Goal: Task Accomplishment & Management: Use online tool/utility

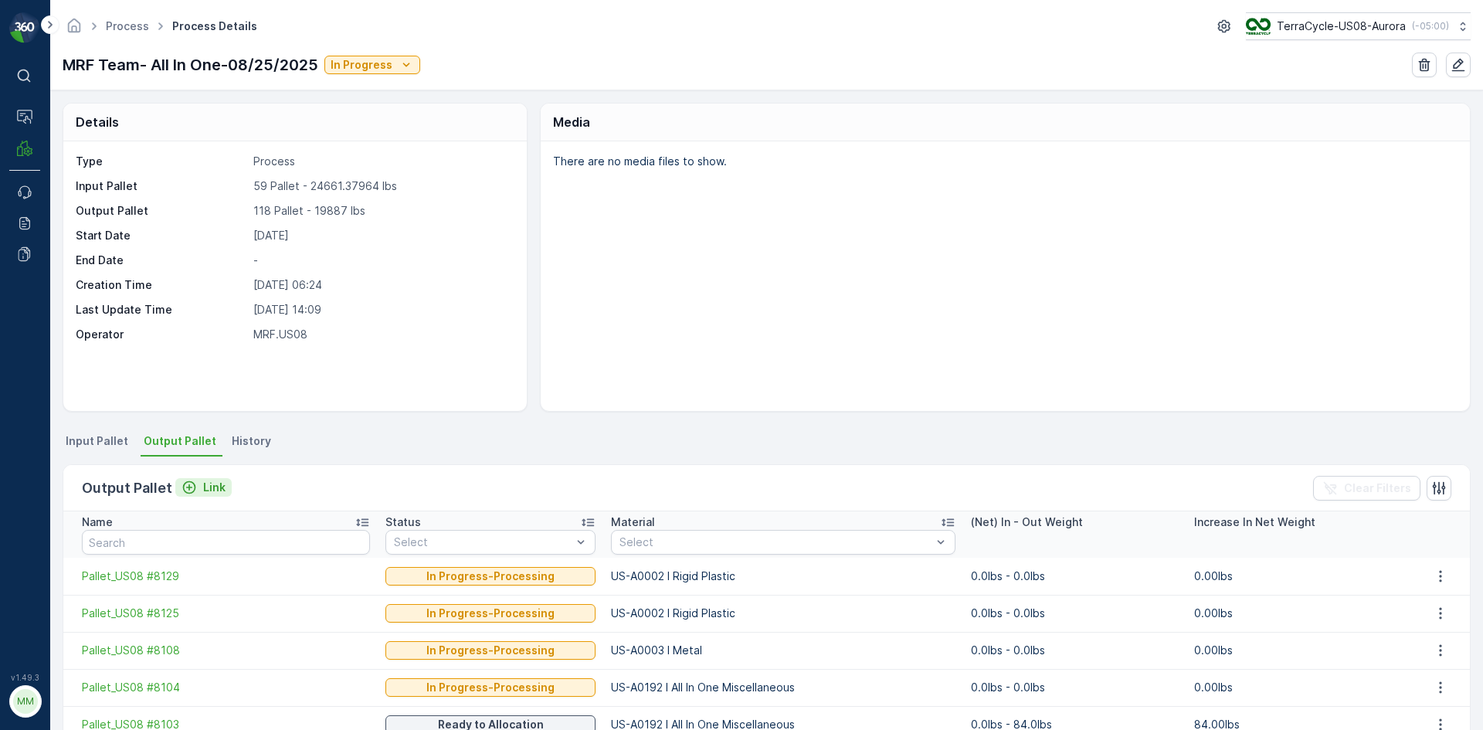
click at [203, 487] on p "Link" at bounding box center [214, 487] width 22 height 15
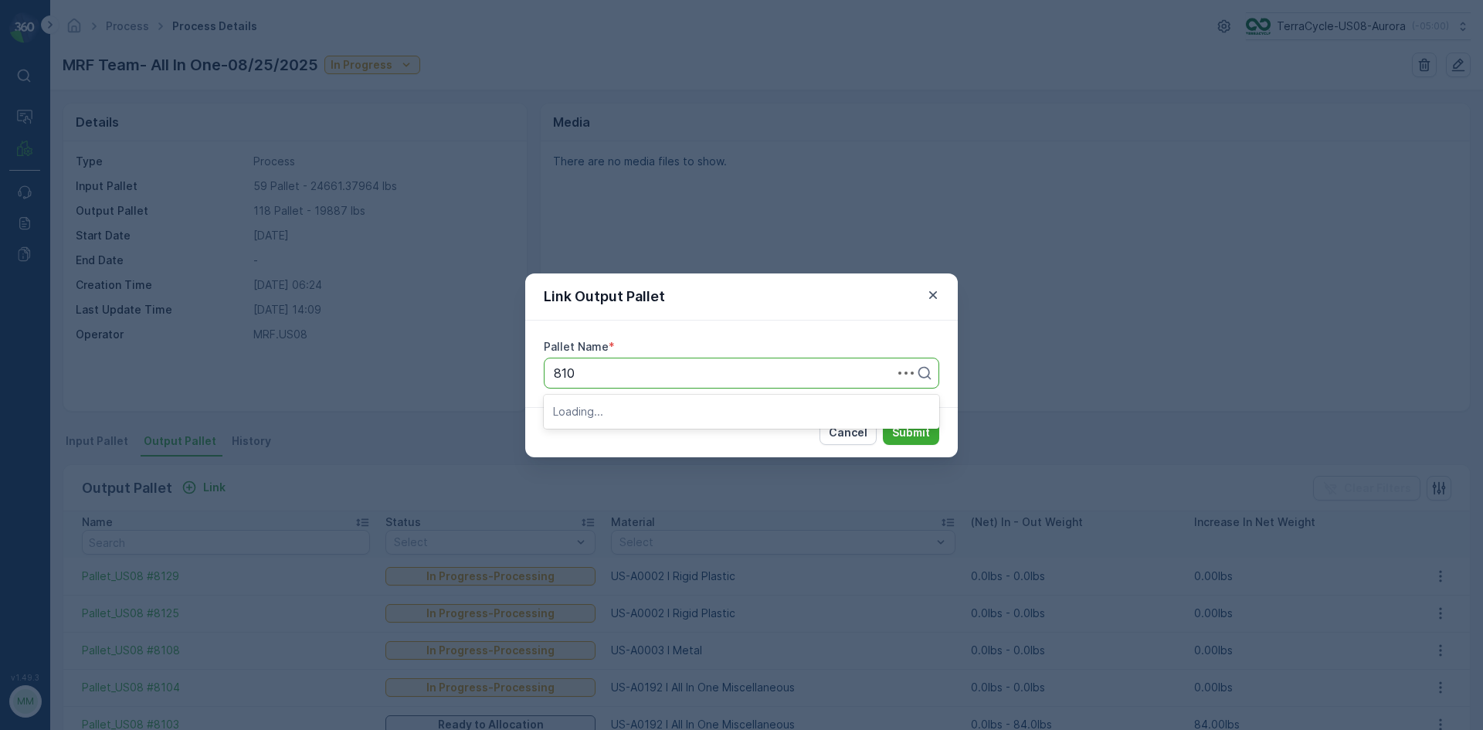
type input "8105"
click at [883, 420] on button "Submit" at bounding box center [911, 432] width 56 height 25
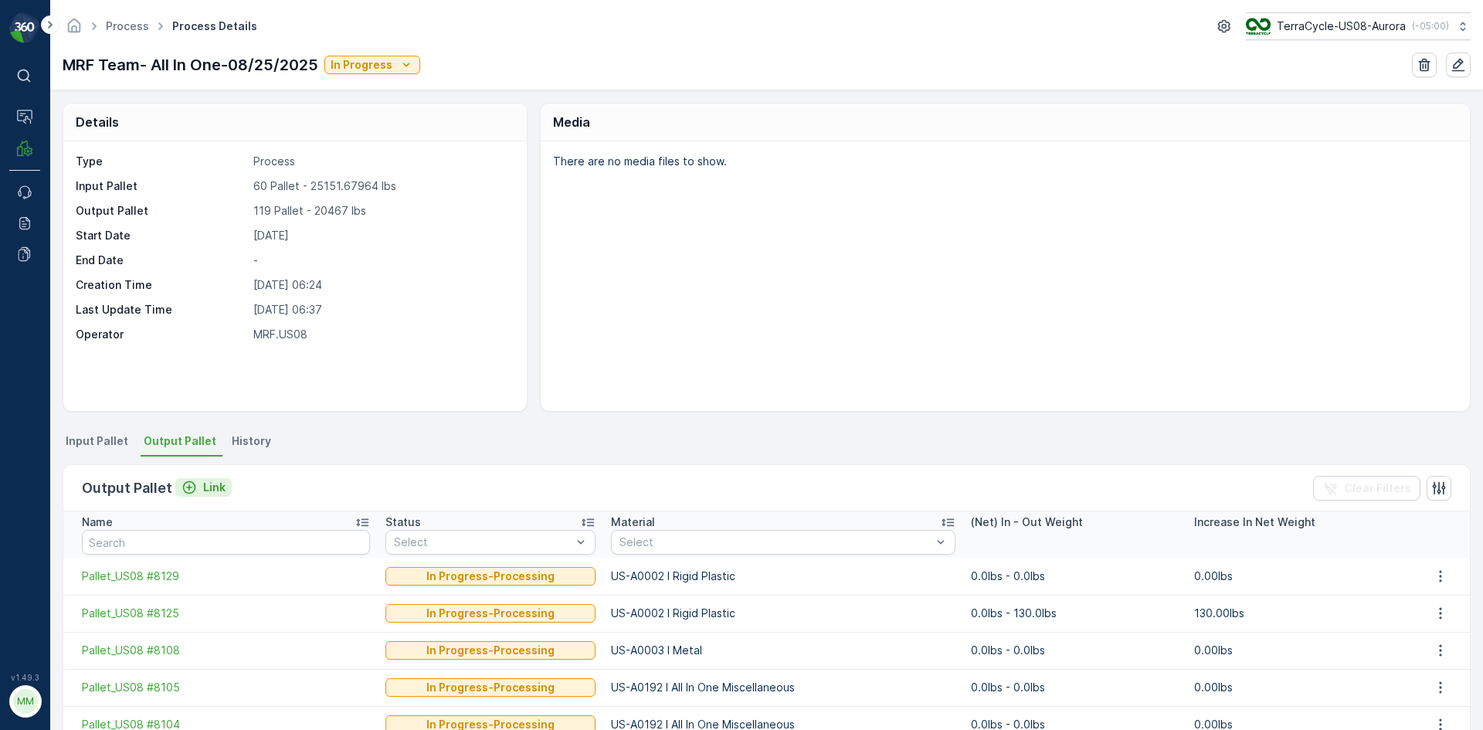
click at [219, 483] on p "Link" at bounding box center [214, 487] width 22 height 15
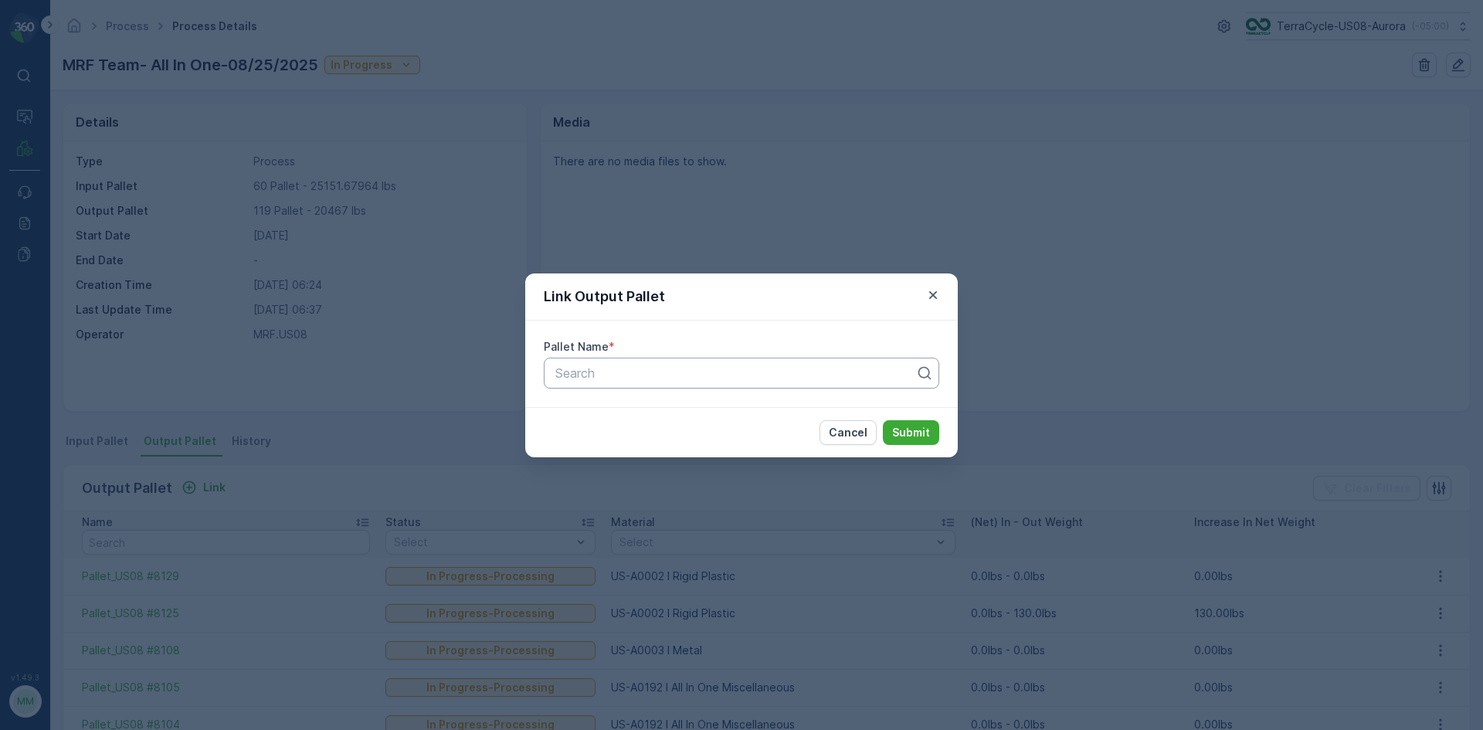
click at [681, 383] on div "Search" at bounding box center [742, 373] width 396 height 31
type input "8106"
click at [883, 420] on button "Submit" at bounding box center [911, 432] width 56 height 25
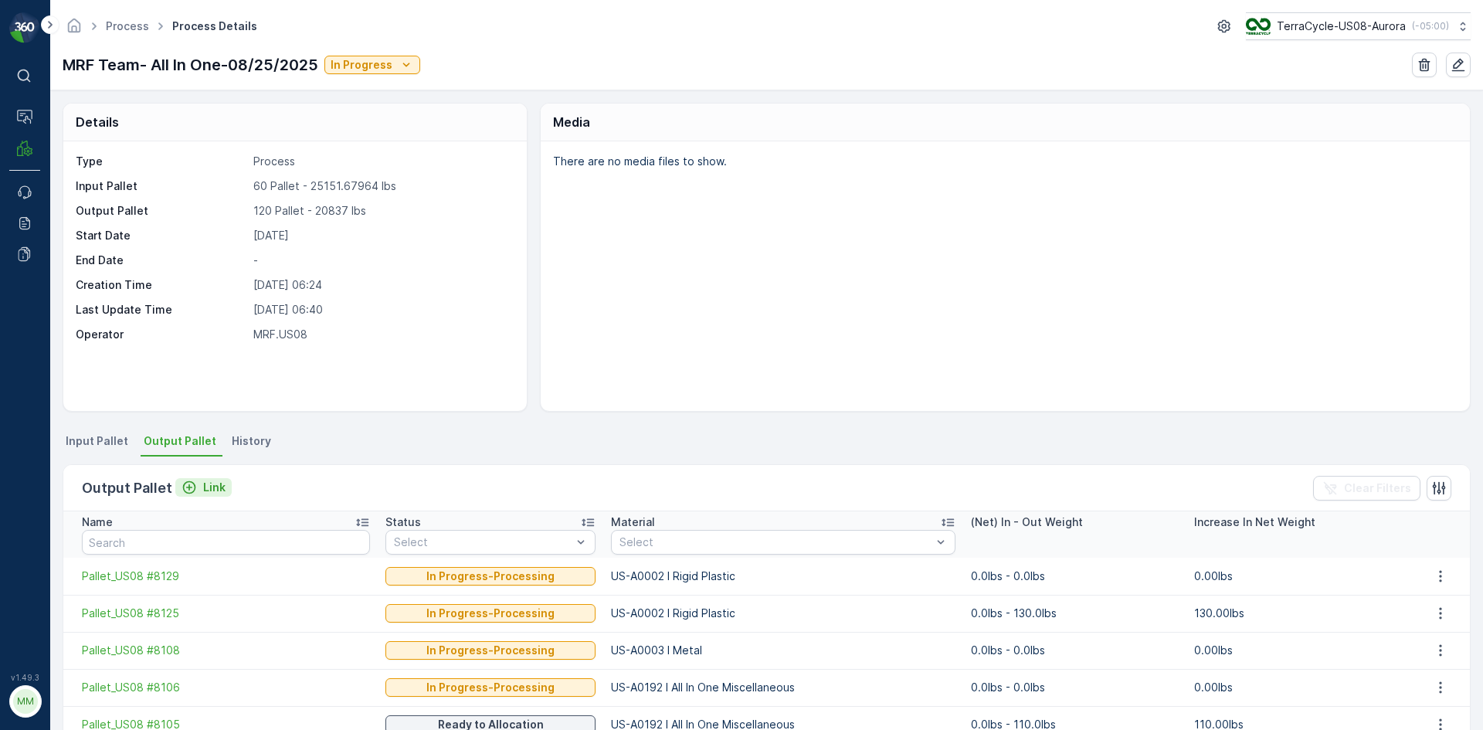
click at [207, 494] on p "Link" at bounding box center [214, 487] width 22 height 15
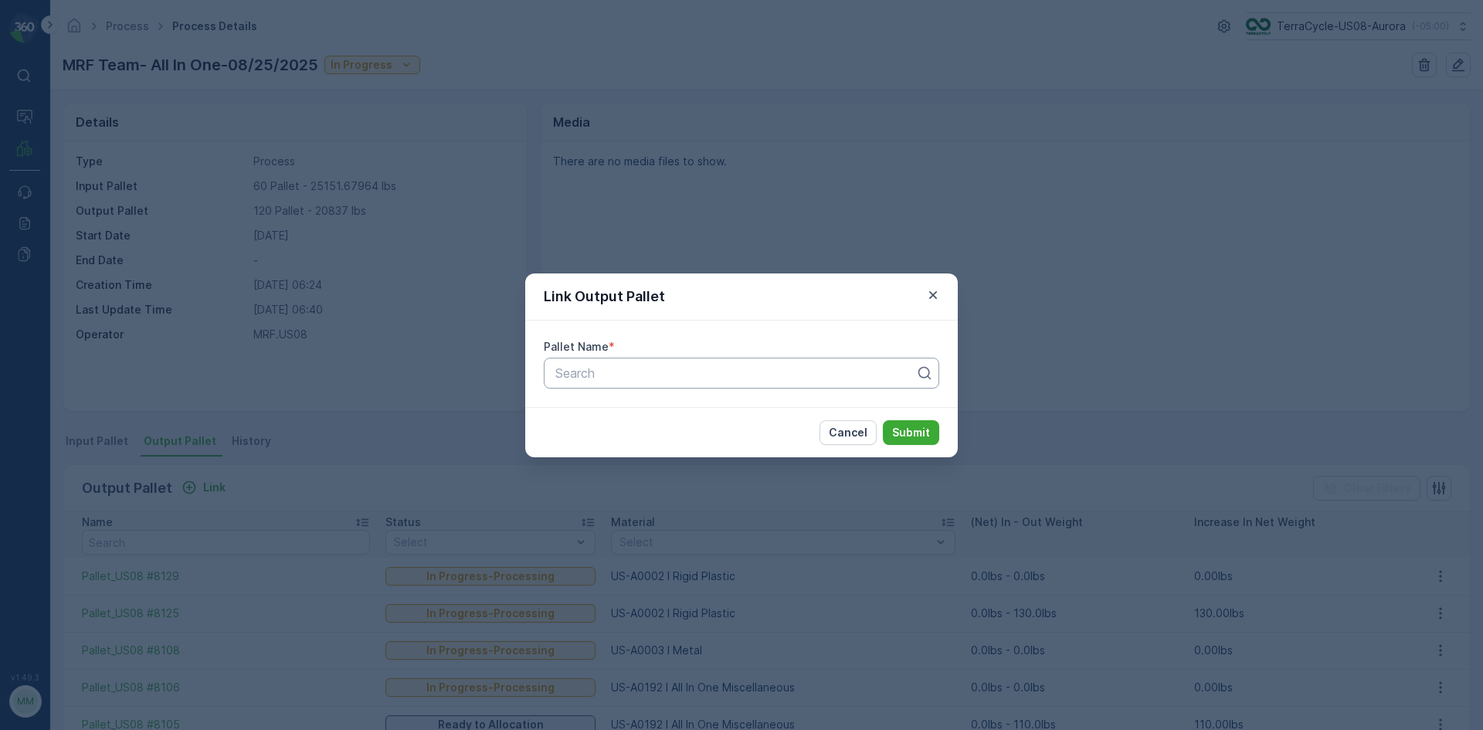
click at [616, 366] on div at bounding box center [735, 373] width 363 height 14
type input "8145"
click at [883, 420] on button "Submit" at bounding box center [911, 432] width 56 height 25
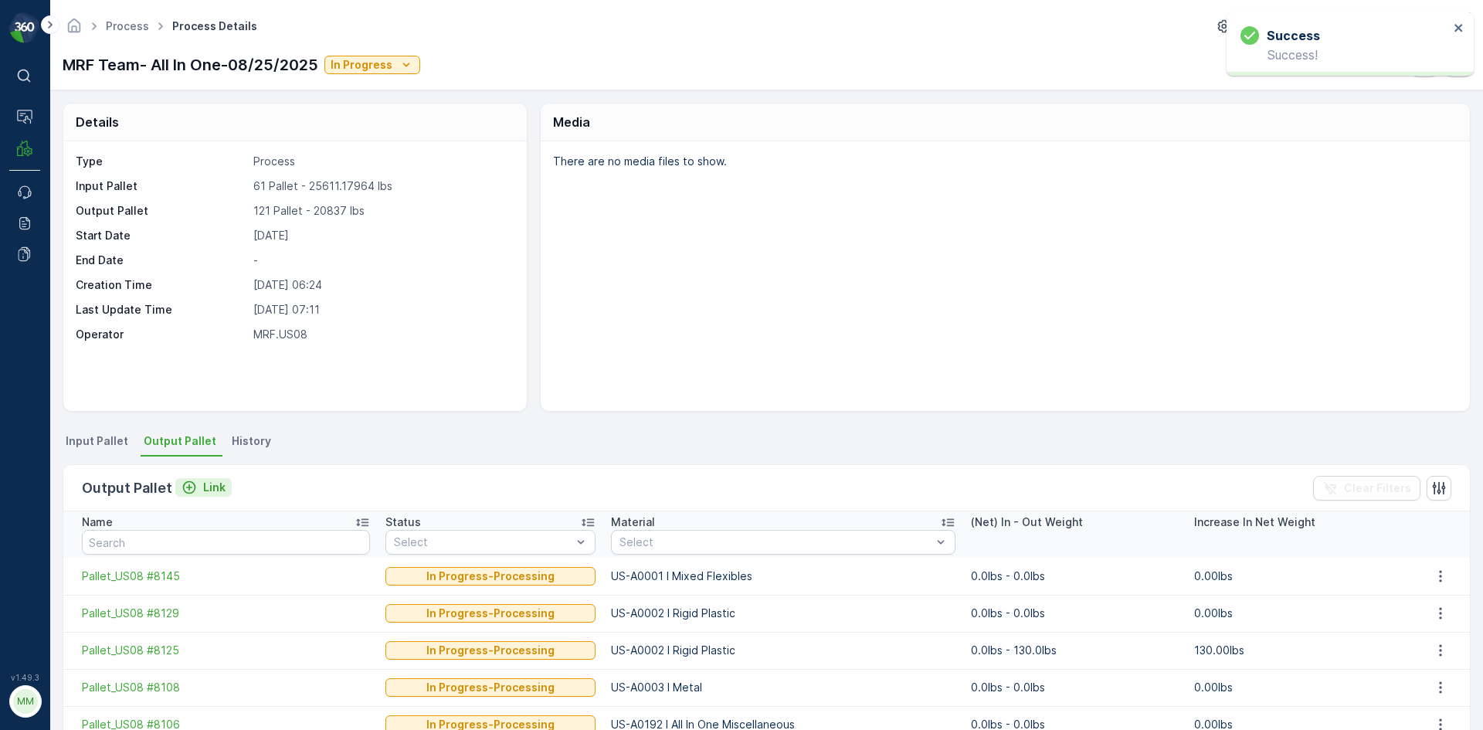
click at [220, 491] on p "Link" at bounding box center [214, 487] width 22 height 15
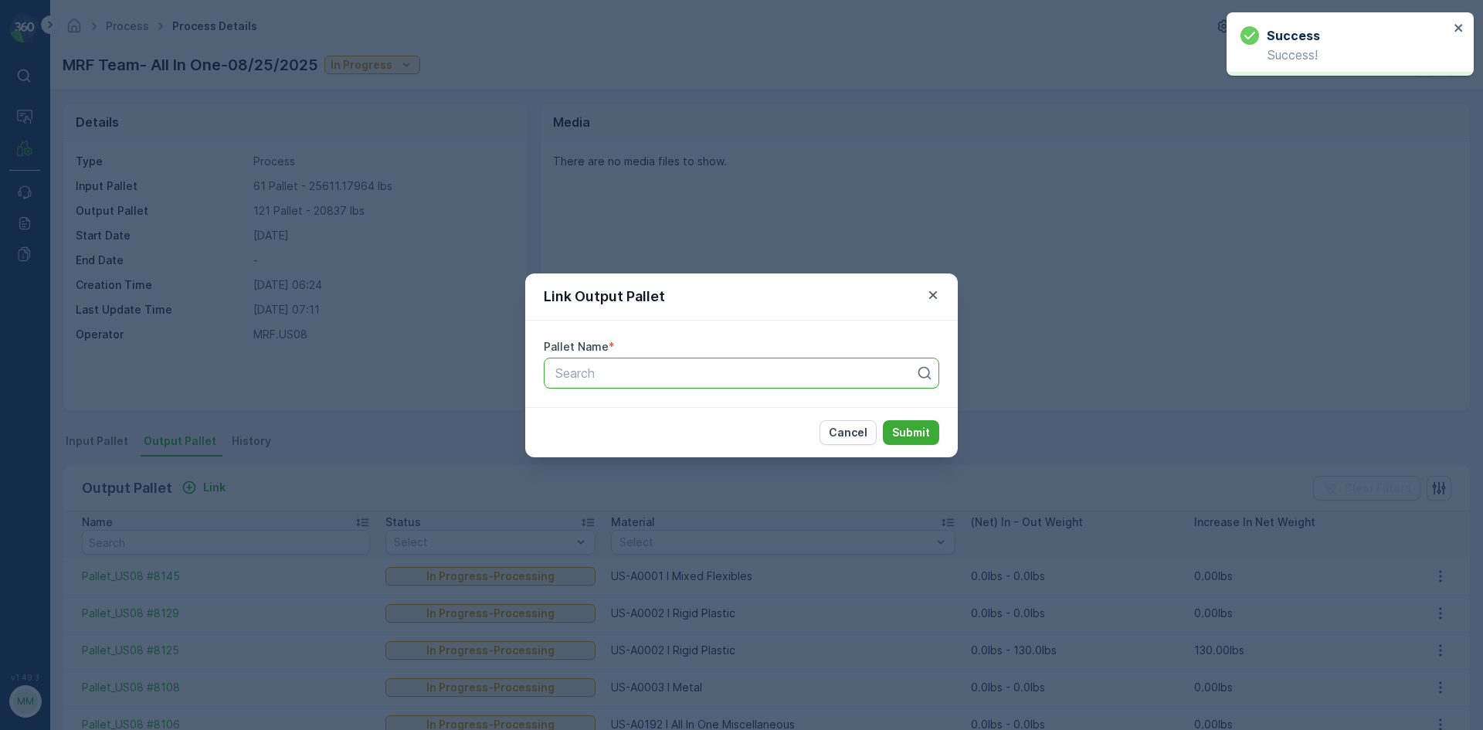
click at [598, 375] on div at bounding box center [735, 373] width 363 height 14
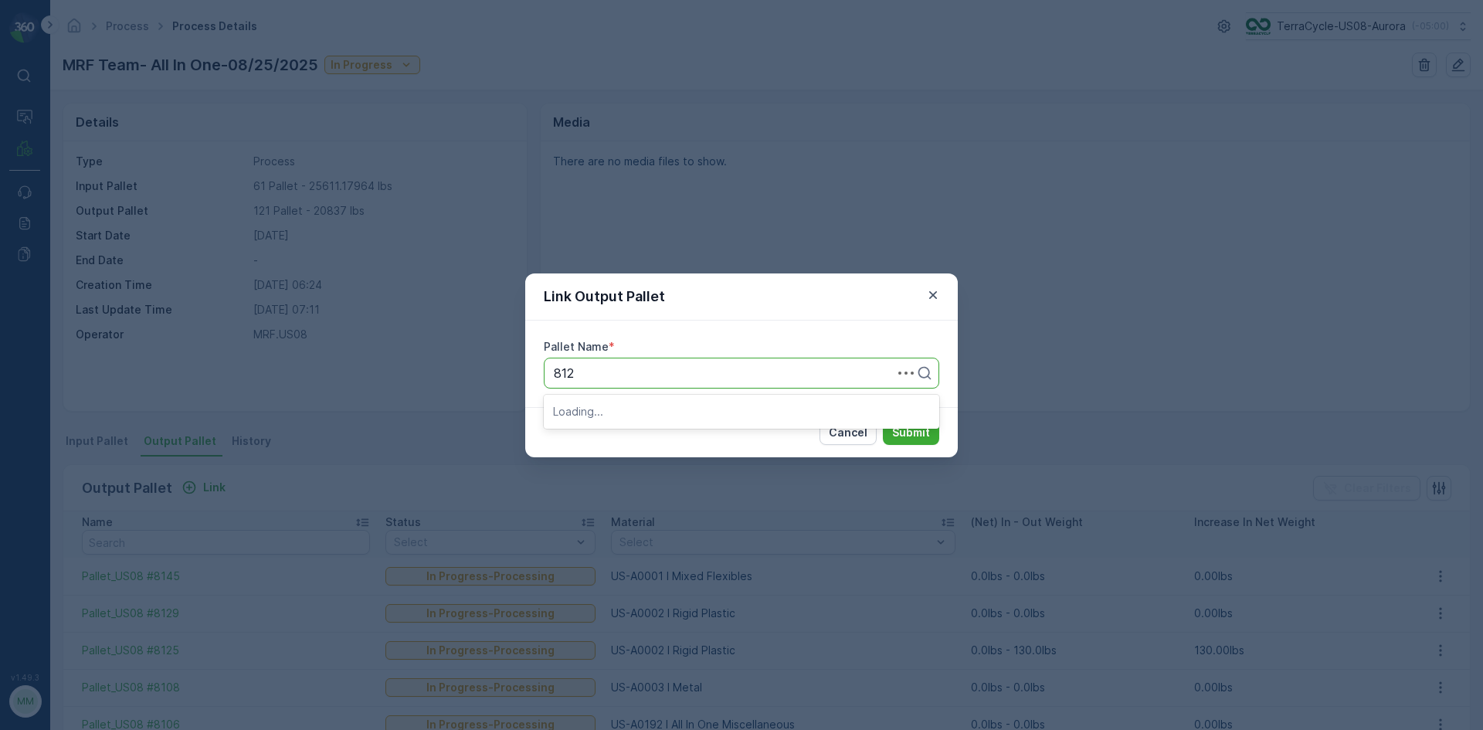
type input "8128"
click at [883, 420] on button "Submit" at bounding box center [911, 432] width 56 height 25
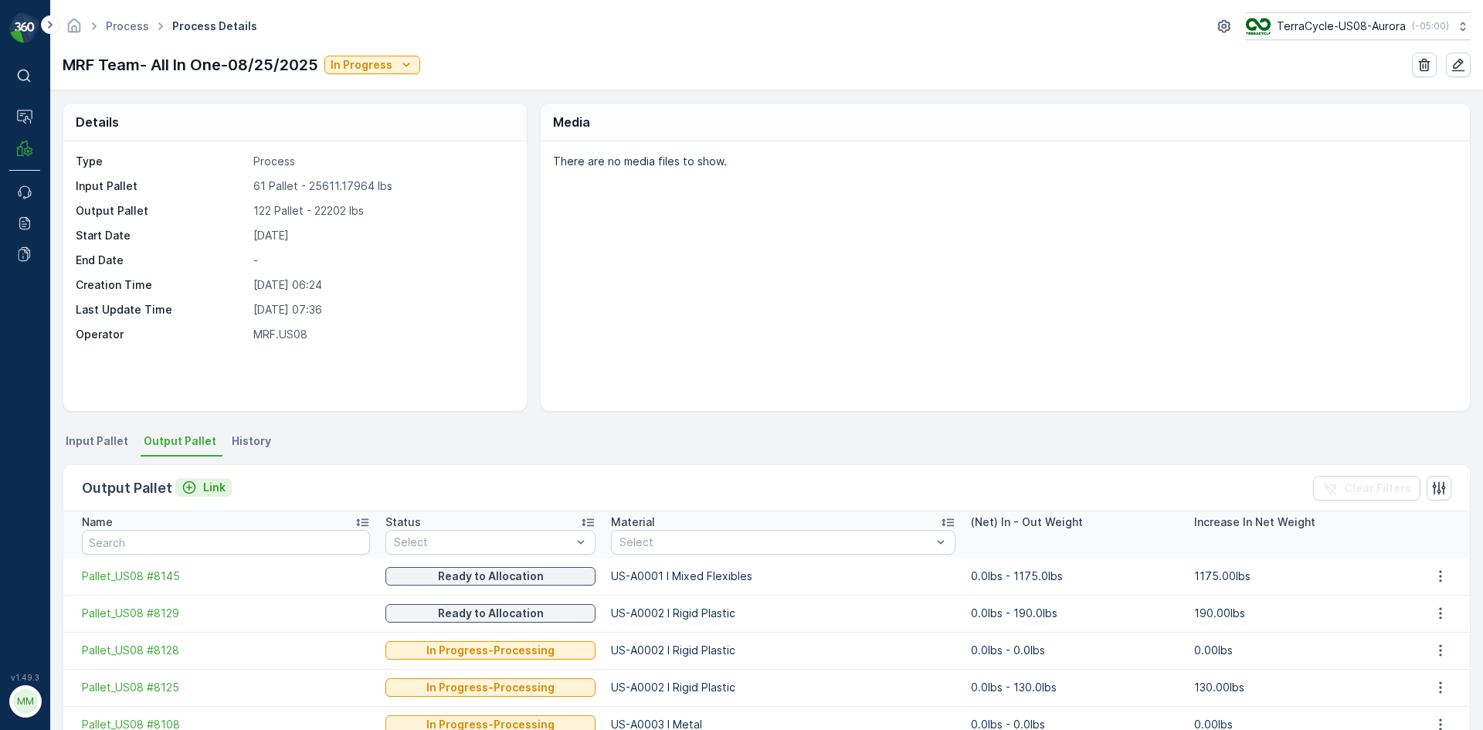
click at [204, 488] on p "Link" at bounding box center [214, 487] width 22 height 15
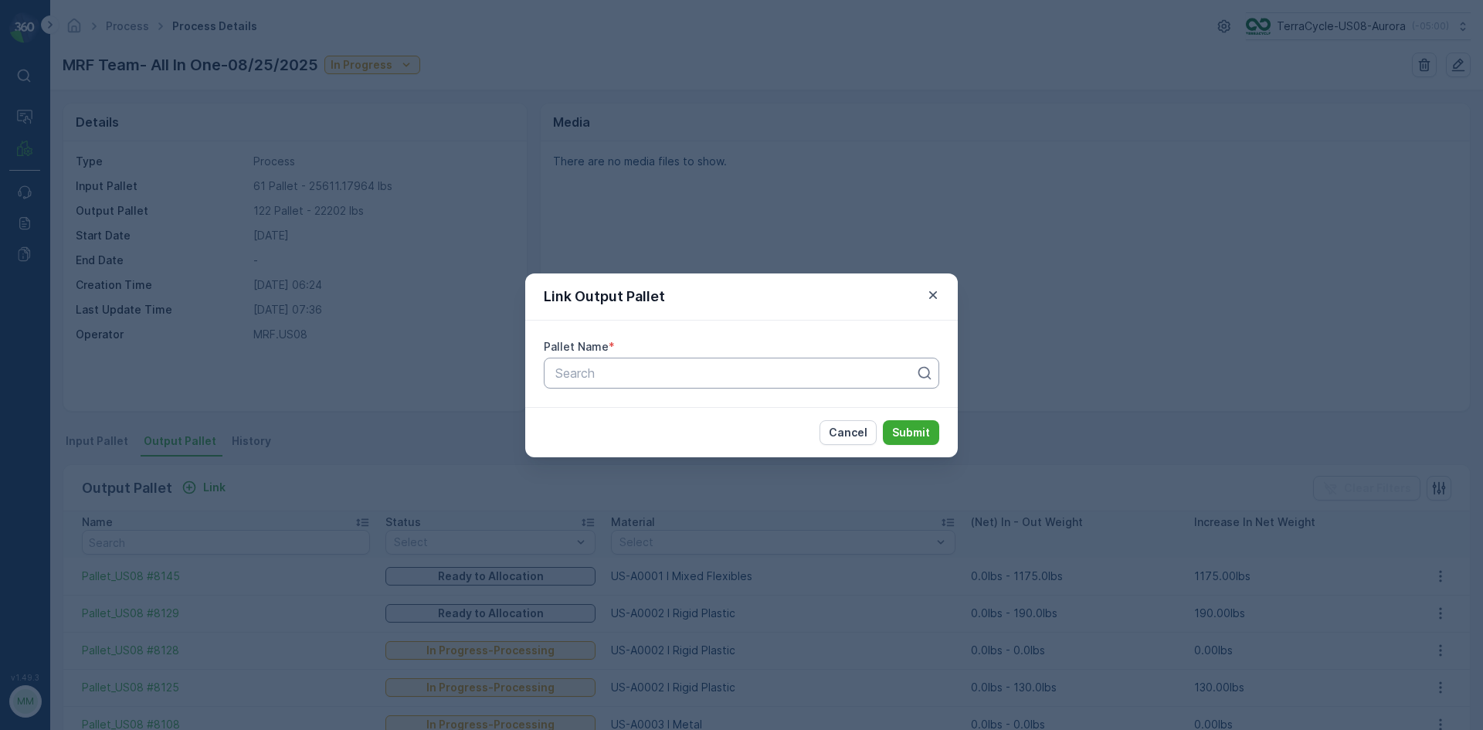
click at [661, 367] on div at bounding box center [735, 373] width 363 height 14
type input "8107"
click at [883, 420] on button "Submit" at bounding box center [911, 432] width 56 height 25
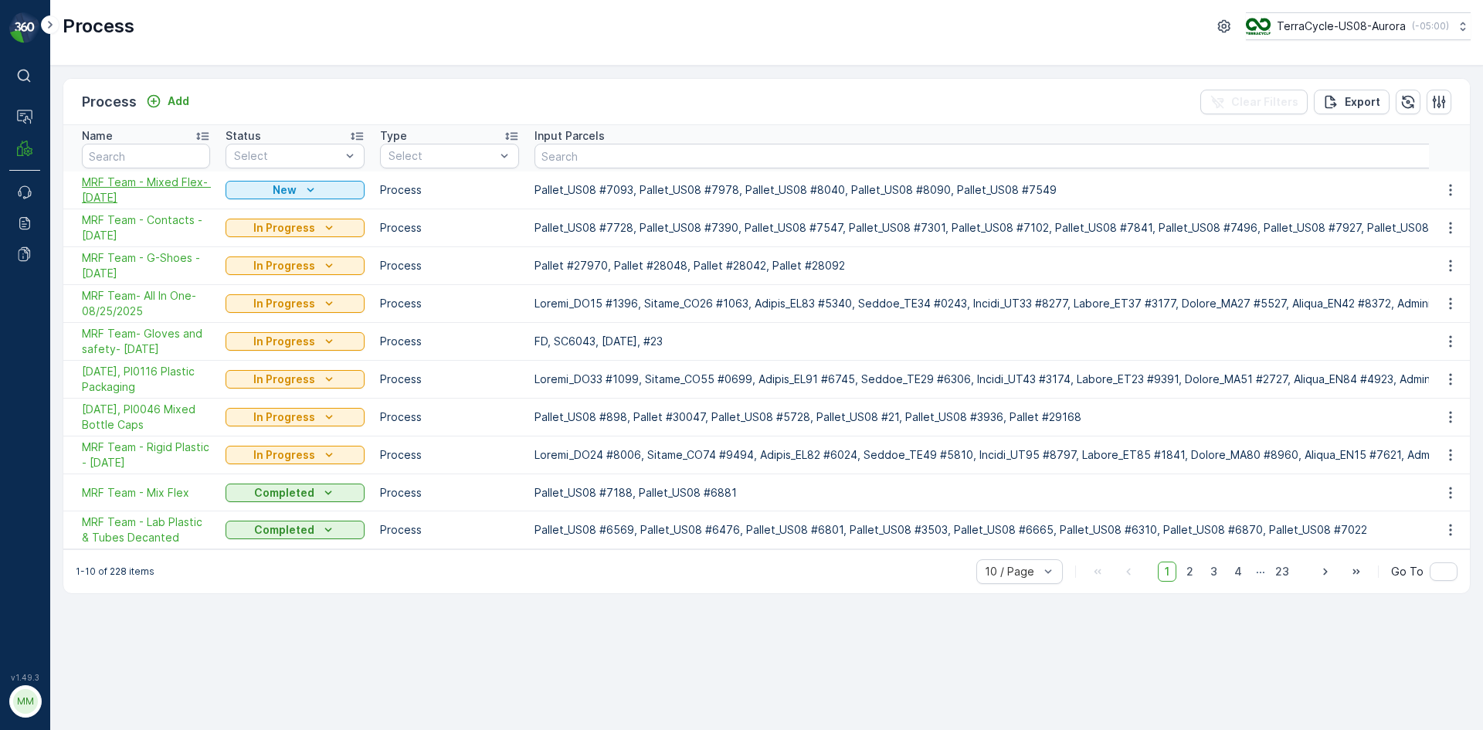
drag, startPoint x: 166, startPoint y: 195, endPoint x: 83, endPoint y: 181, distance: 84.6
copy span "MRF Team - Mixed Flex- 09/04/2025"
click at [168, 97] on p "Add" at bounding box center [179, 100] width 22 height 15
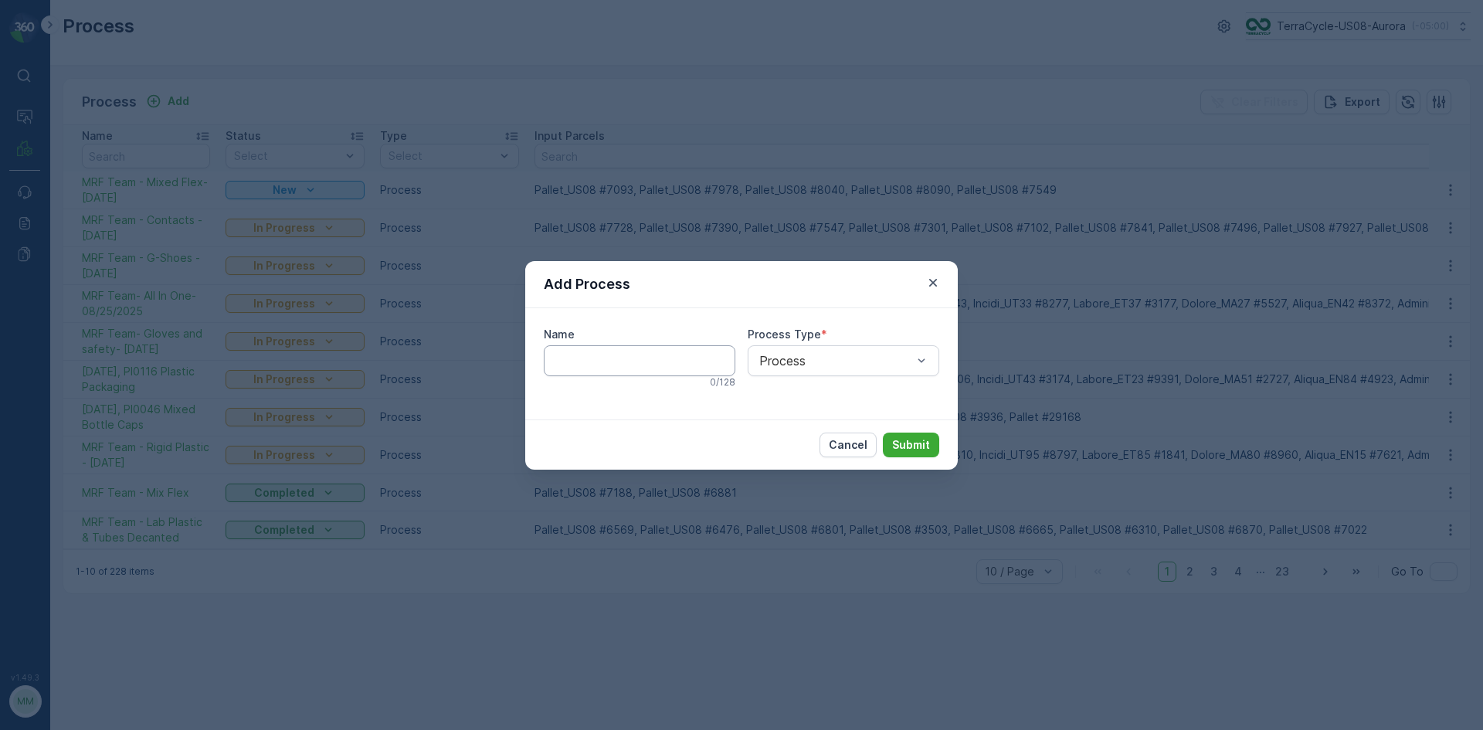
click at [577, 367] on input "Name" at bounding box center [640, 360] width 192 height 31
paste input "MRF Team - Mixed Flex- [DATE]"
click at [604, 358] on input "MRF Team - Mixed Flex- 09/04/2025" at bounding box center [640, 360] width 192 height 31
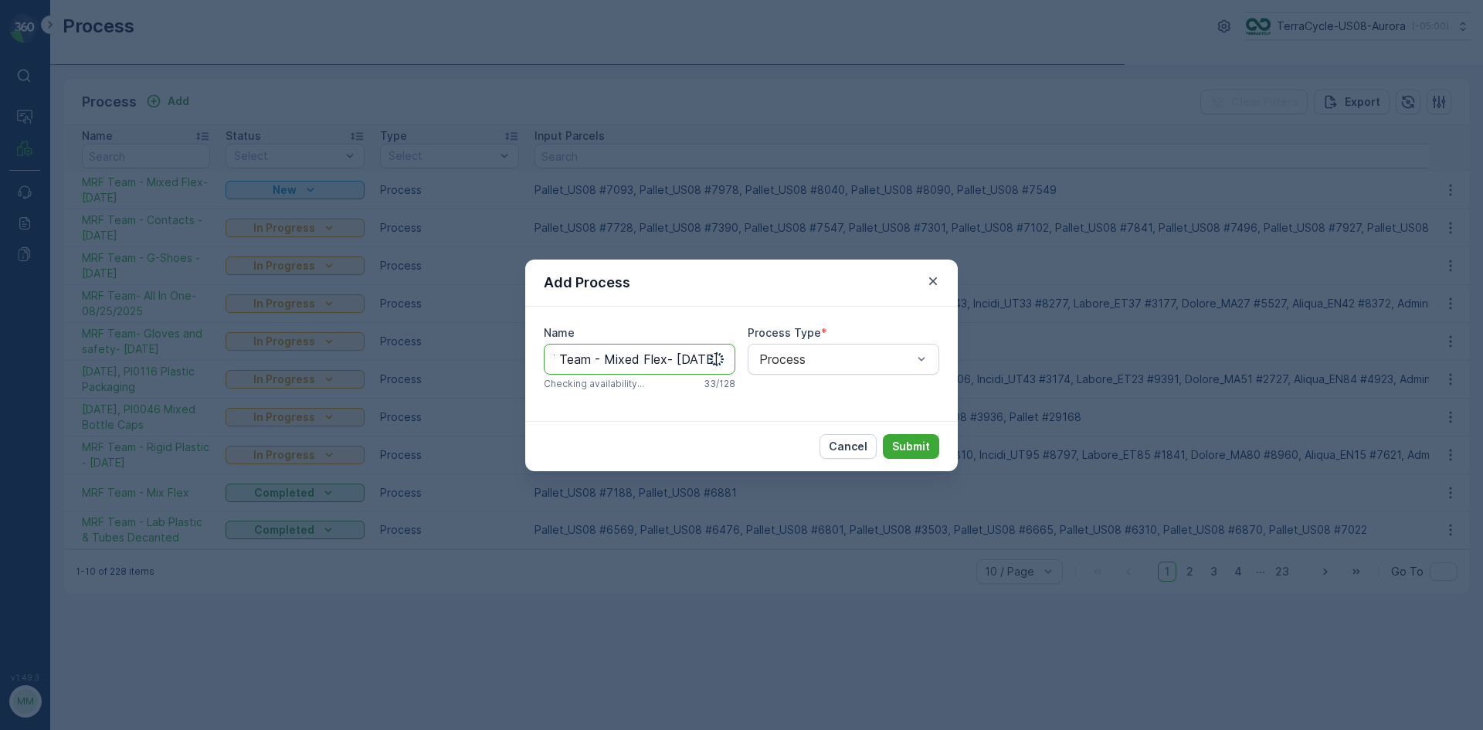
drag, startPoint x: 603, startPoint y: 356, endPoint x: 620, endPoint y: 356, distance: 17.0
click at [620, 356] on input "MRF Team - Mixed Flex- 09/04/2025" at bounding box center [640, 359] width 192 height 31
drag, startPoint x: 694, startPoint y: 358, endPoint x: 665, endPoint y: 352, distance: 29.1
click at [665, 352] on input "MRF Team - Toys - 09/04/2025" at bounding box center [640, 359] width 192 height 31
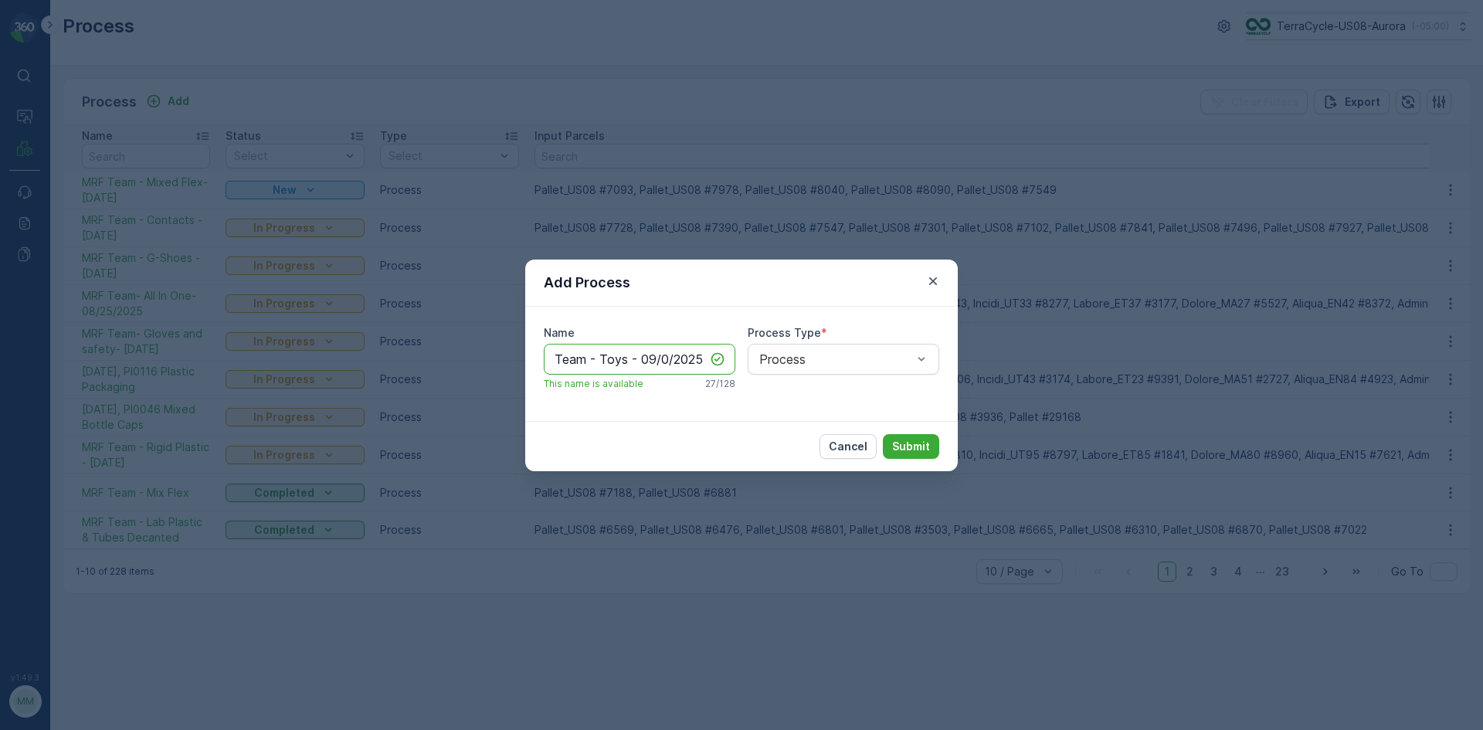
scroll to position [0, 28]
type input "MRF Team - Toys - [DATE]"
click at [915, 439] on p "Submit" at bounding box center [911, 446] width 38 height 15
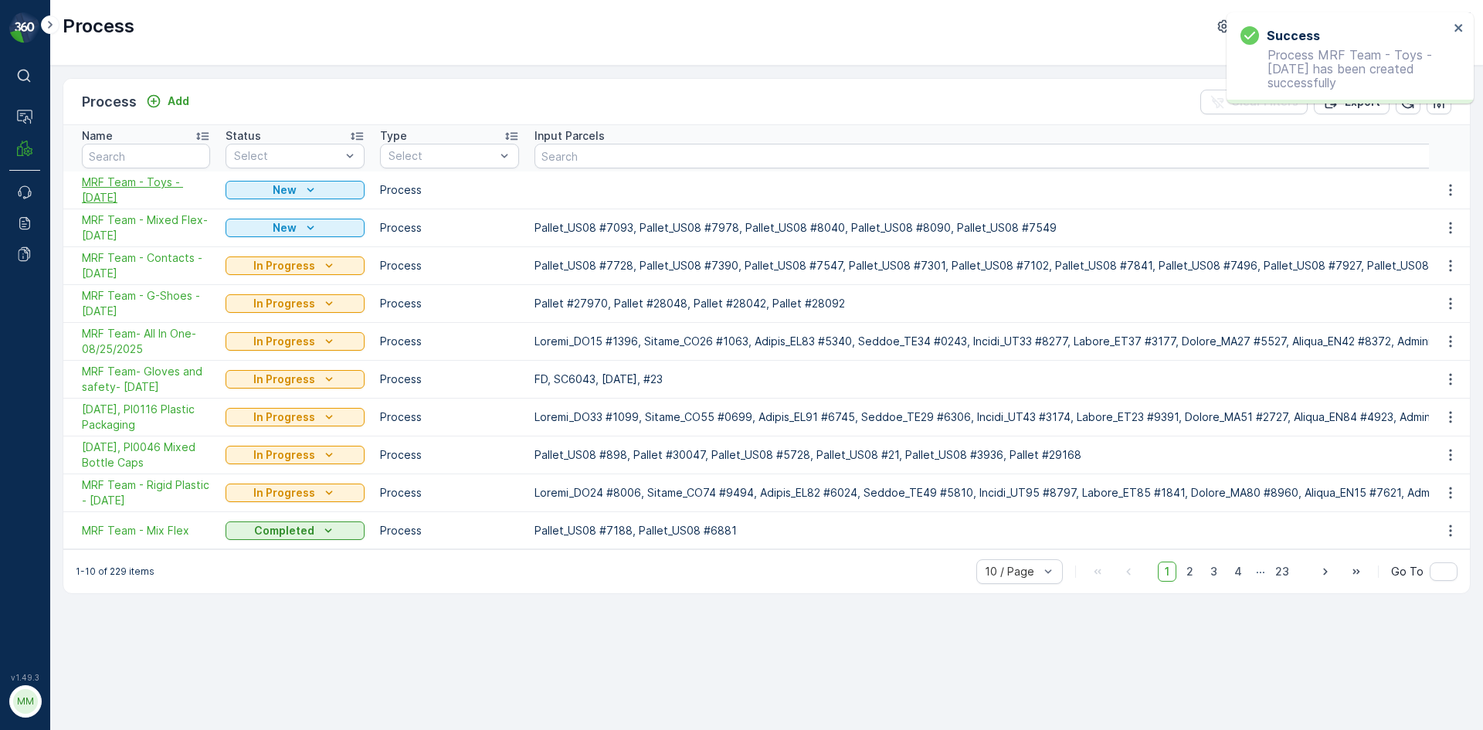
click at [144, 183] on span "MRF Team - Toys - [DATE]" at bounding box center [146, 190] width 128 height 31
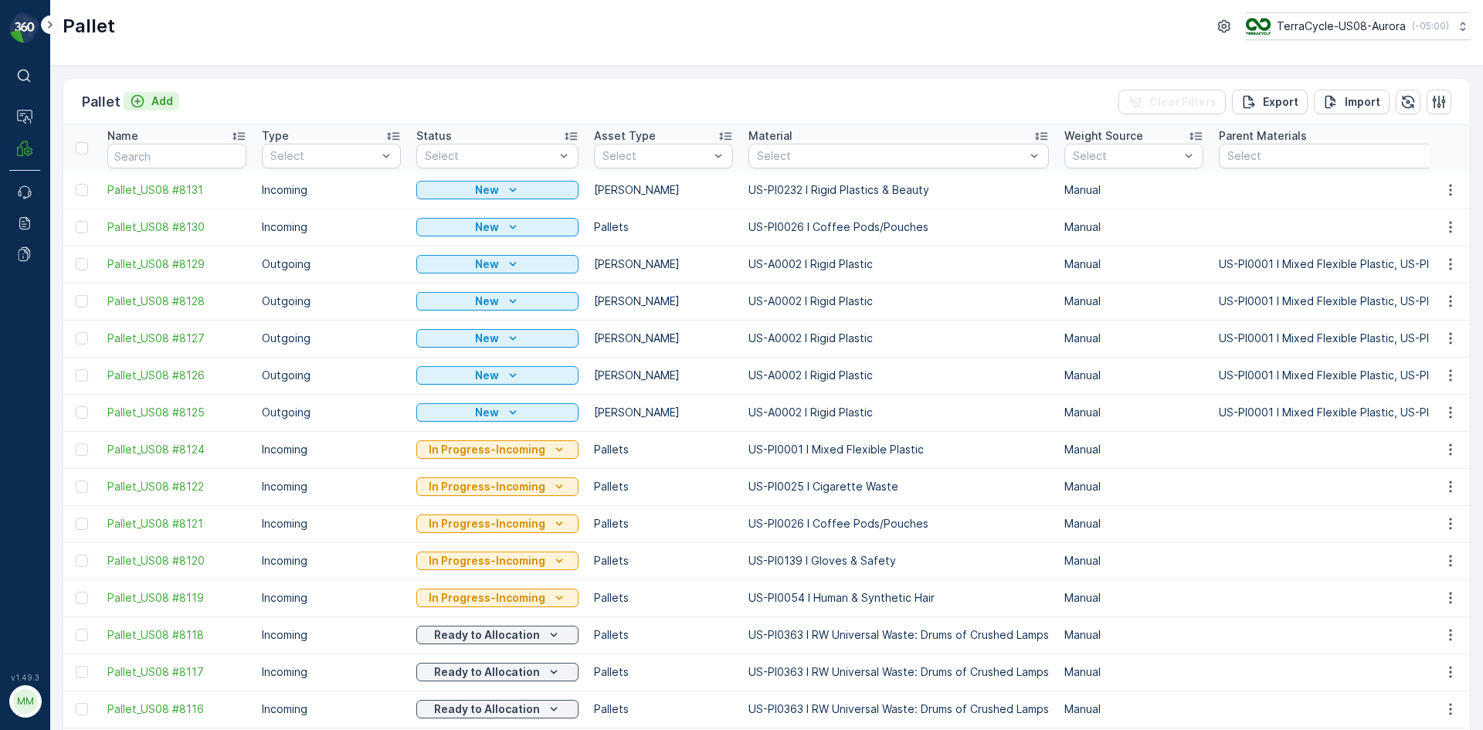
click at [175, 94] on button "Add" at bounding box center [152, 101] width 56 height 19
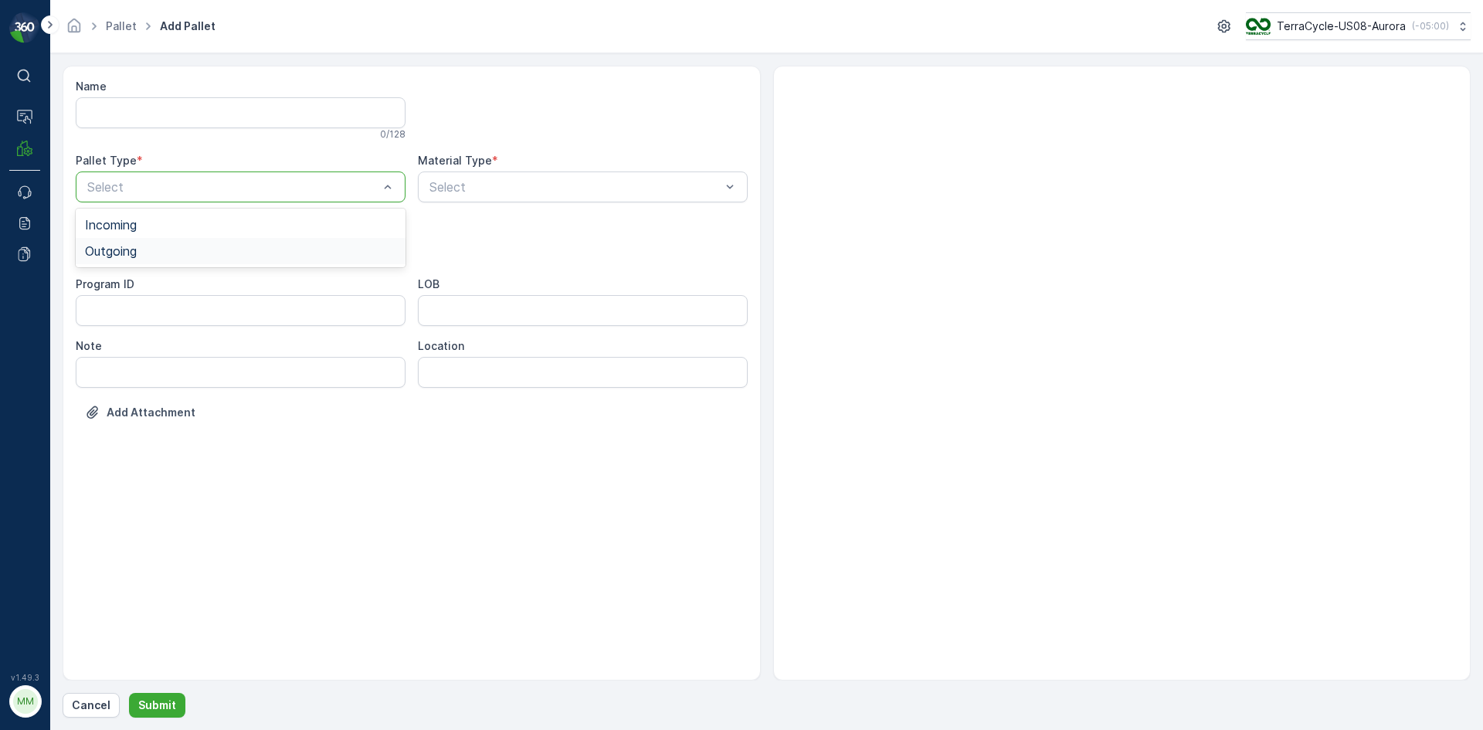
click at [314, 246] on div "Outgoing" at bounding box center [240, 251] width 311 height 14
drag, startPoint x: 234, startPoint y: 287, endPoint x: 494, endPoint y: 198, distance: 274.4
click at [235, 287] on div "Gaylord" at bounding box center [240, 287] width 311 height 14
type input "0003"
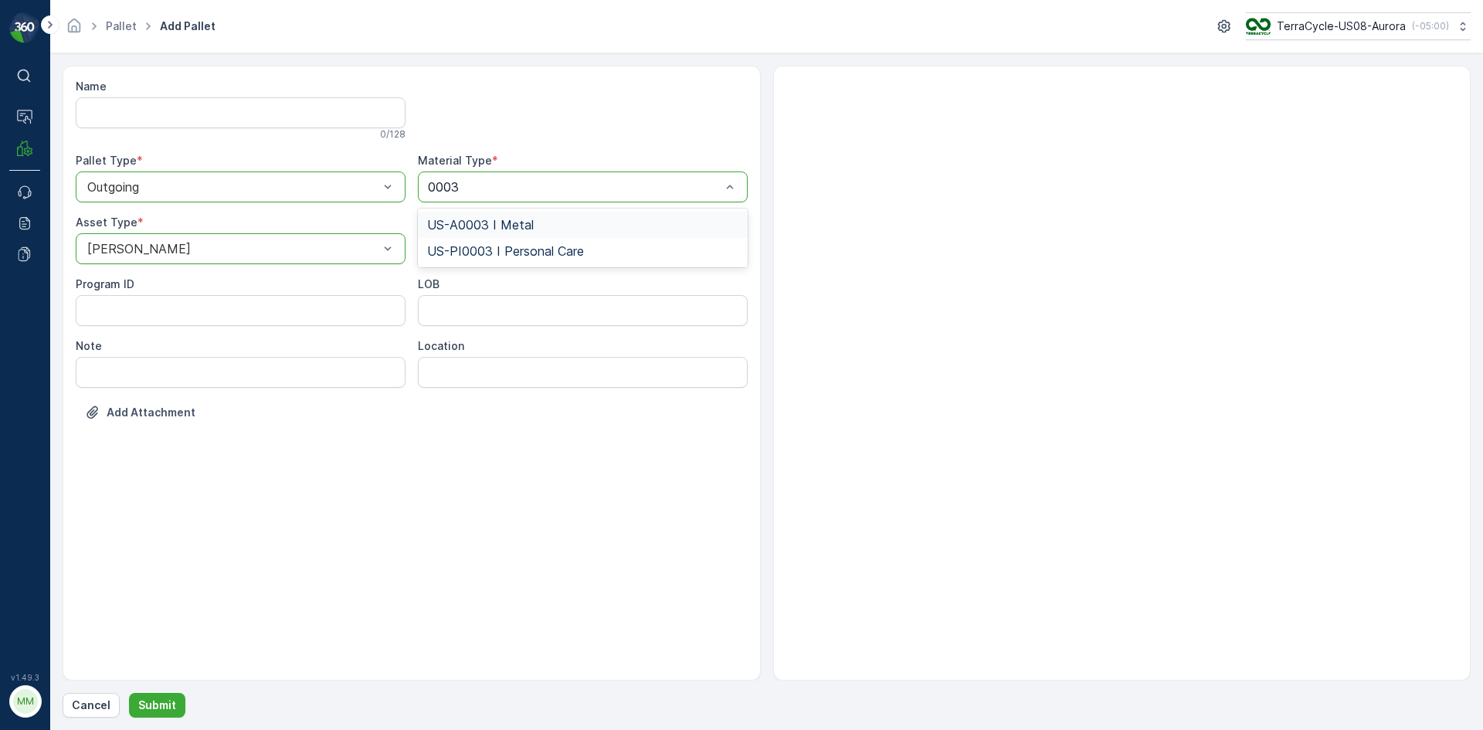
click at [582, 222] on div "US-A0003 I Metal" at bounding box center [582, 225] width 311 height 14
click at [159, 703] on p "Submit" at bounding box center [157, 705] width 38 height 15
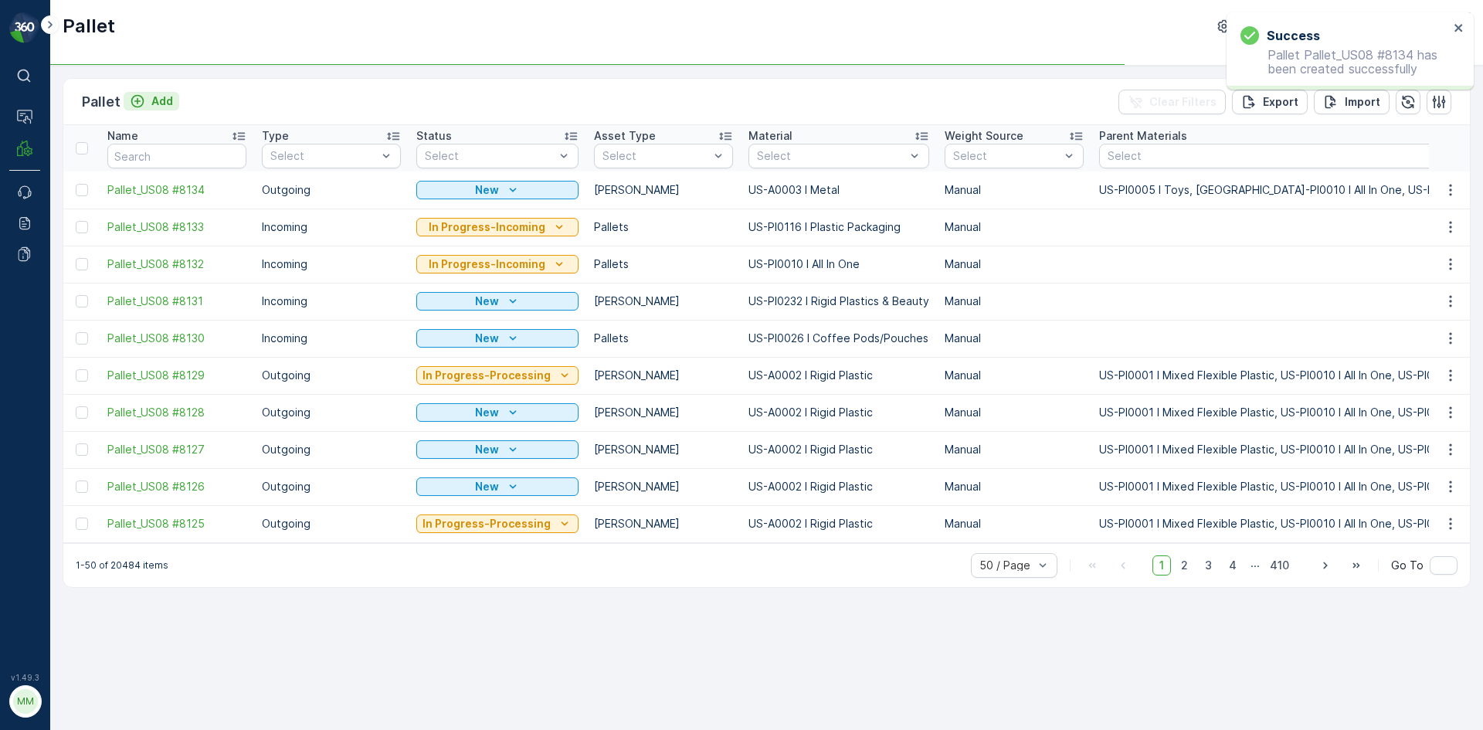
click at [168, 101] on p "Add" at bounding box center [162, 100] width 22 height 15
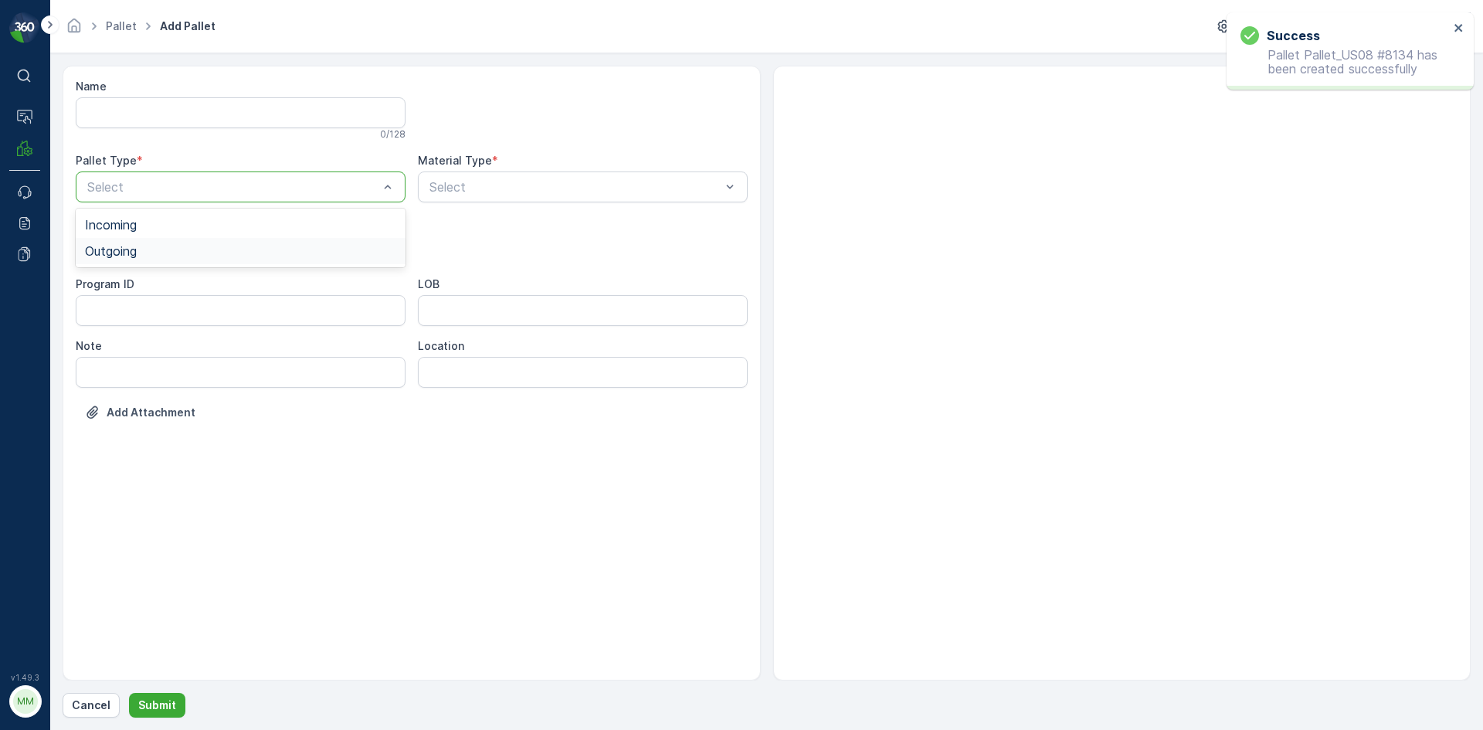
click at [190, 246] on div "Outgoing" at bounding box center [240, 251] width 311 height 14
drag, startPoint x: 172, startPoint y: 280, endPoint x: 182, endPoint y: 277, distance: 10.5
click at [174, 281] on div "[PERSON_NAME]" at bounding box center [240, 287] width 311 height 14
click at [441, 177] on div "Select" at bounding box center [583, 187] width 330 height 31
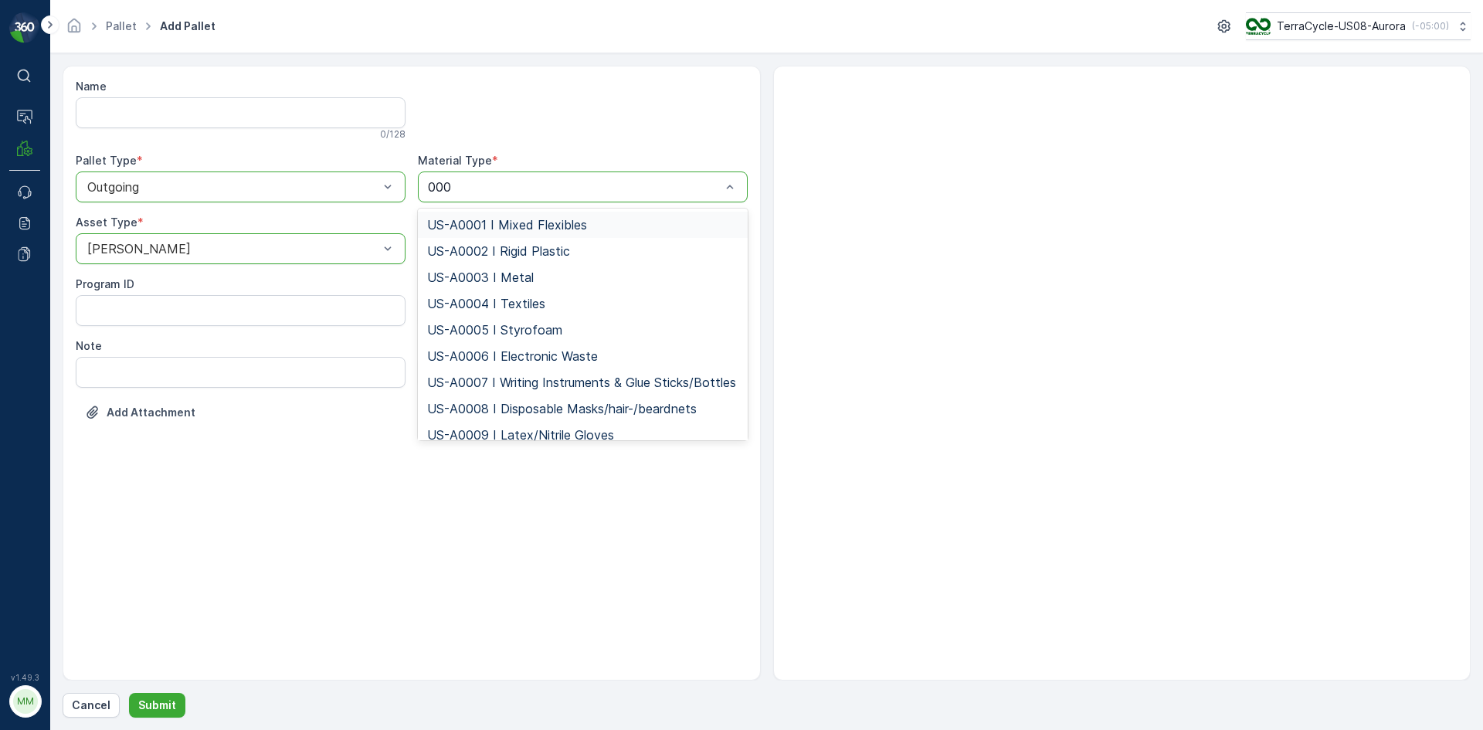
type input "0003"
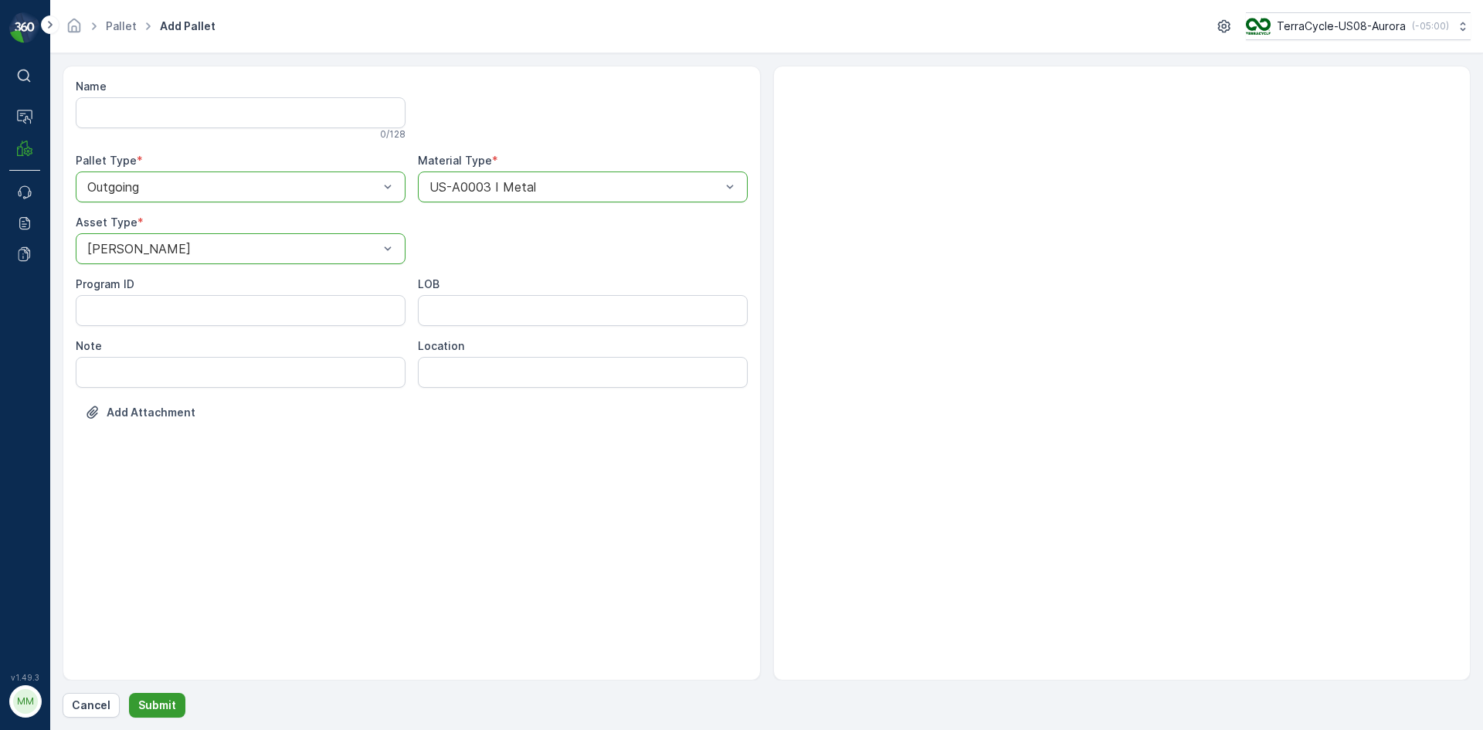
click at [155, 699] on p "Submit" at bounding box center [157, 705] width 38 height 15
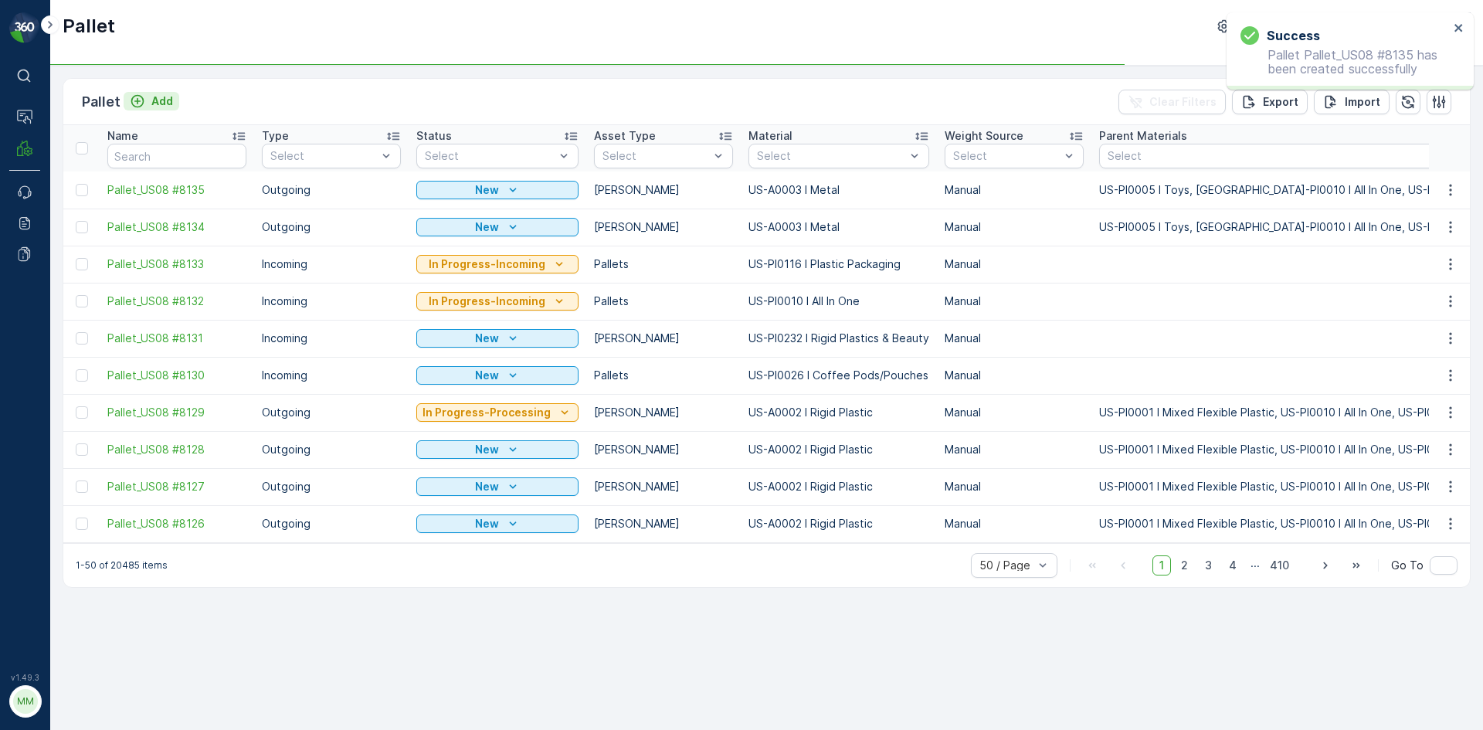
click at [158, 95] on p "Add" at bounding box center [162, 100] width 22 height 15
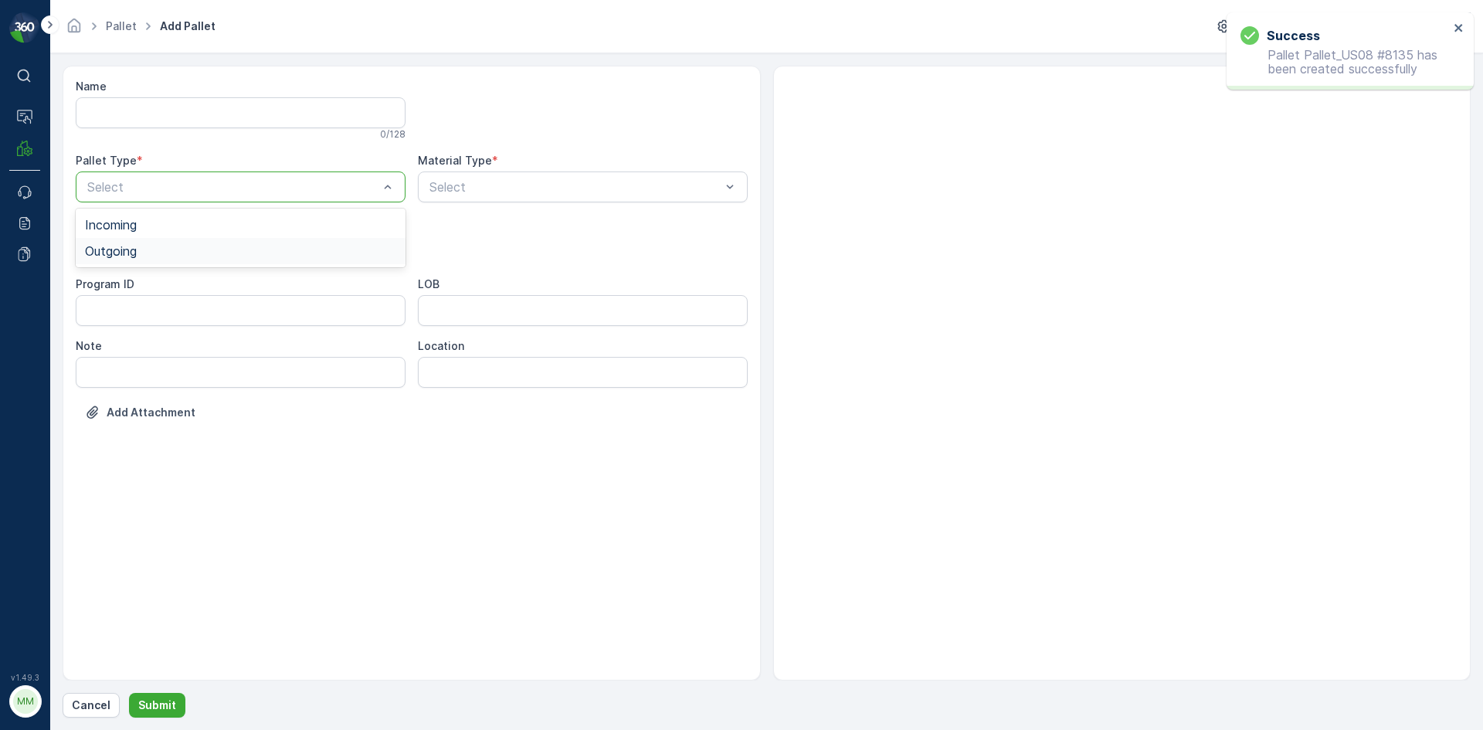
click at [191, 241] on div "Outgoing" at bounding box center [241, 251] width 330 height 26
drag, startPoint x: 171, startPoint y: 283, endPoint x: 247, endPoint y: 270, distance: 77.5
click at [172, 283] on div "Gaylord" at bounding box center [240, 287] width 311 height 14
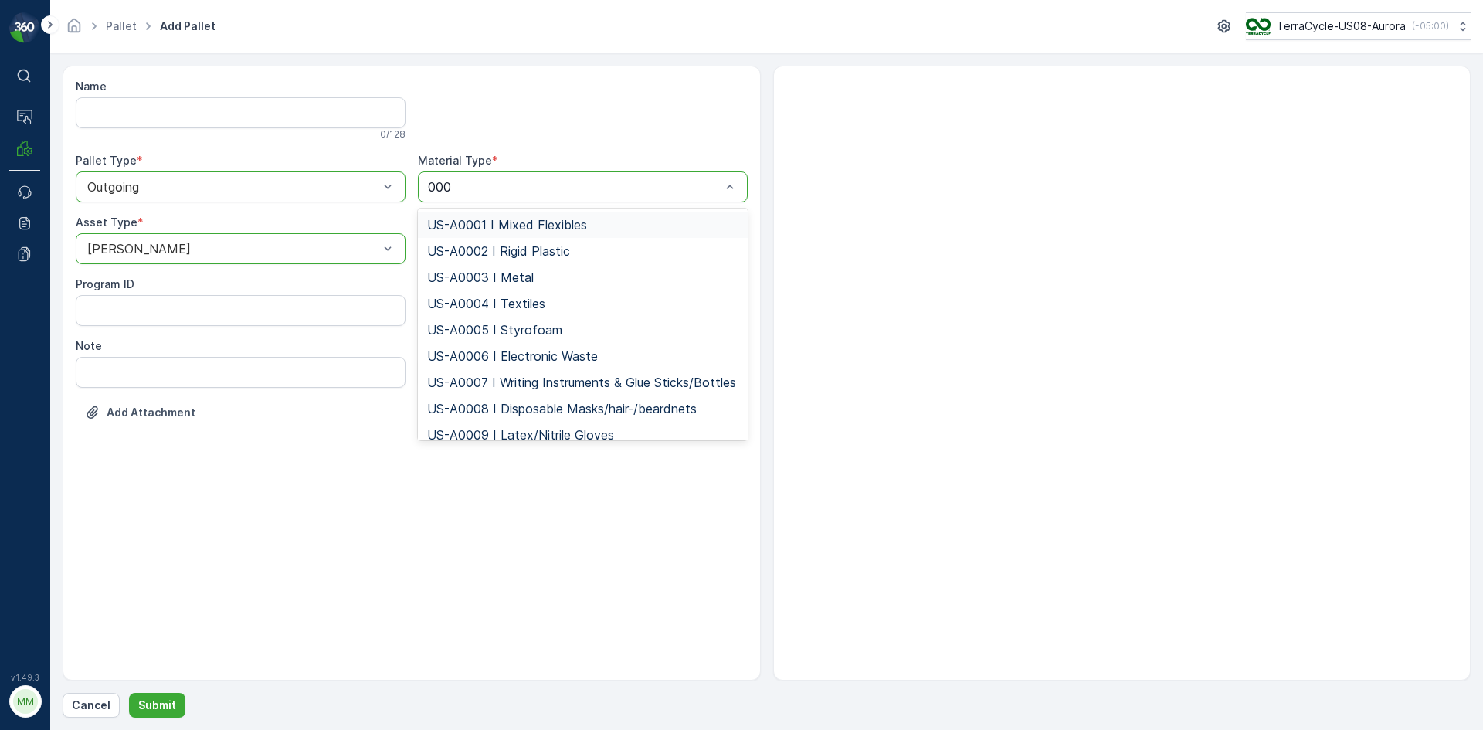
type input "0003"
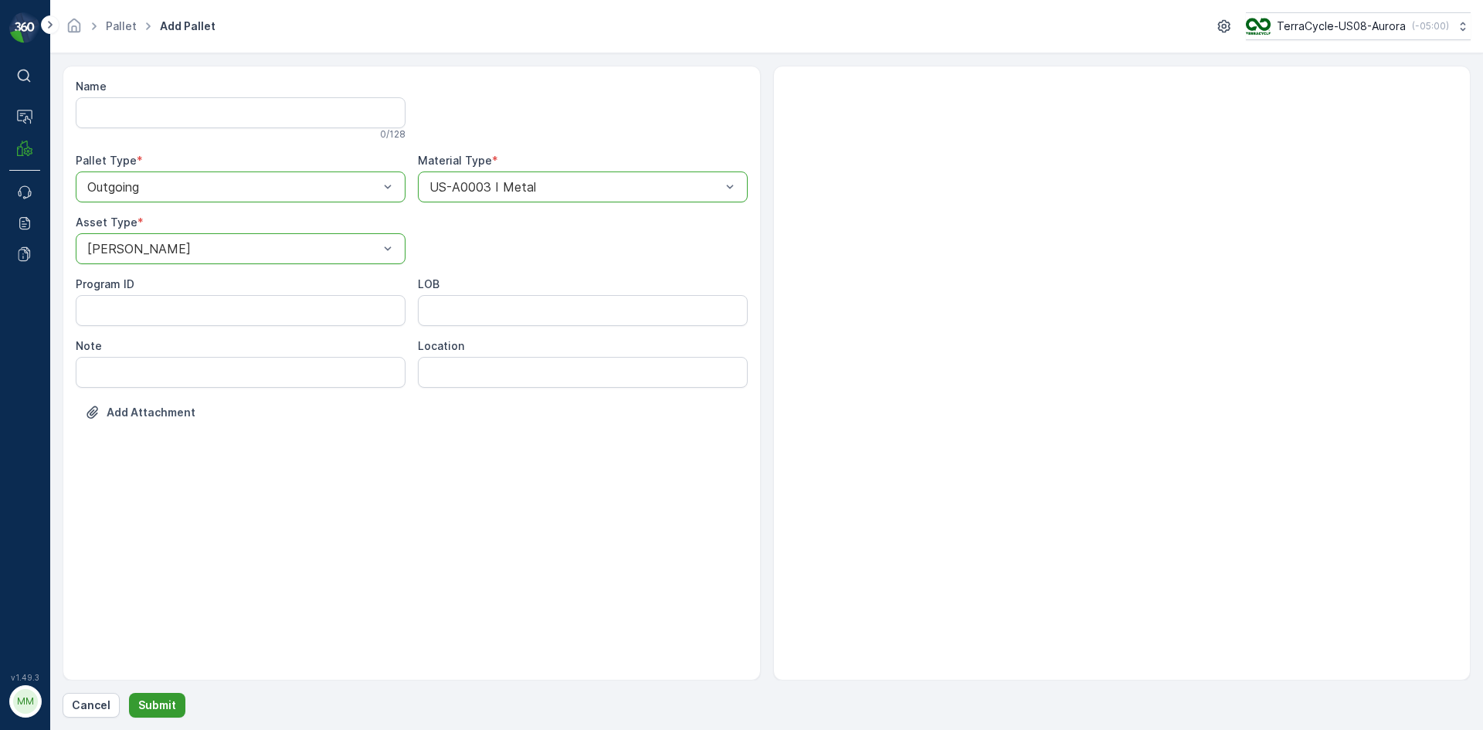
click at [166, 714] on button "Submit" at bounding box center [157, 705] width 56 height 25
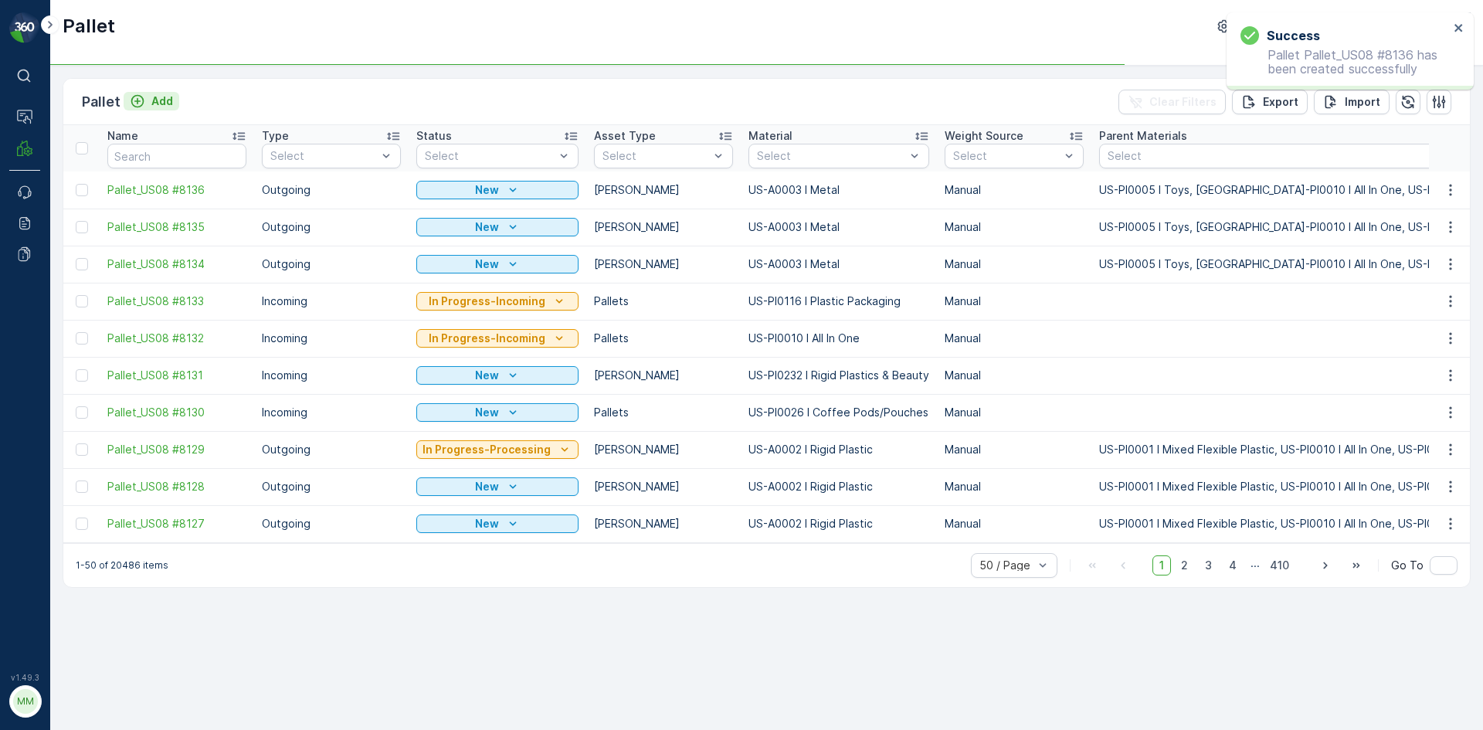
click at [163, 101] on p "Add" at bounding box center [162, 100] width 22 height 15
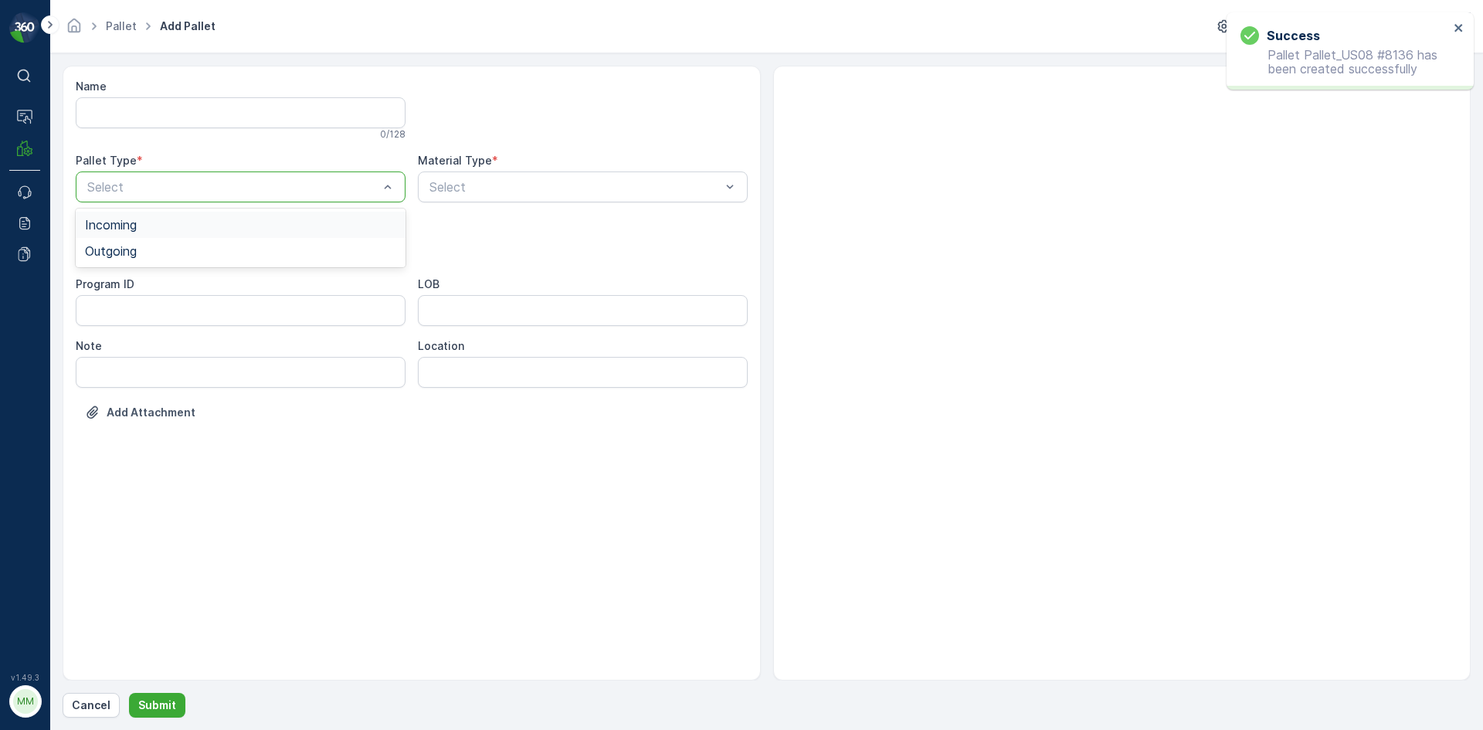
click at [260, 199] on div "Select" at bounding box center [241, 187] width 330 height 31
click at [244, 246] on div "Outgoing" at bounding box center [240, 251] width 311 height 14
click at [185, 287] on div "Gaylord" at bounding box center [240, 287] width 311 height 14
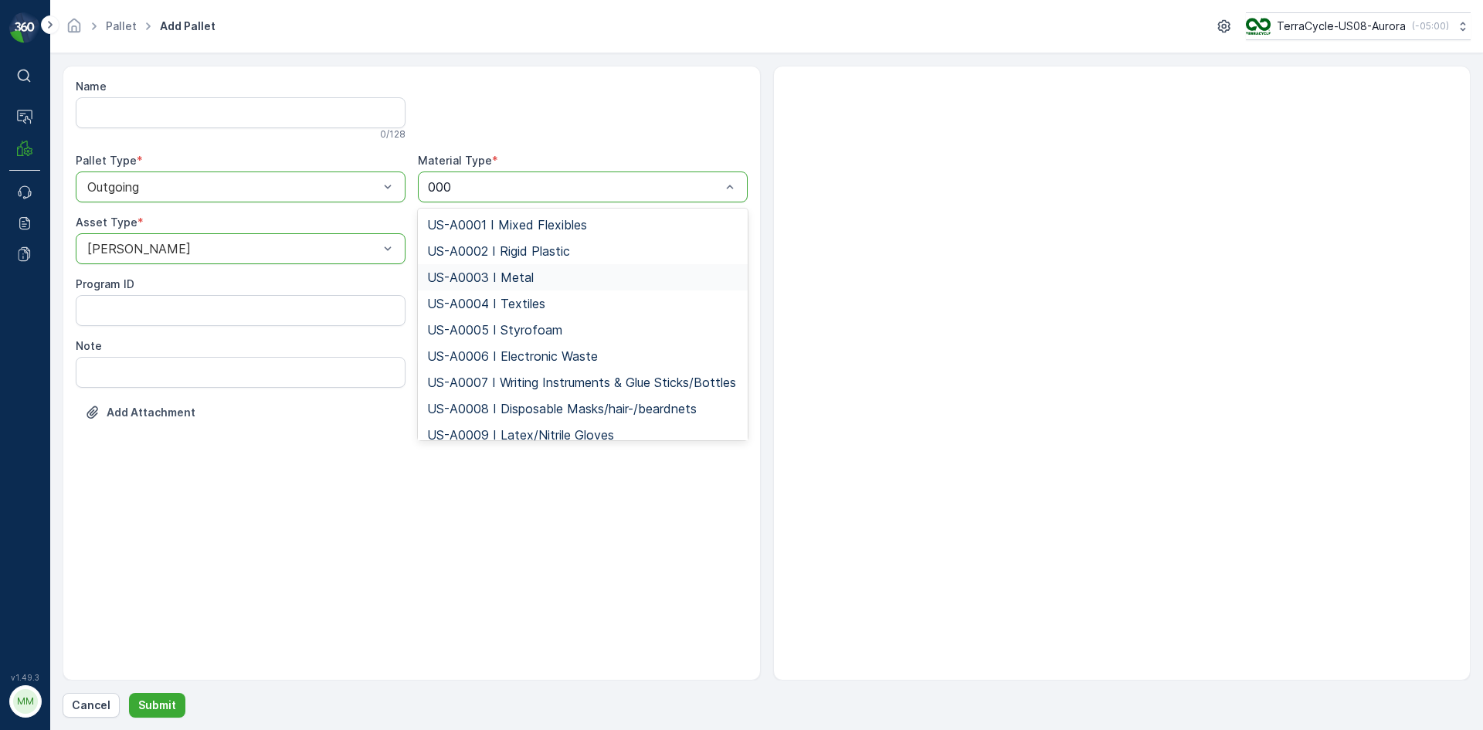
type input "0006"
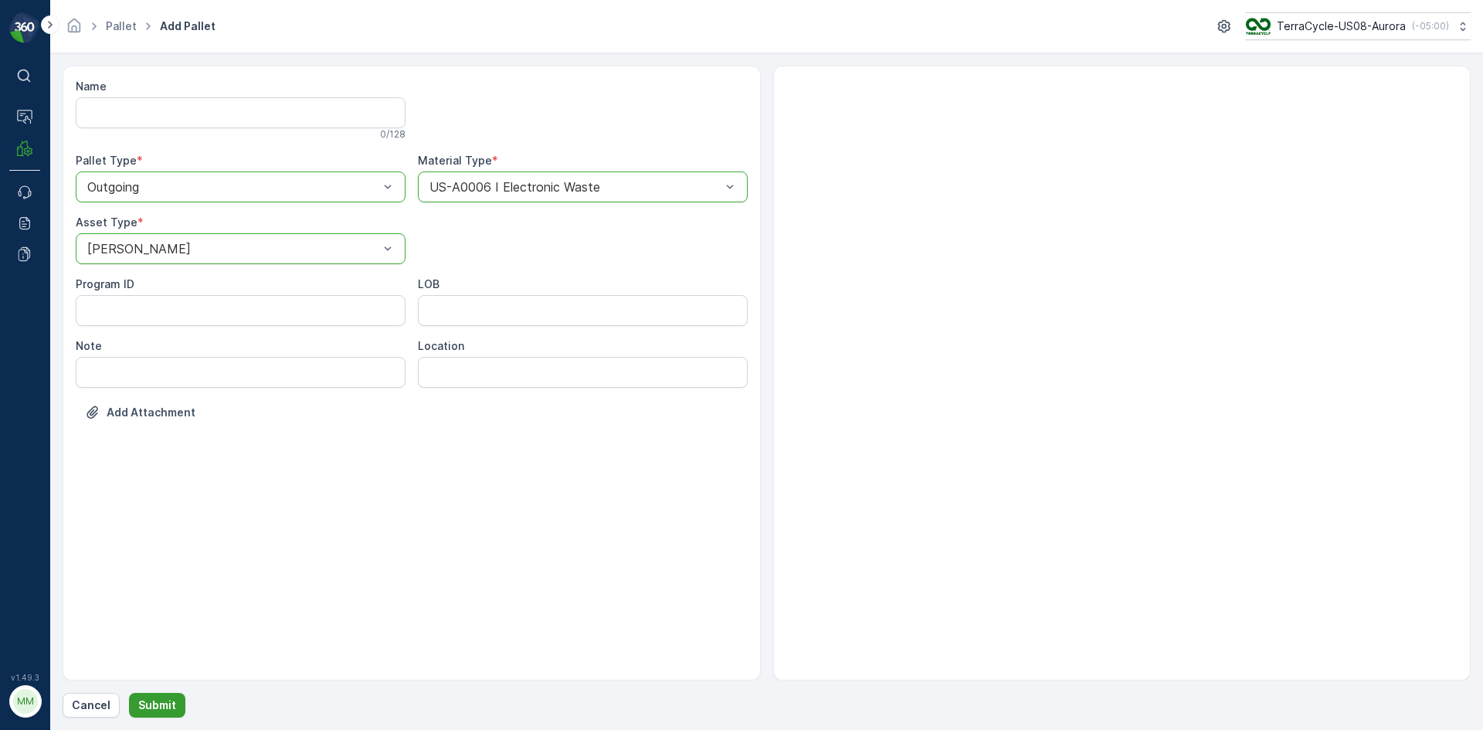
click at [169, 703] on p "Submit" at bounding box center [157, 705] width 38 height 15
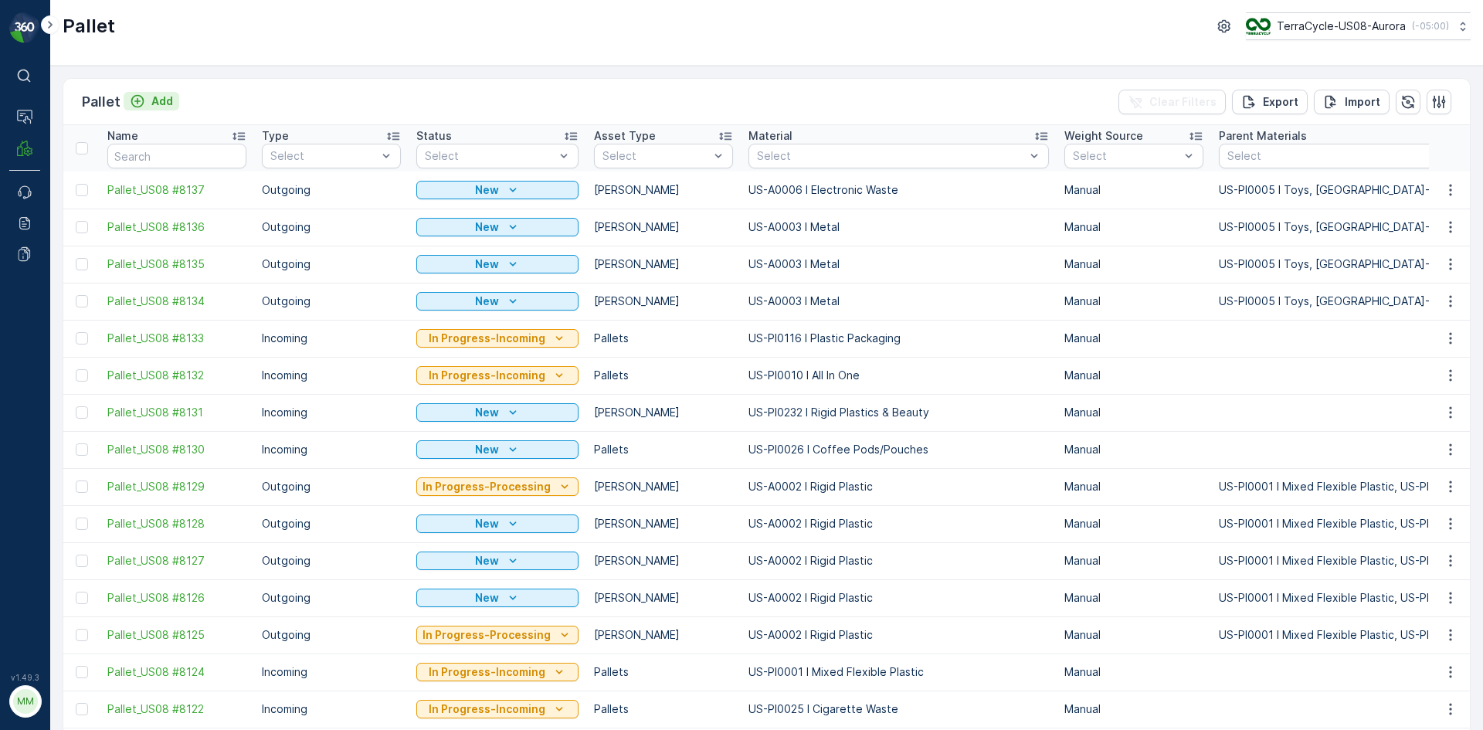
click at [149, 97] on div "Add" at bounding box center [151, 100] width 43 height 15
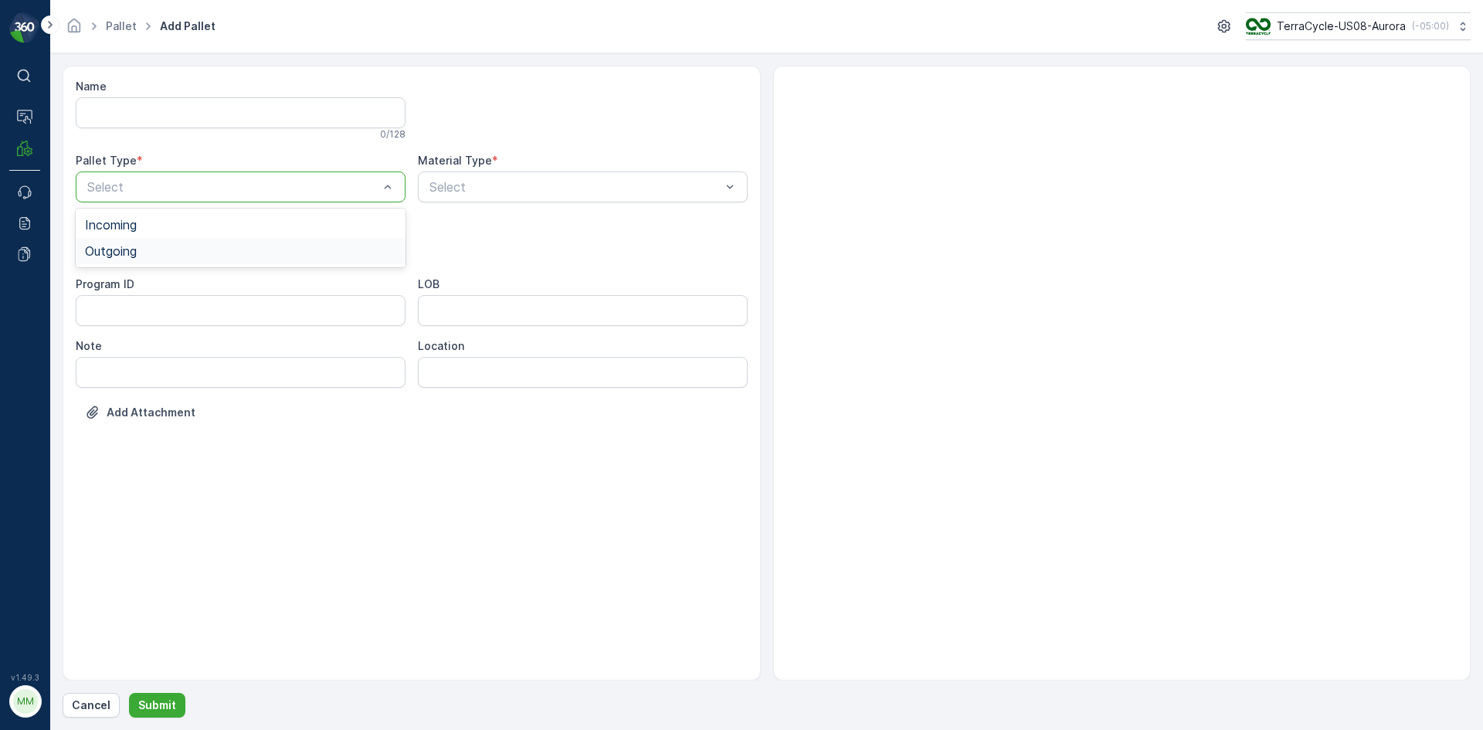
click at [208, 250] on div "Outgoing" at bounding box center [240, 251] width 311 height 14
click at [175, 284] on div "Gaylord" at bounding box center [240, 287] width 311 height 14
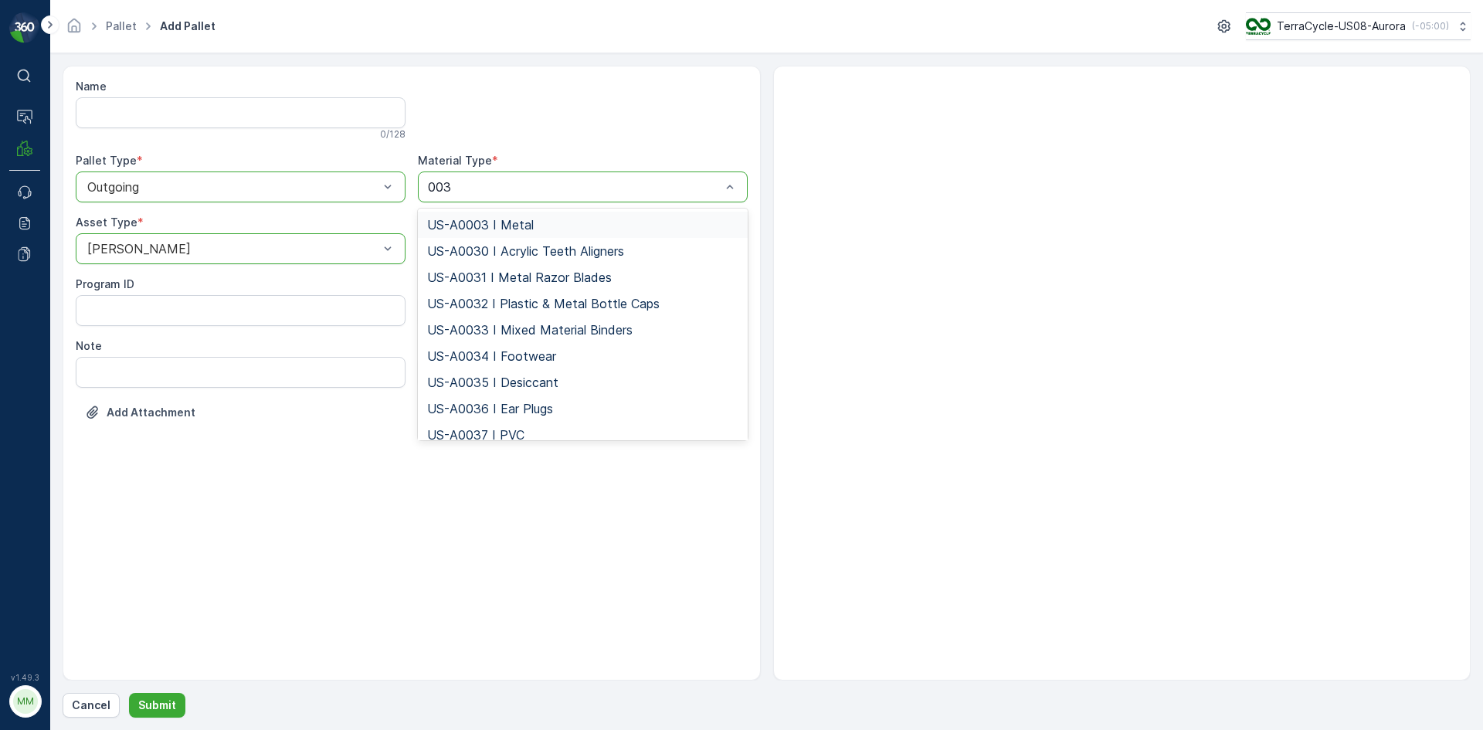
type input "0038"
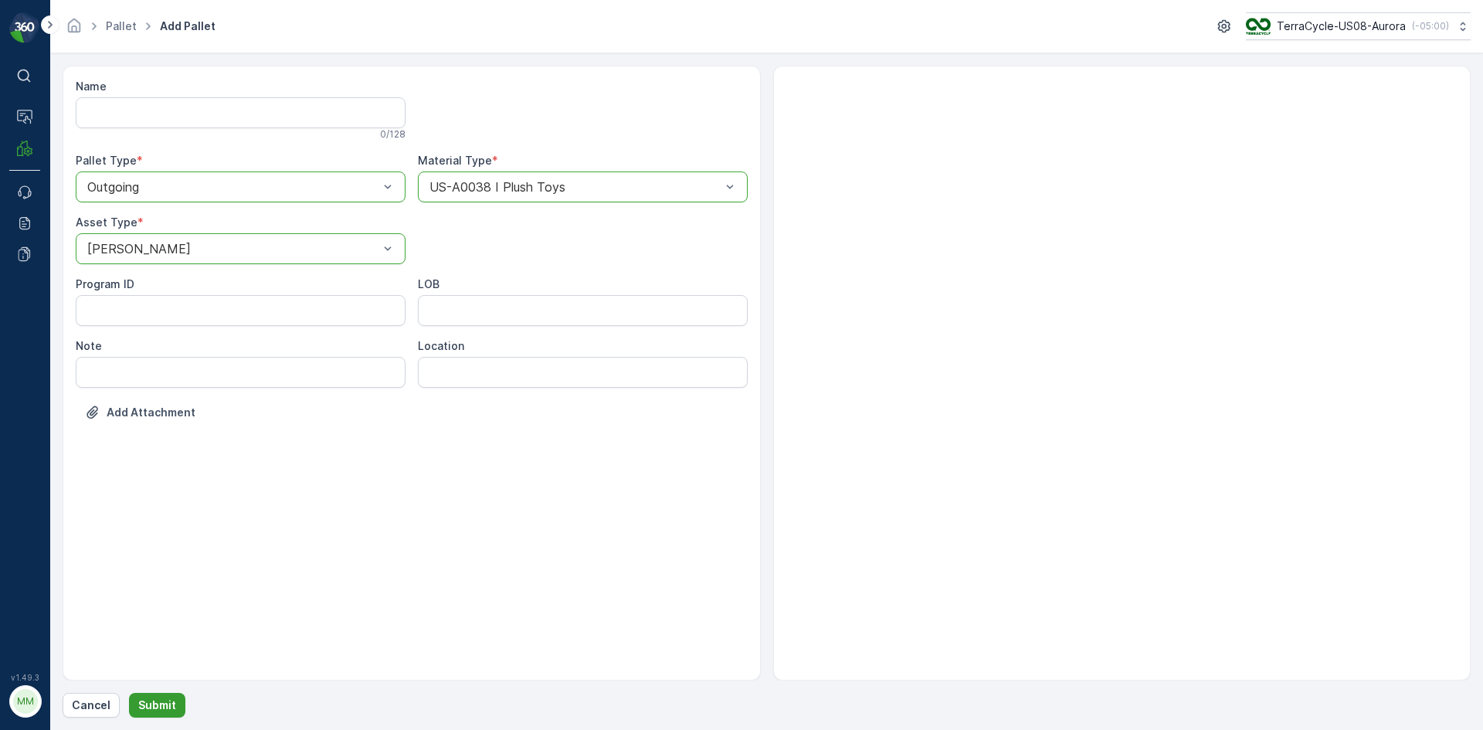
click at [163, 699] on p "Submit" at bounding box center [157, 705] width 38 height 15
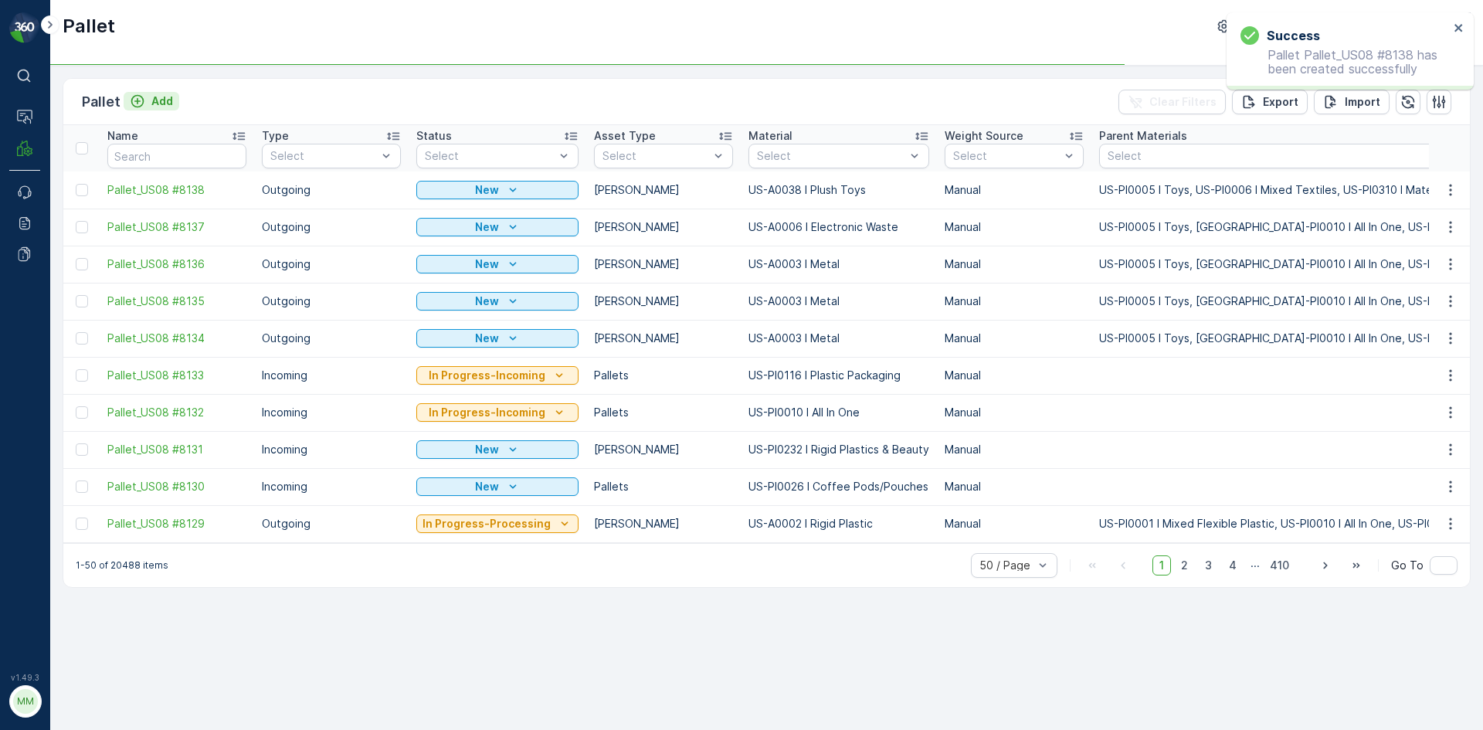
click at [164, 104] on p "Add" at bounding box center [162, 100] width 22 height 15
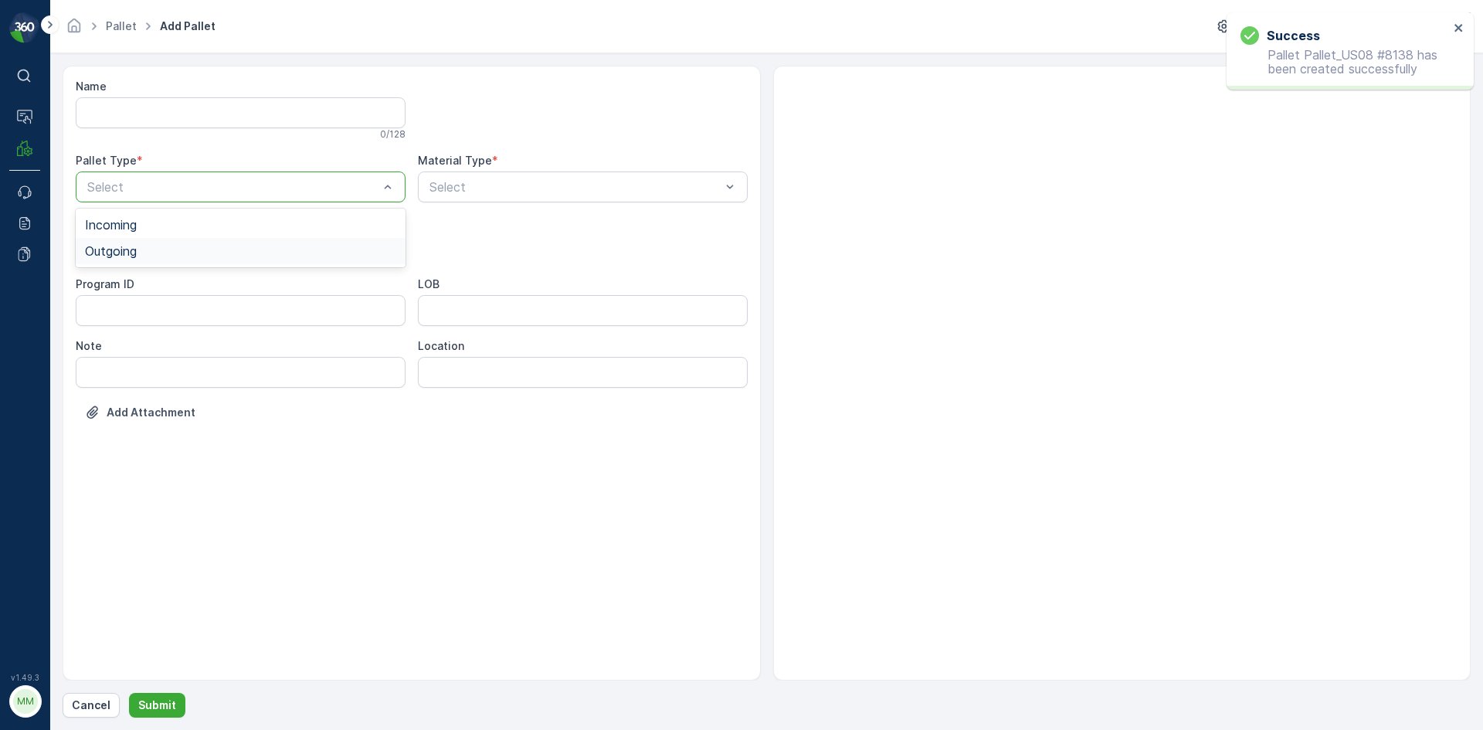
click at [185, 246] on div "Outgoing" at bounding box center [240, 251] width 311 height 14
drag, startPoint x: 164, startPoint y: 281, endPoint x: 467, endPoint y: 209, distance: 311.3
click at [165, 281] on div "Gaylord" at bounding box center [240, 287] width 311 height 14
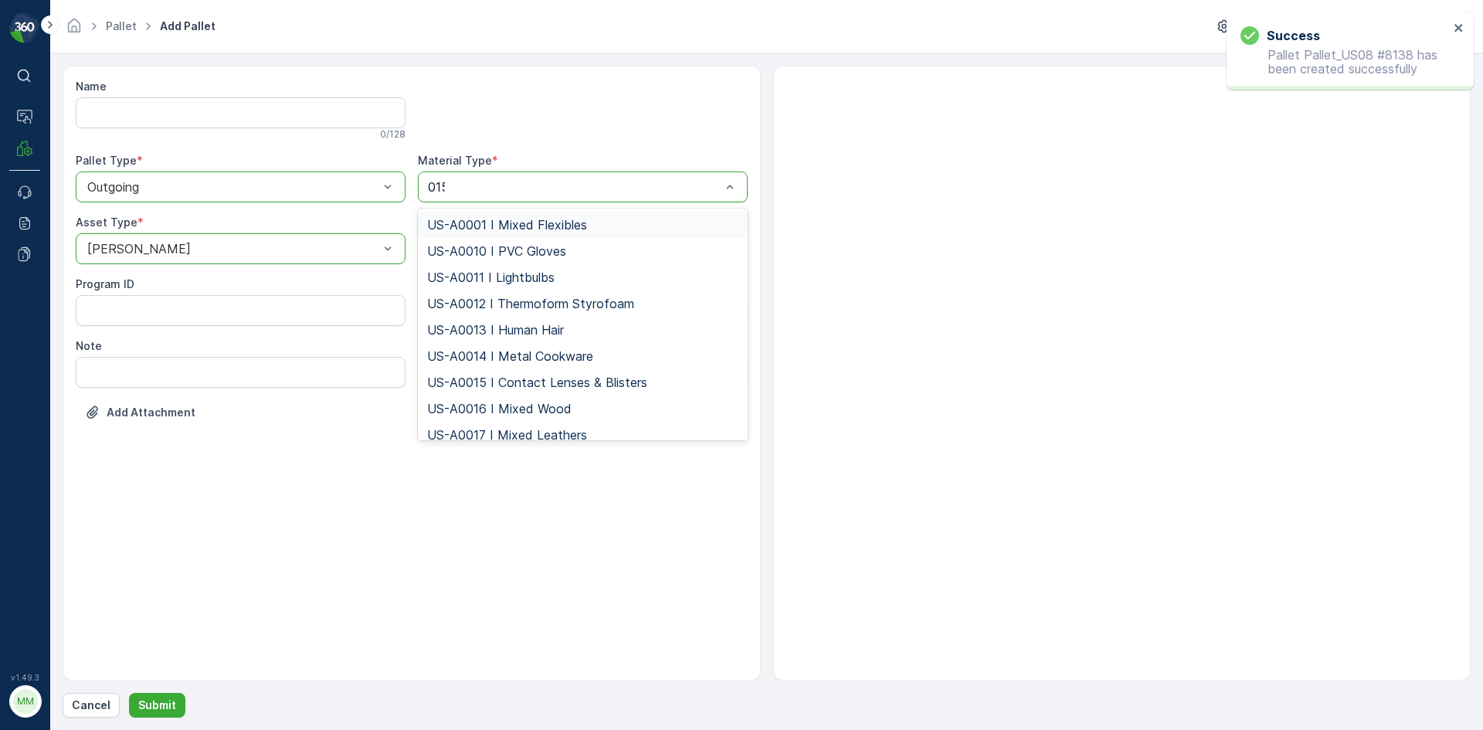
type input "0155"
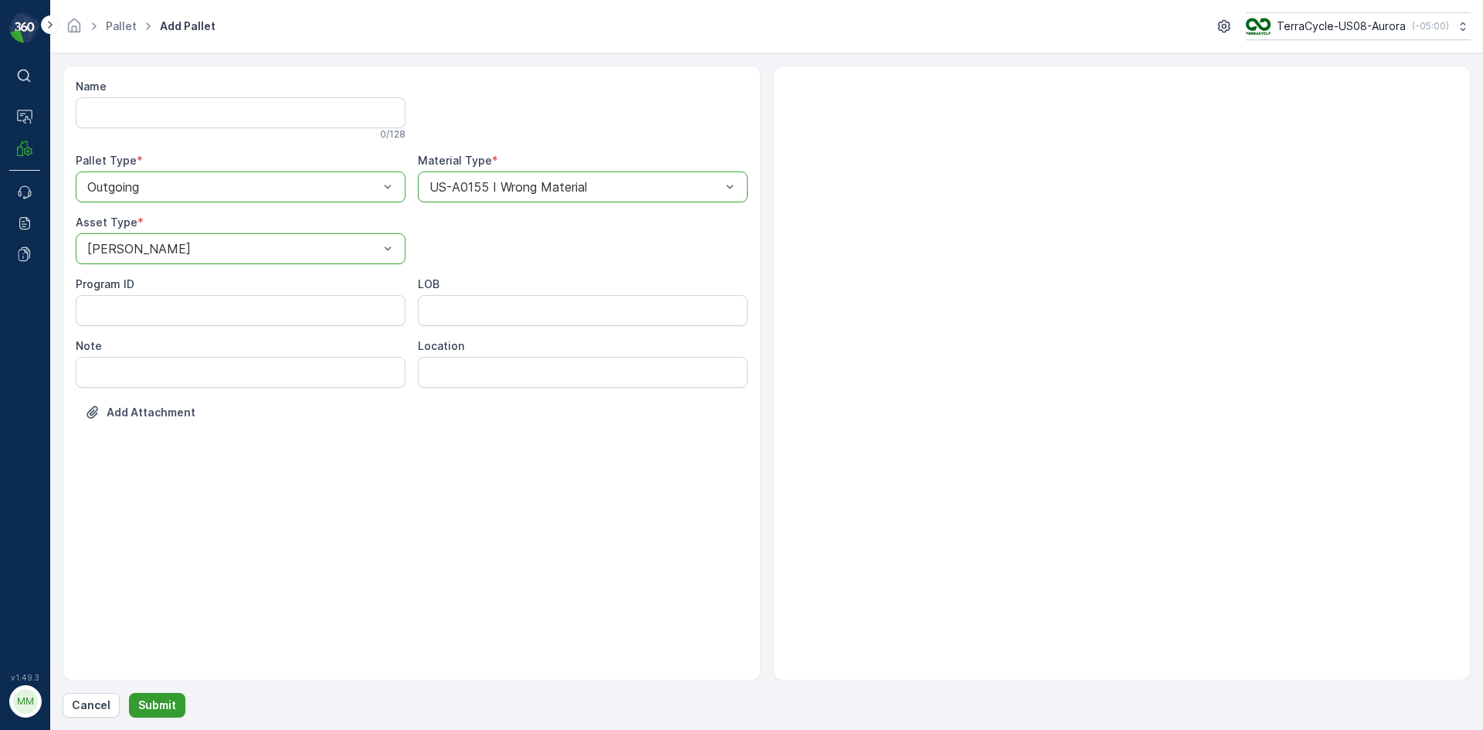
click at [155, 702] on p "Submit" at bounding box center [157, 705] width 38 height 15
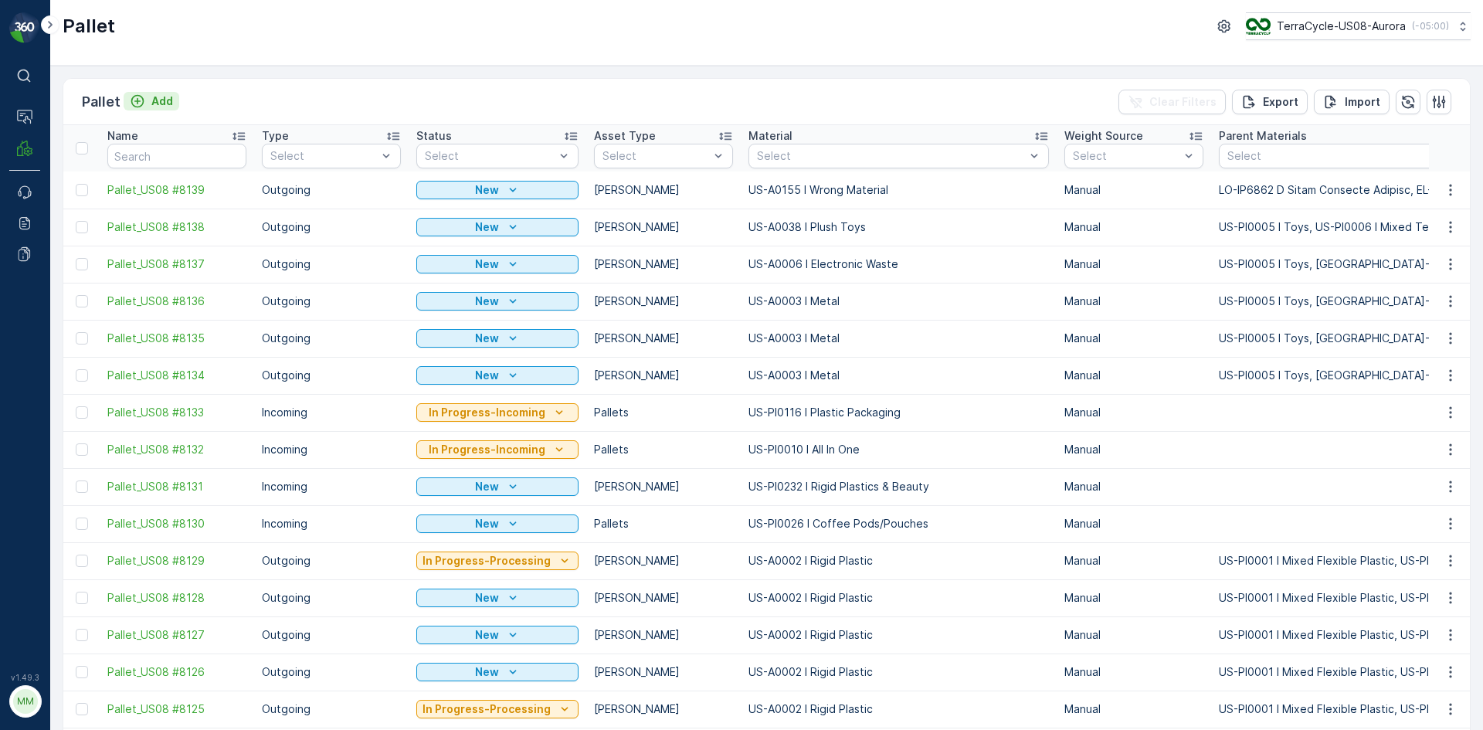
click at [151, 100] on p "Add" at bounding box center [162, 100] width 22 height 15
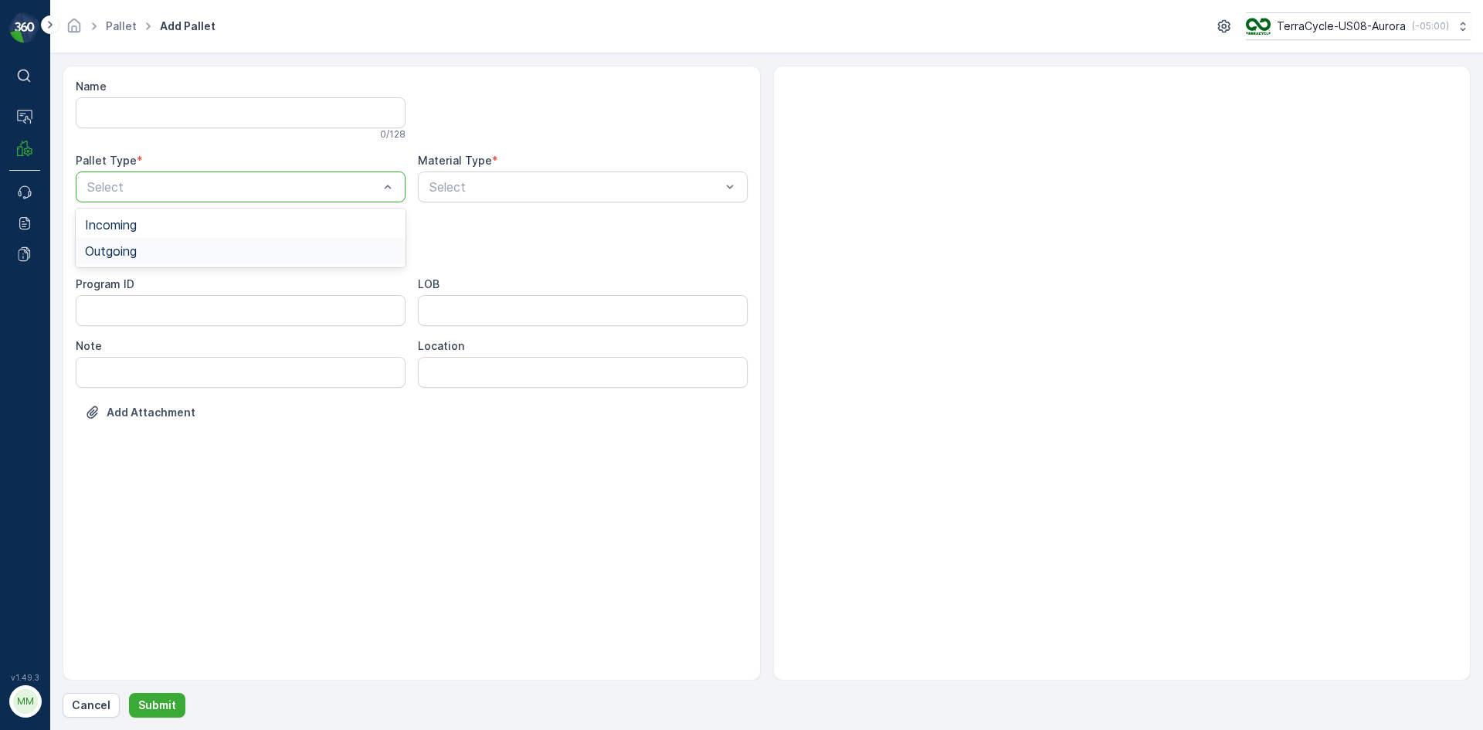
click at [209, 253] on div "Outgoing" at bounding box center [240, 251] width 311 height 14
click at [157, 287] on div "Gaylord" at bounding box center [240, 287] width 311 height 14
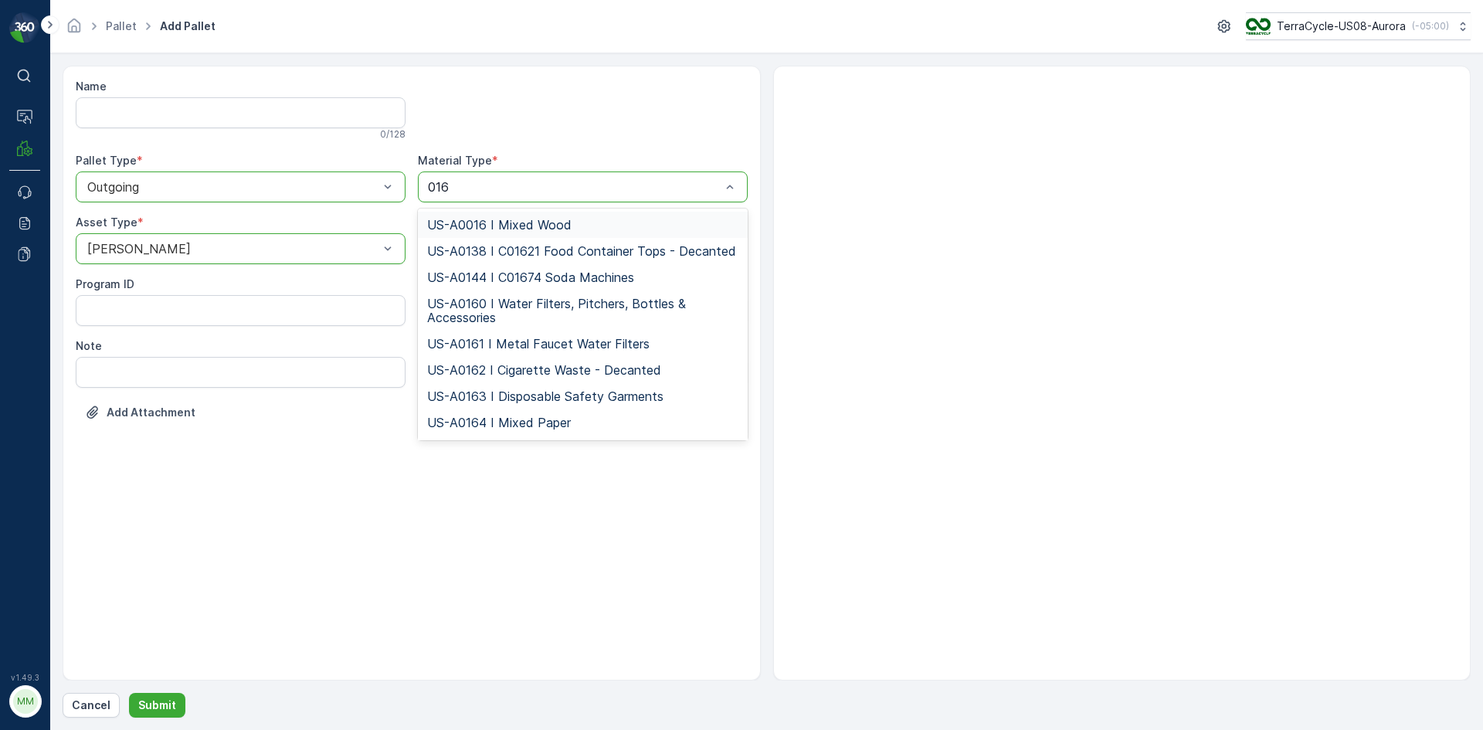
type input "0164"
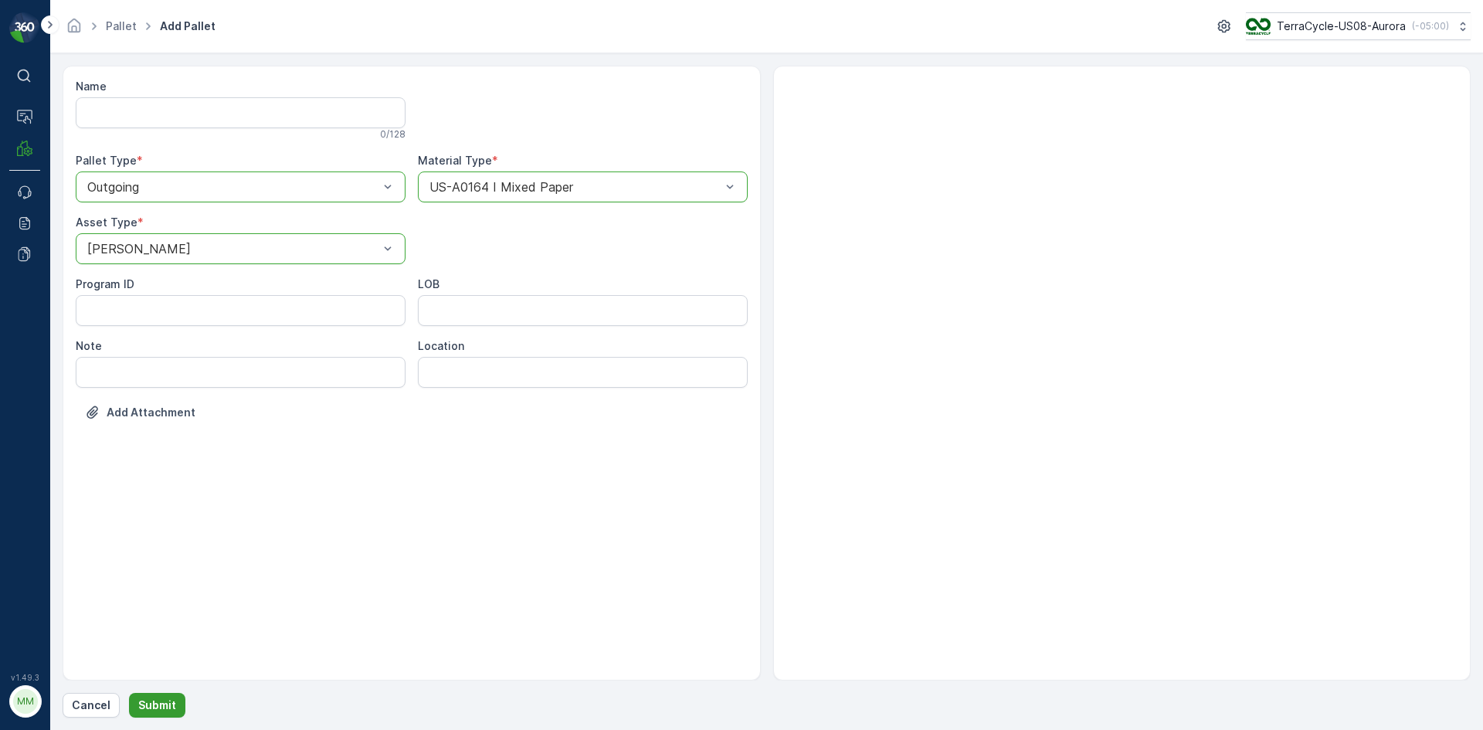
click at [167, 705] on p "Submit" at bounding box center [157, 705] width 38 height 15
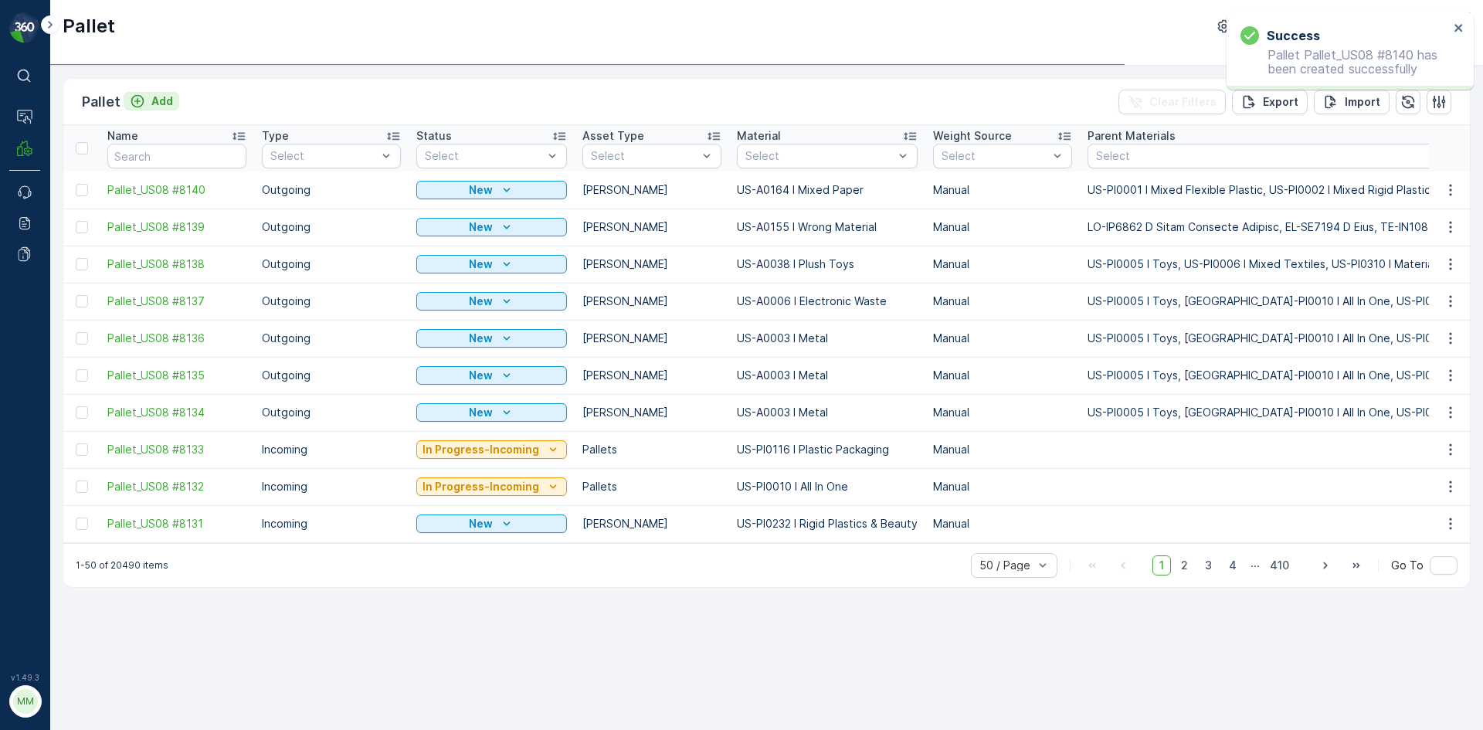
click at [167, 104] on p "Add" at bounding box center [162, 100] width 22 height 15
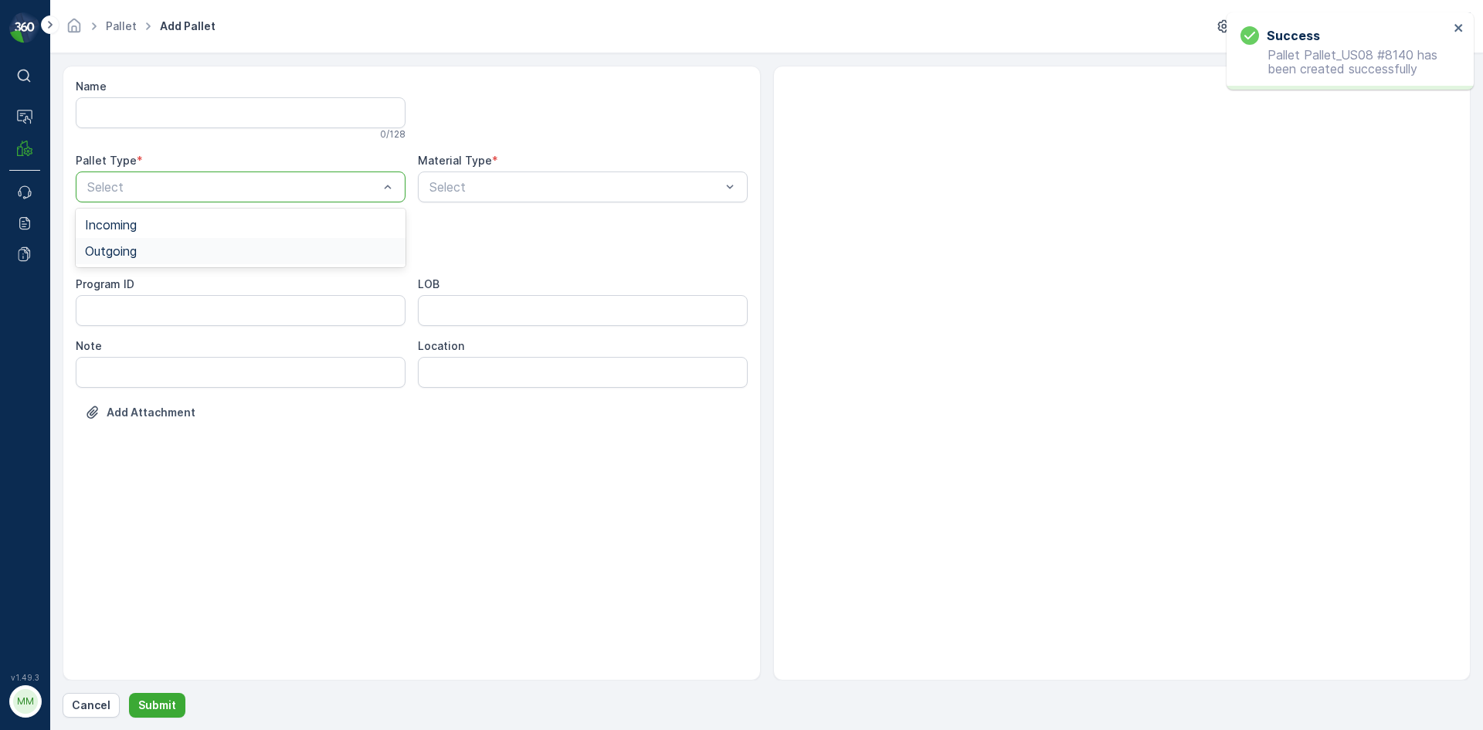
click at [288, 246] on div "Outgoing" at bounding box center [240, 251] width 311 height 14
click at [258, 280] on div "Gaylord" at bounding box center [240, 287] width 311 height 14
click at [528, 175] on div "Select" at bounding box center [583, 187] width 330 height 31
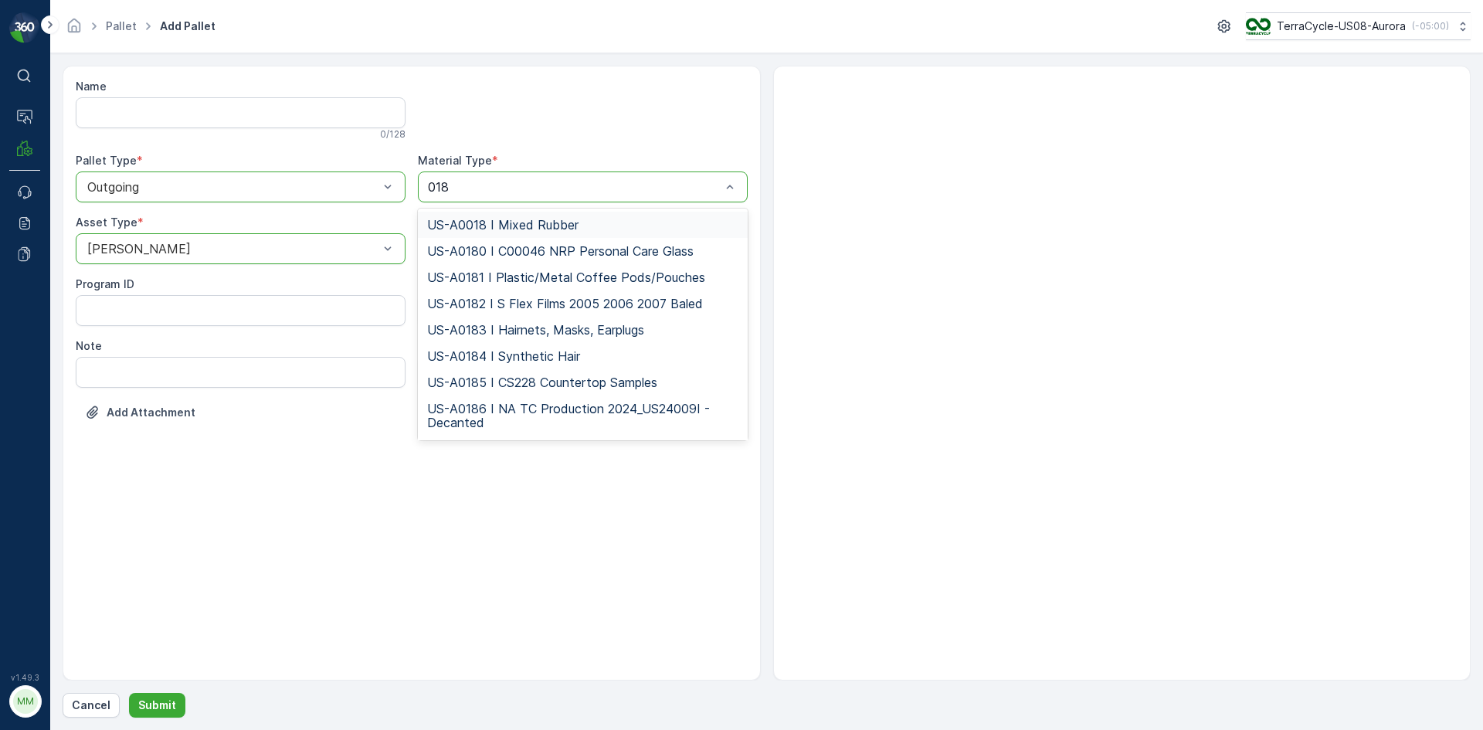
type input "0187"
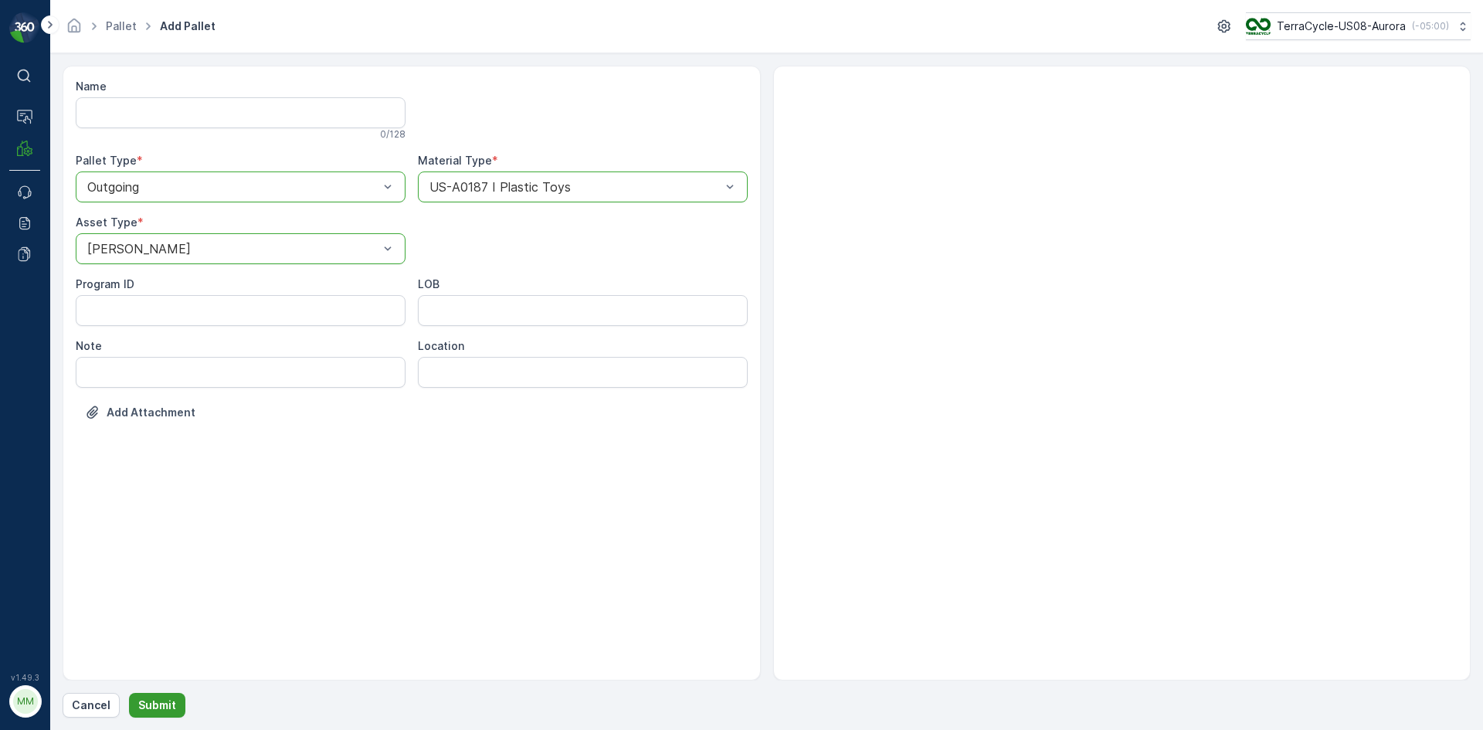
drag, startPoint x: 161, startPoint y: 691, endPoint x: 158, endPoint y: 700, distance: 9.8
click at [158, 700] on div "Name 0 / 128 Pallet Type * option Outgoing, selected. Outgoing Material Type * …" at bounding box center [767, 392] width 1408 height 652
click at [158, 700] on p "Submit" at bounding box center [157, 705] width 38 height 15
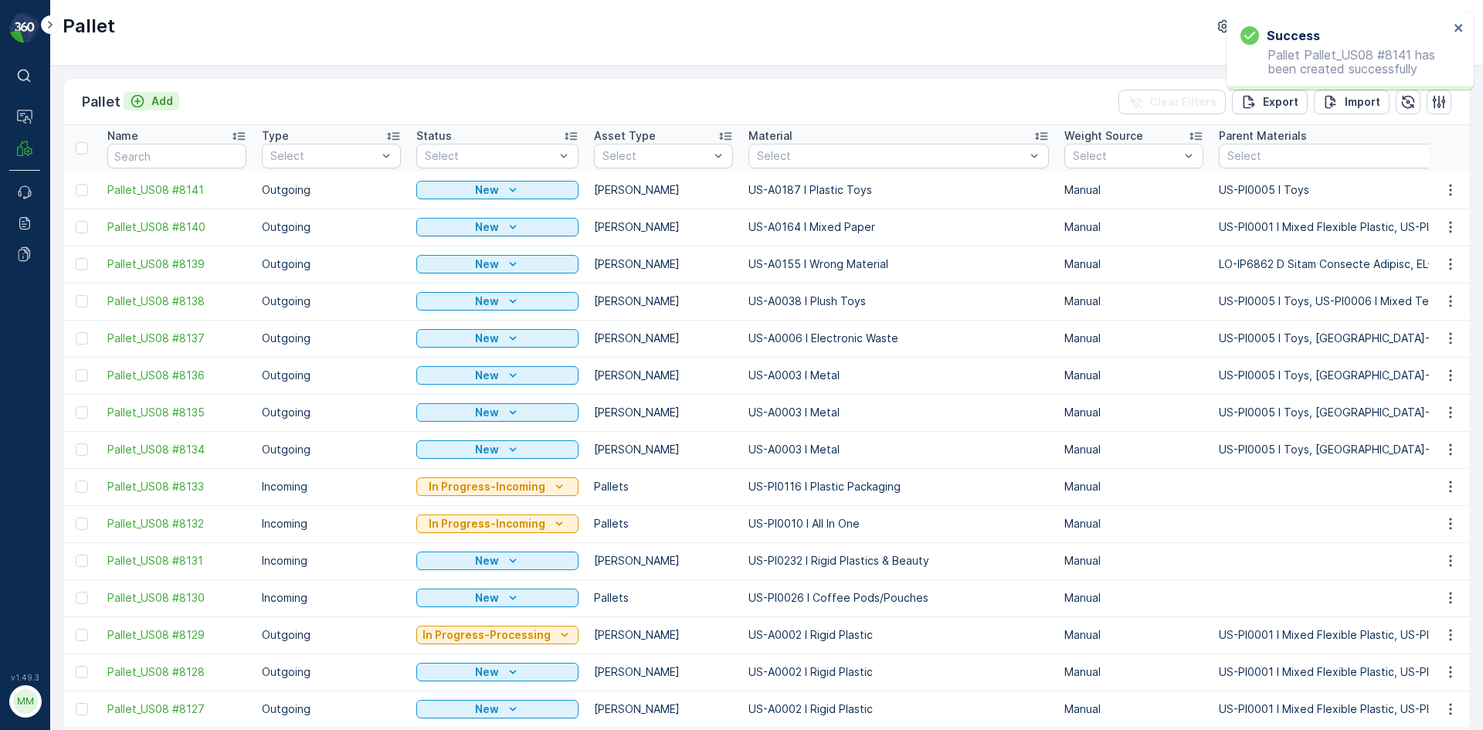
click at [160, 96] on p "Add" at bounding box center [162, 100] width 22 height 15
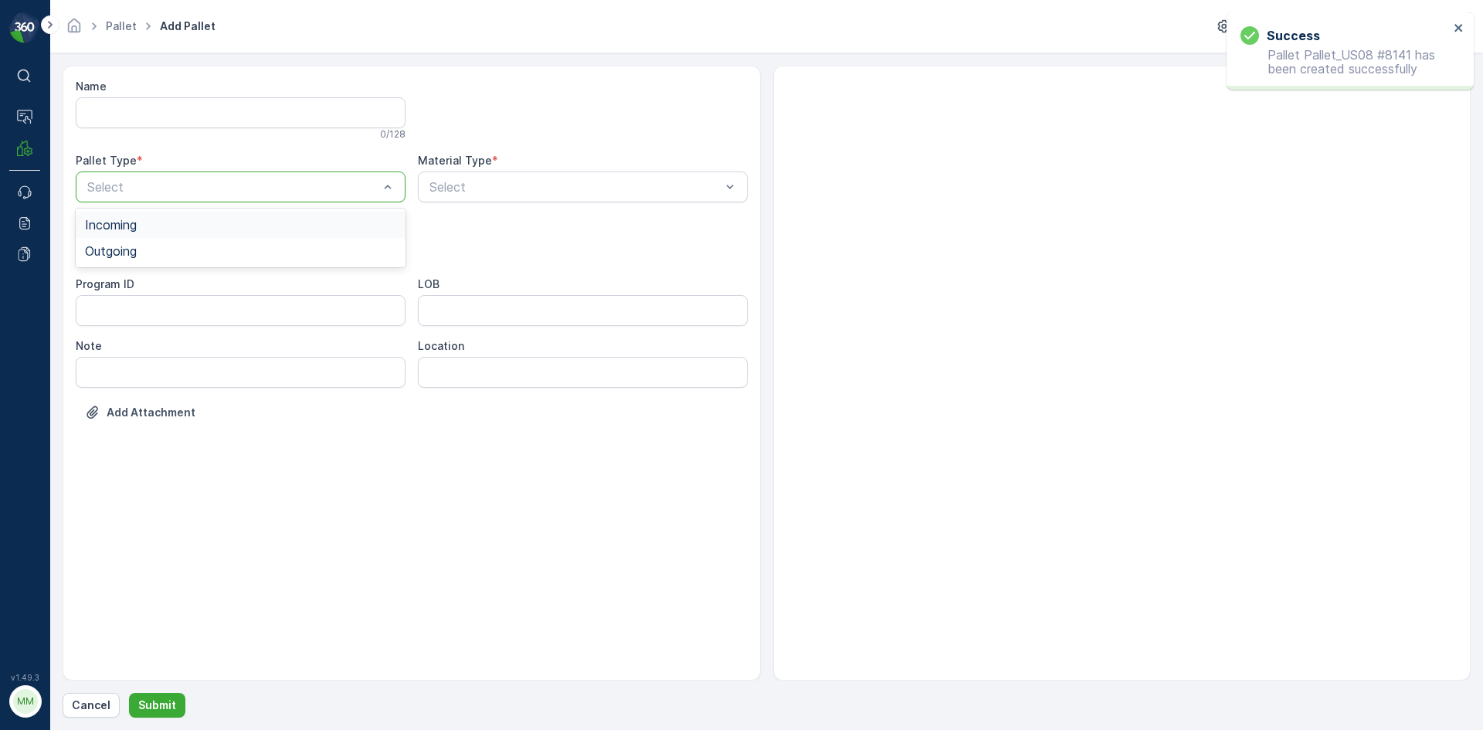
drag, startPoint x: 203, startPoint y: 186, endPoint x: 169, endPoint y: 243, distance: 66.5
drag, startPoint x: 155, startPoint y: 265, endPoint x: 157, endPoint y: 256, distance: 9.4
click at [157, 256] on div "Incoming Outgoing" at bounding box center [241, 238] width 330 height 59
click at [158, 255] on div "Outgoing" at bounding box center [240, 251] width 311 height 14
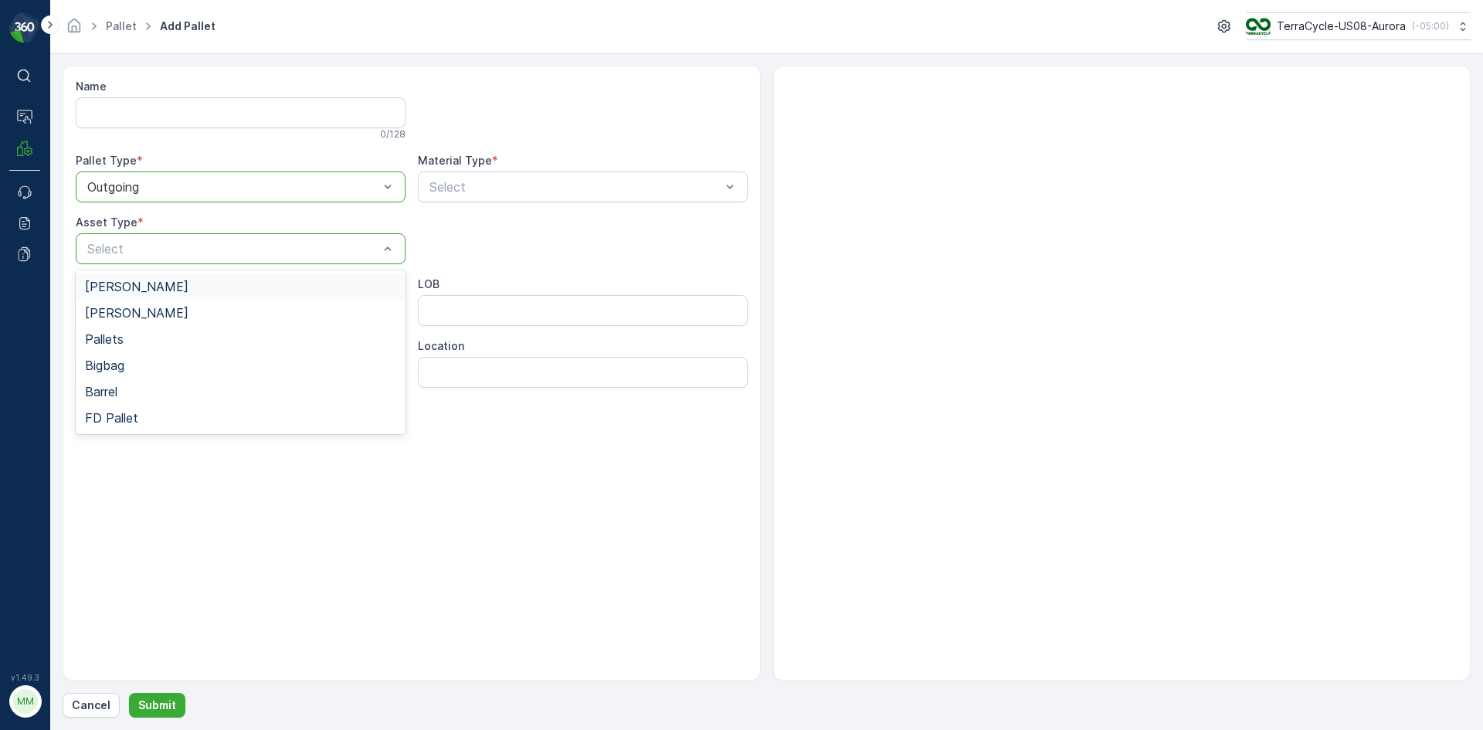
click at [137, 280] on div "Gaylord" at bounding box center [240, 287] width 311 height 14
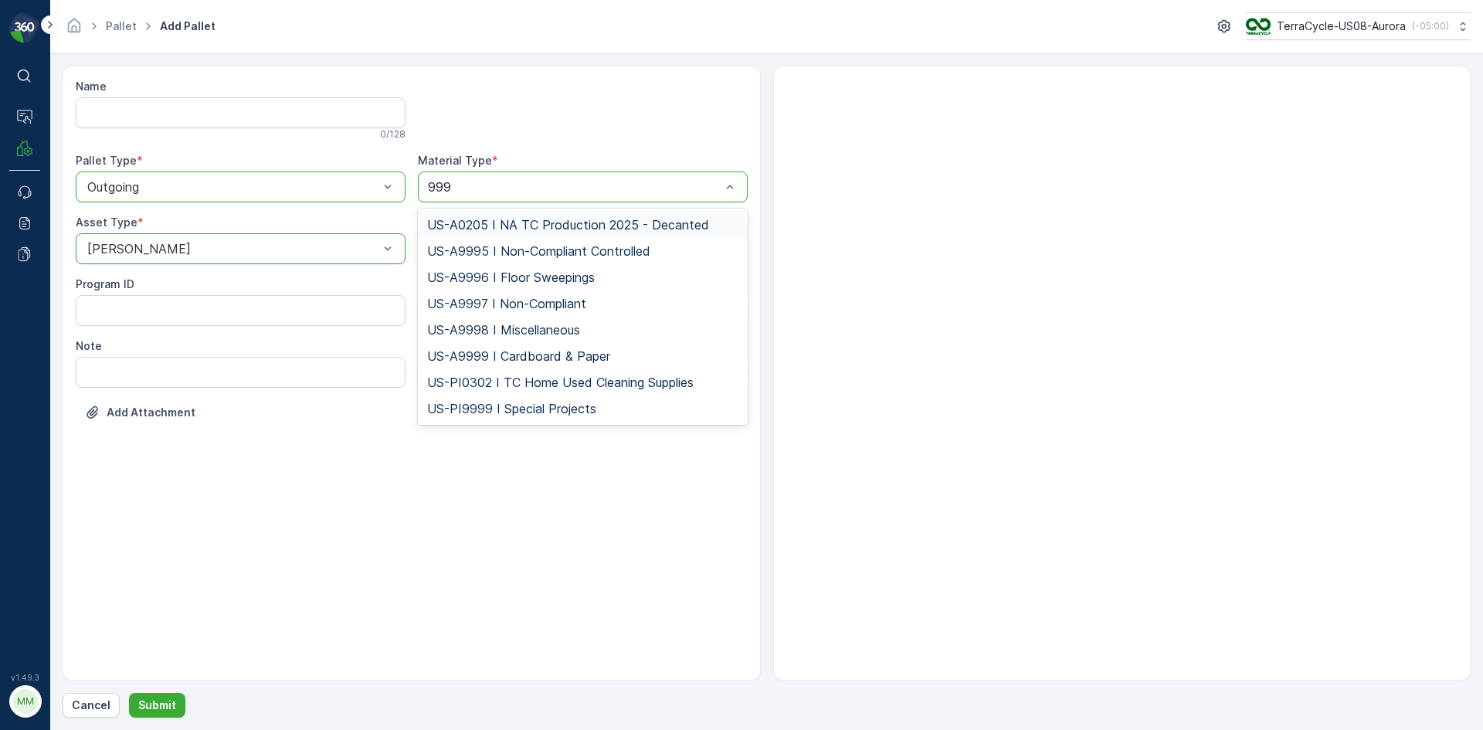
type input "9997"
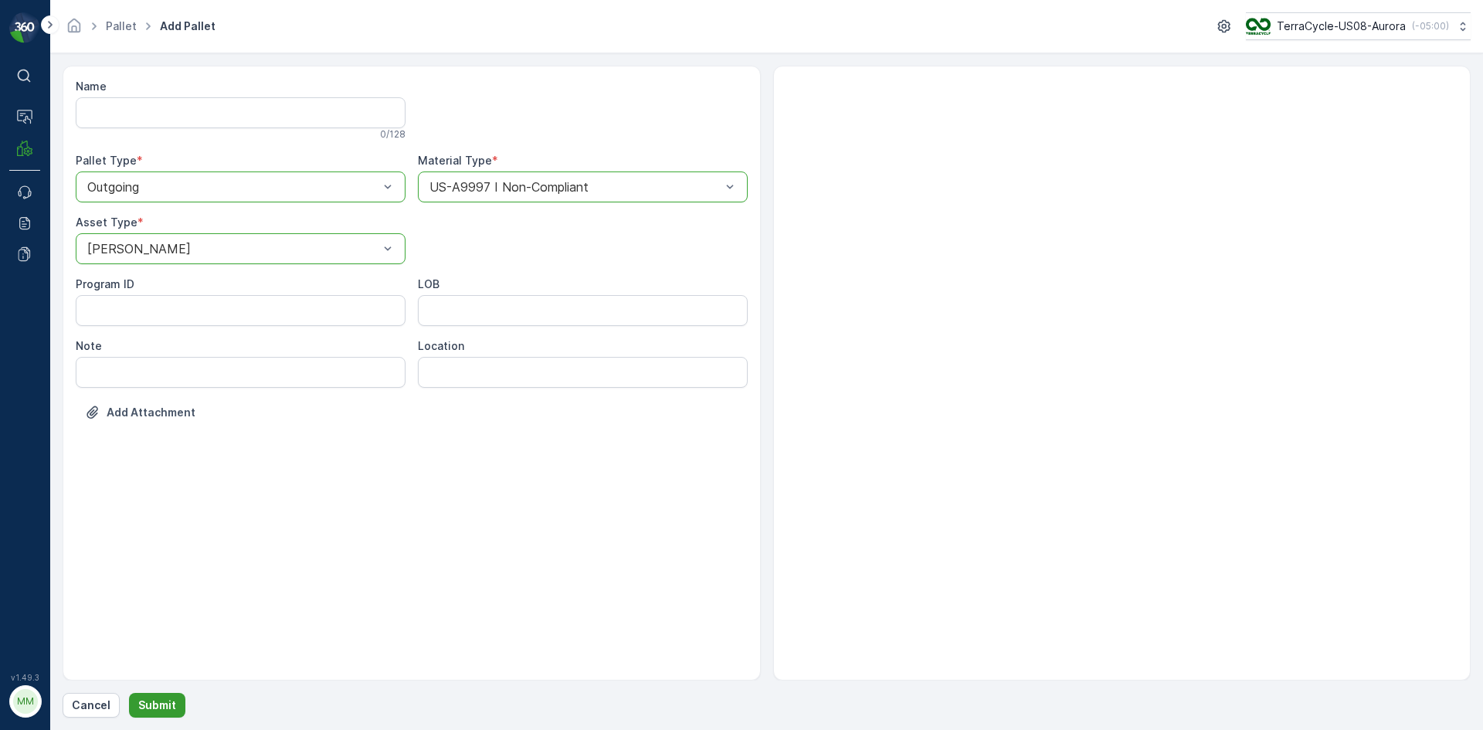
click at [155, 696] on button "Submit" at bounding box center [157, 705] width 56 height 25
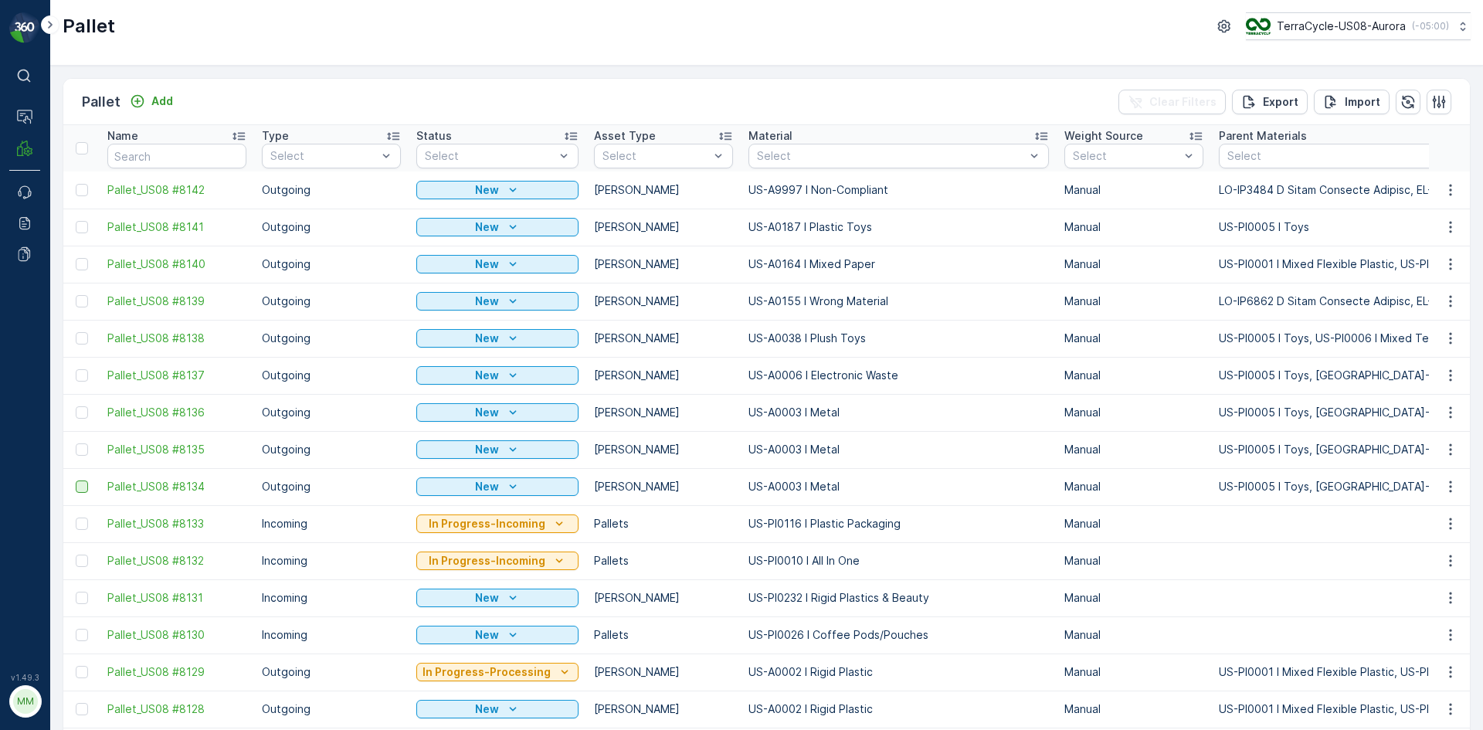
click at [80, 490] on div at bounding box center [82, 487] width 12 height 12
click at [76, 481] on input "checkbox" at bounding box center [76, 481] width 0 height 0
click at [83, 447] on div at bounding box center [82, 449] width 12 height 12
click at [76, 443] on input "checkbox" at bounding box center [76, 443] width 0 height 0
drag, startPoint x: 80, startPoint y: 415, endPoint x: 84, endPoint y: 401, distance: 14.4
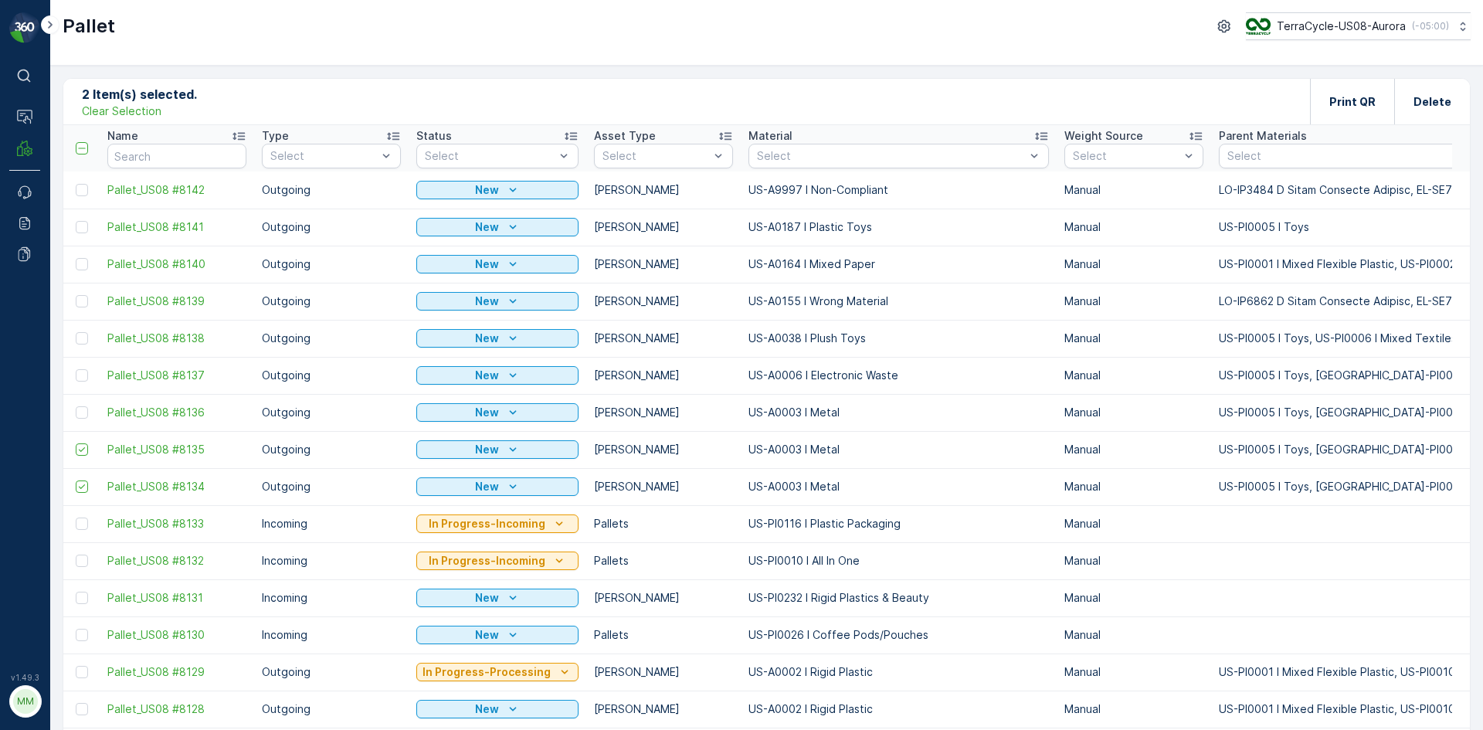
click at [80, 414] on div at bounding box center [82, 412] width 12 height 12
click at [76, 406] on input "checkbox" at bounding box center [76, 406] width 0 height 0
click at [79, 373] on div at bounding box center [82, 375] width 12 height 12
click at [76, 369] on input "checkbox" at bounding box center [76, 369] width 0 height 0
click at [83, 341] on div at bounding box center [82, 338] width 12 height 12
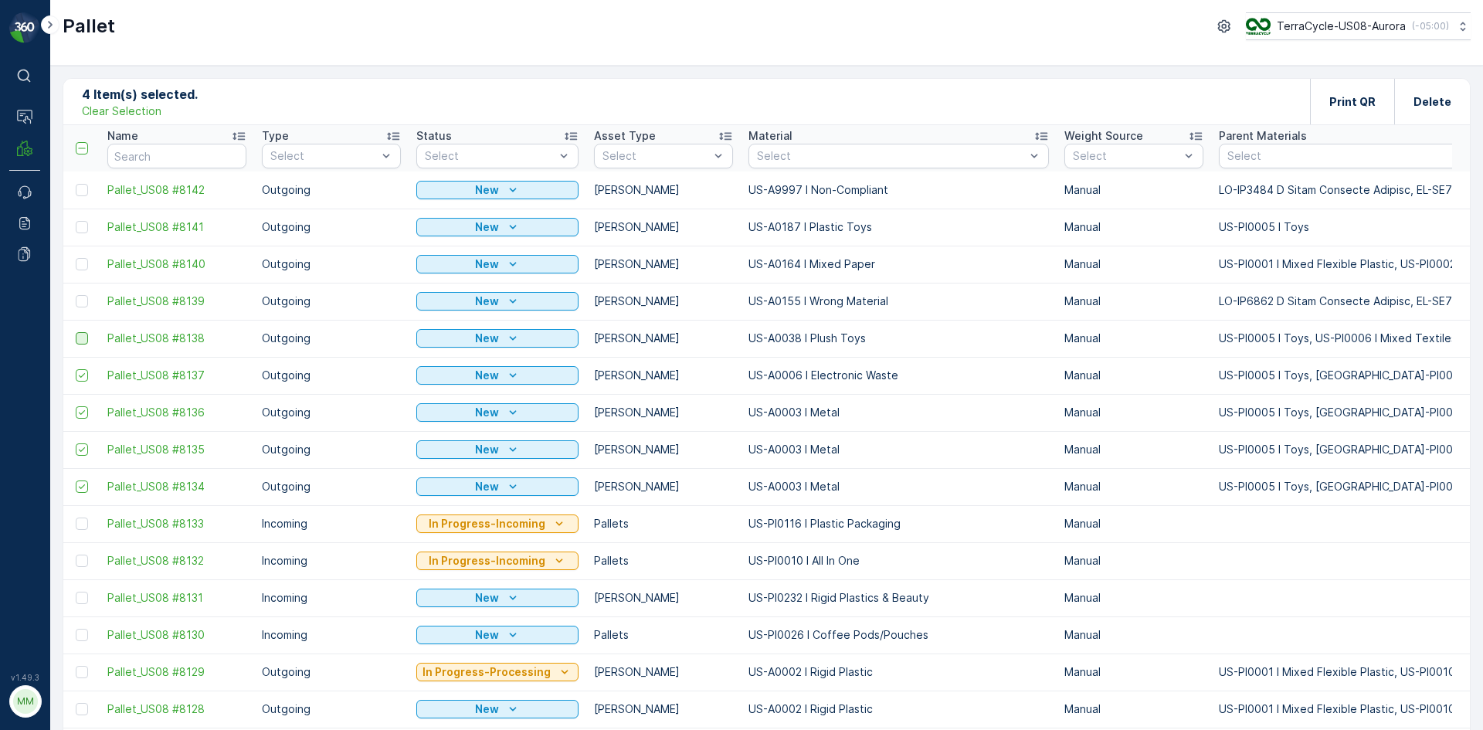
click at [76, 332] on input "checkbox" at bounding box center [76, 332] width 0 height 0
click at [81, 299] on div at bounding box center [82, 301] width 12 height 12
click at [76, 295] on input "checkbox" at bounding box center [76, 295] width 0 height 0
click at [83, 262] on div at bounding box center [82, 264] width 12 height 12
click at [76, 258] on input "checkbox" at bounding box center [76, 258] width 0 height 0
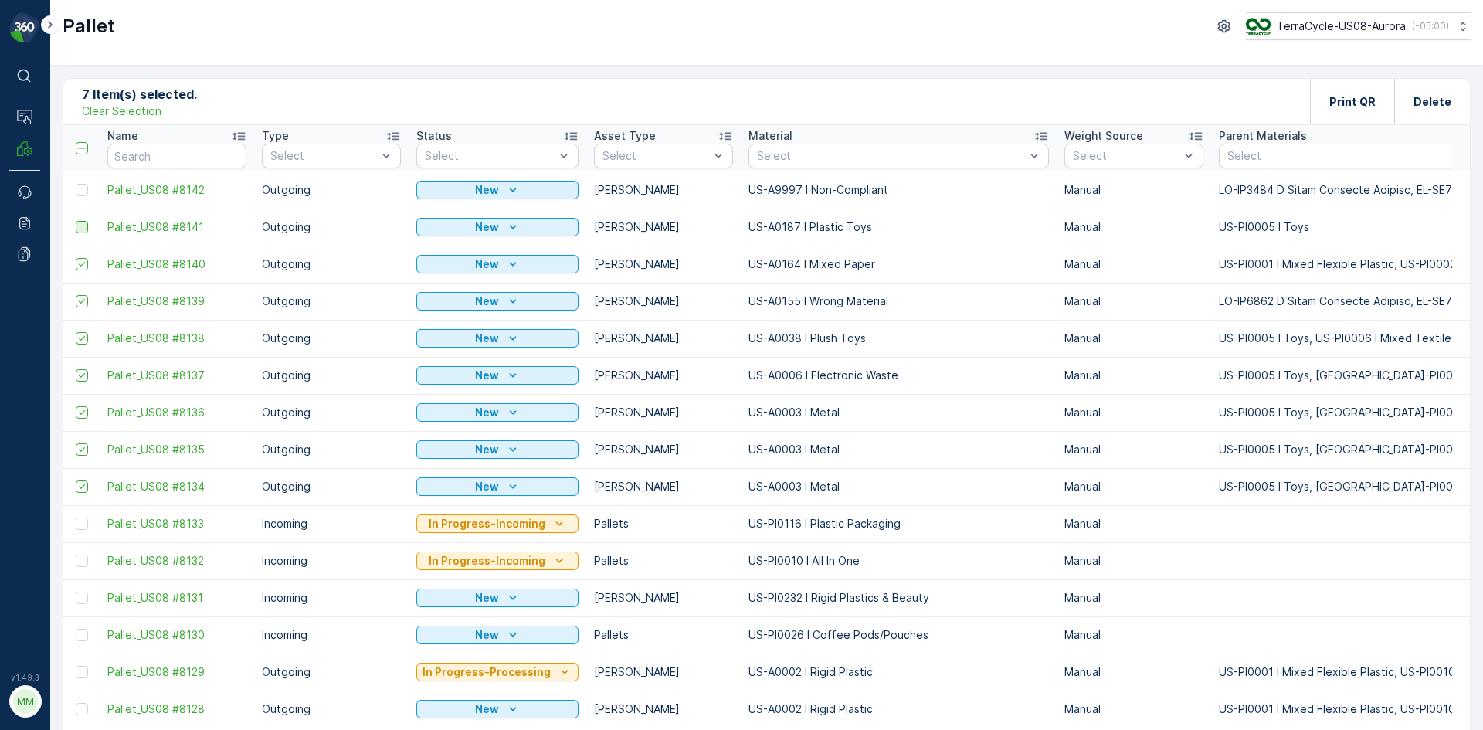
click at [85, 228] on div at bounding box center [82, 227] width 12 height 12
click at [76, 221] on input "checkbox" at bounding box center [76, 221] width 0 height 0
click at [84, 189] on div at bounding box center [82, 190] width 12 height 12
click at [76, 184] on input "checkbox" at bounding box center [76, 184] width 0 height 0
click at [1357, 92] on div "Print QR" at bounding box center [1353, 102] width 46 height 46
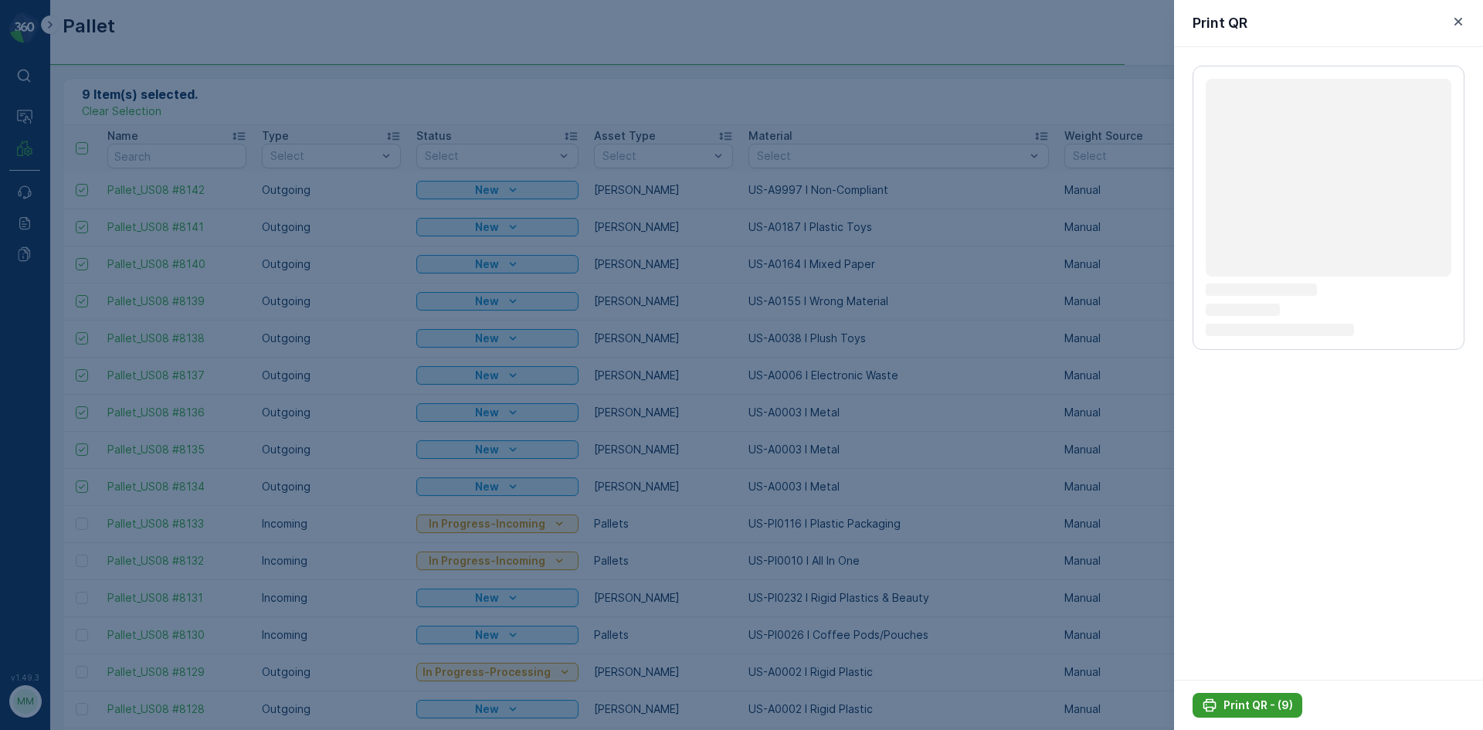
click at [1249, 700] on p "Print QR - (9)" at bounding box center [1259, 705] width 70 height 15
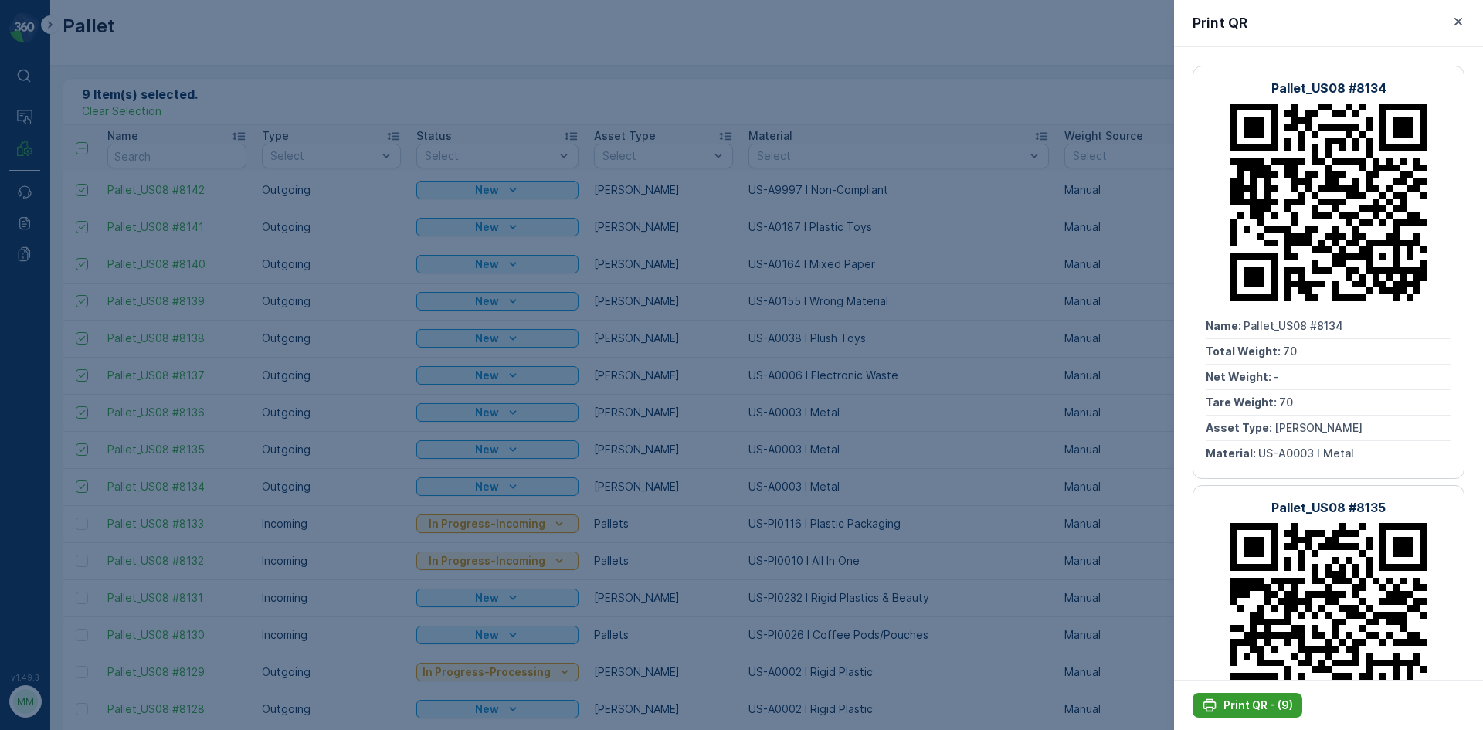
click at [1215, 704] on icon "Print QR - (9)" at bounding box center [1209, 705] width 15 height 15
click at [973, 478] on div at bounding box center [741, 365] width 1483 height 730
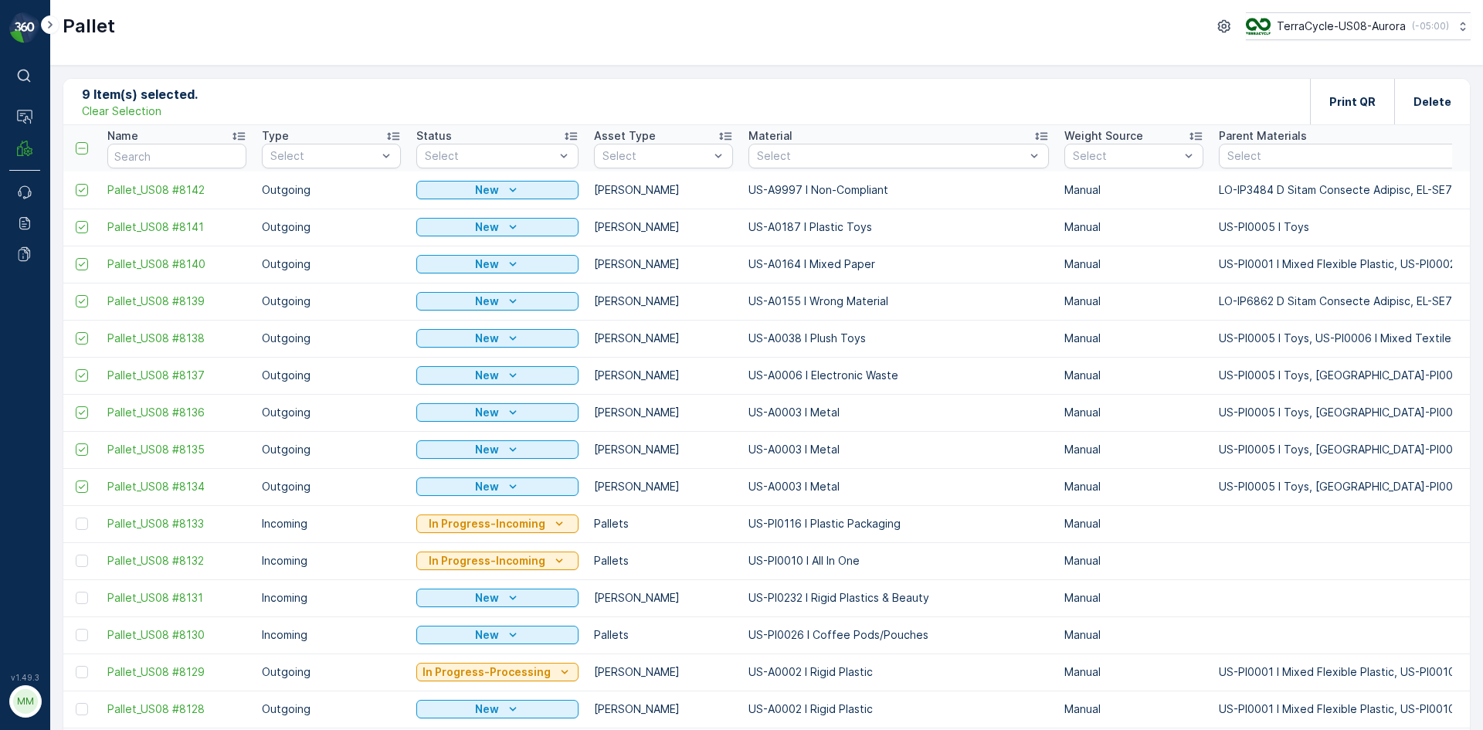
click at [151, 111] on p "Clear Selection" at bounding box center [122, 111] width 80 height 15
click at [132, 100] on icon "Add" at bounding box center [137, 100] width 15 height 15
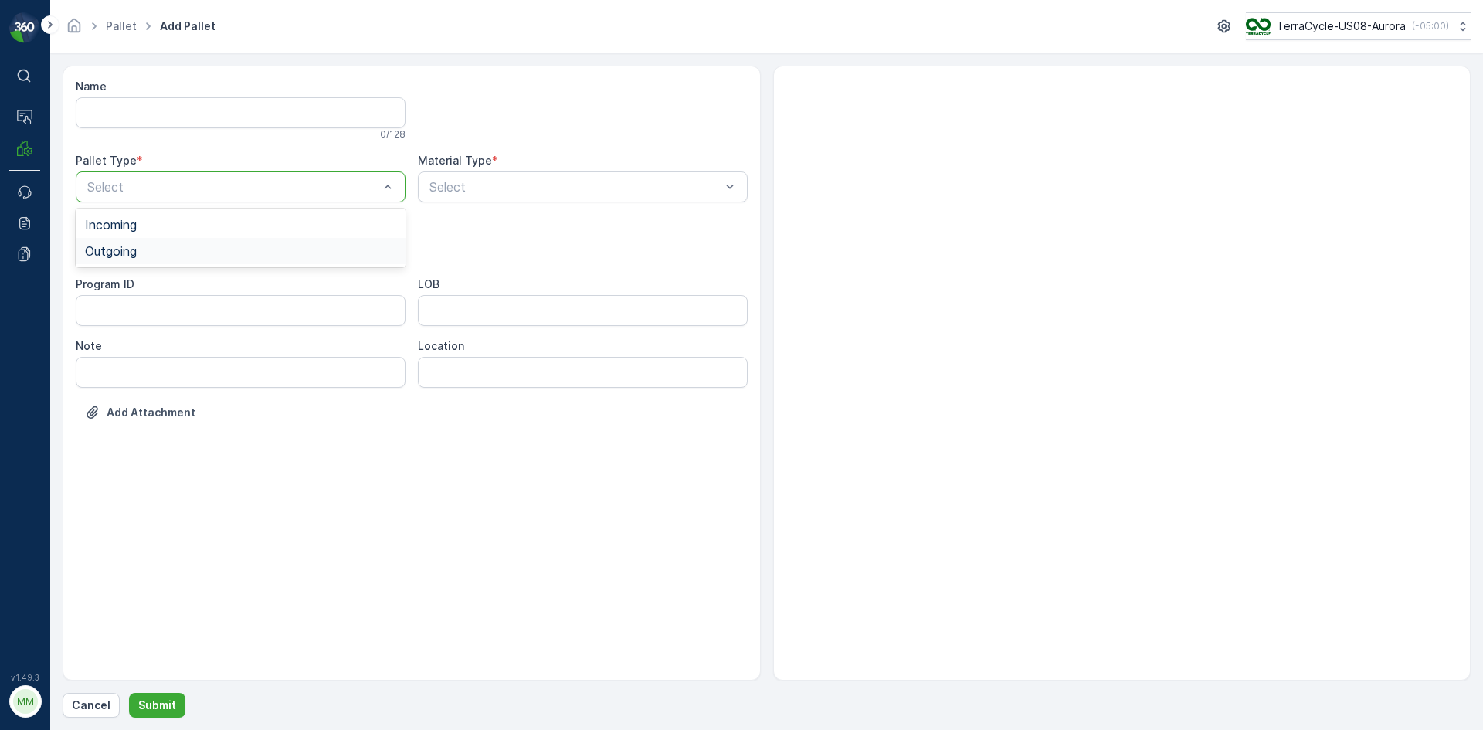
click at [236, 240] on div "Outgoing" at bounding box center [241, 251] width 330 height 26
click at [180, 313] on div "[PERSON_NAME]" at bounding box center [240, 313] width 311 height 14
click at [484, 175] on div "Select" at bounding box center [583, 187] width 330 height 31
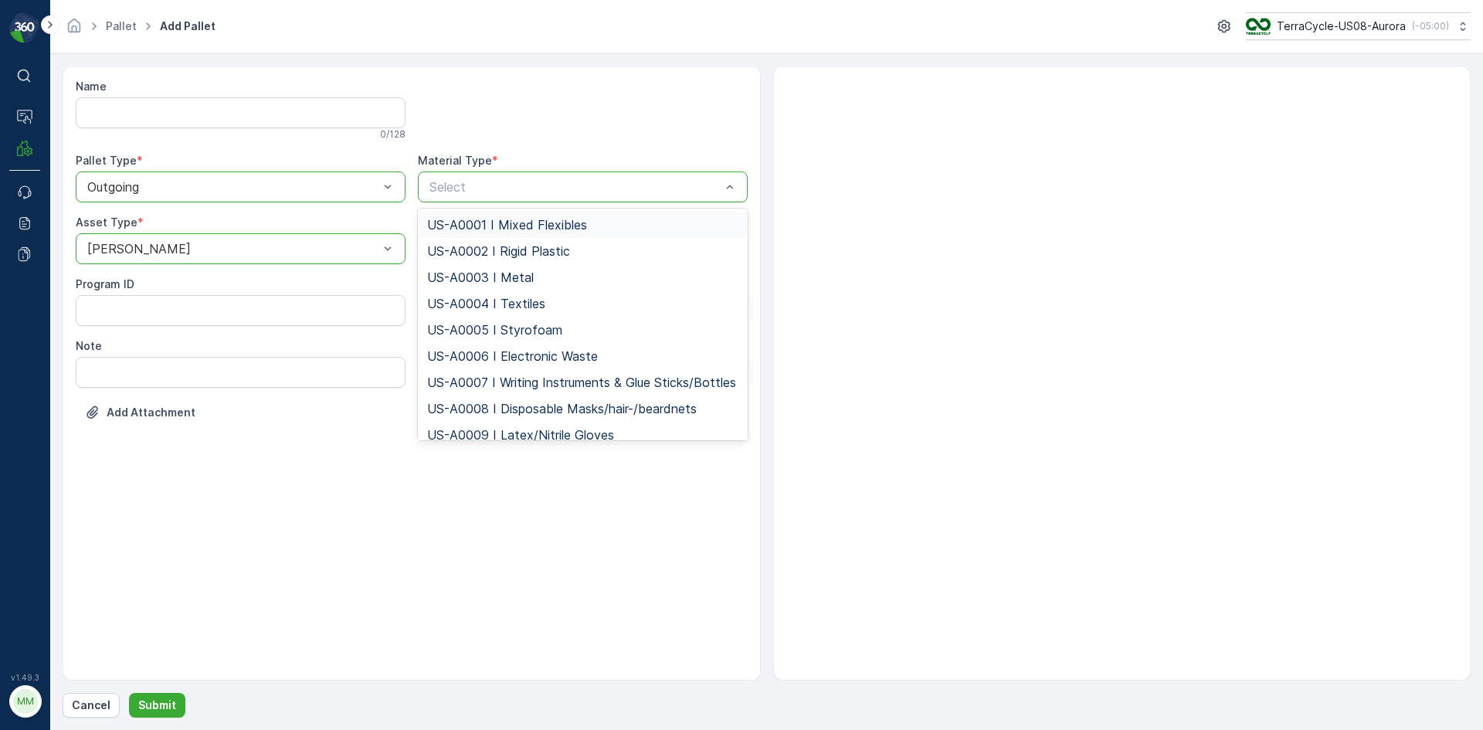
click at [565, 231] on span "US-A0001 I Mixed Flexibles" at bounding box center [507, 225] width 160 height 14
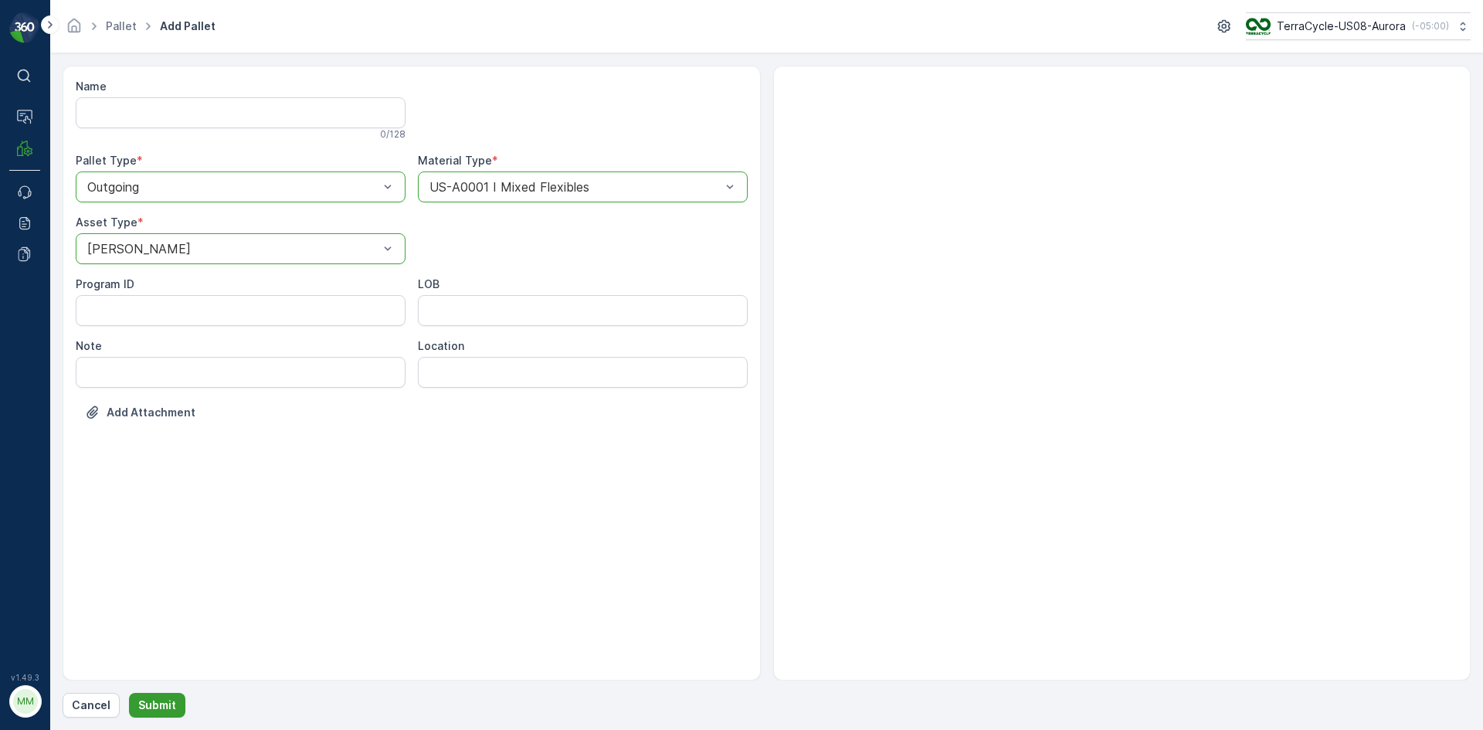
click at [169, 700] on p "Submit" at bounding box center [157, 705] width 38 height 15
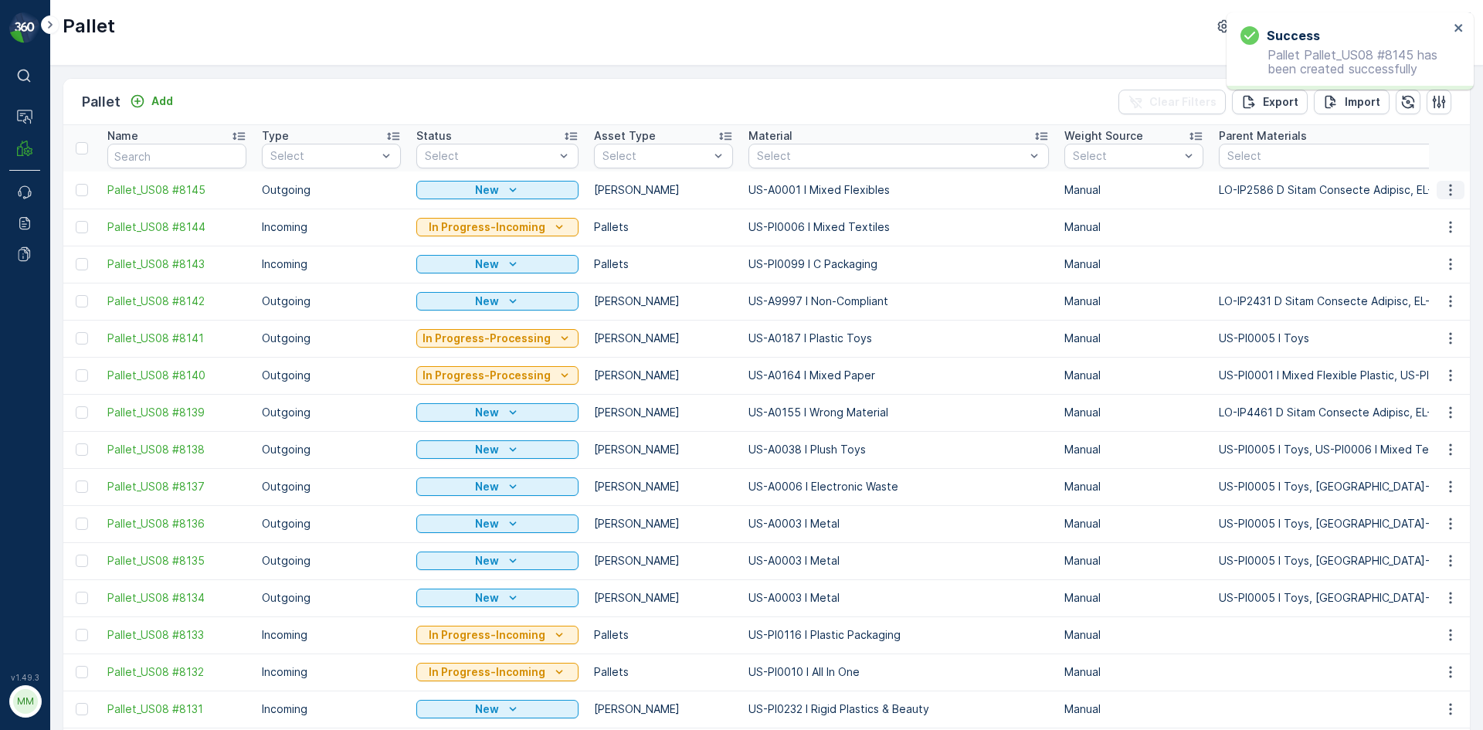
click at [1455, 188] on button "button" at bounding box center [1451, 190] width 28 height 19
click at [1425, 300] on span "Print QR" at bounding box center [1409, 299] width 42 height 15
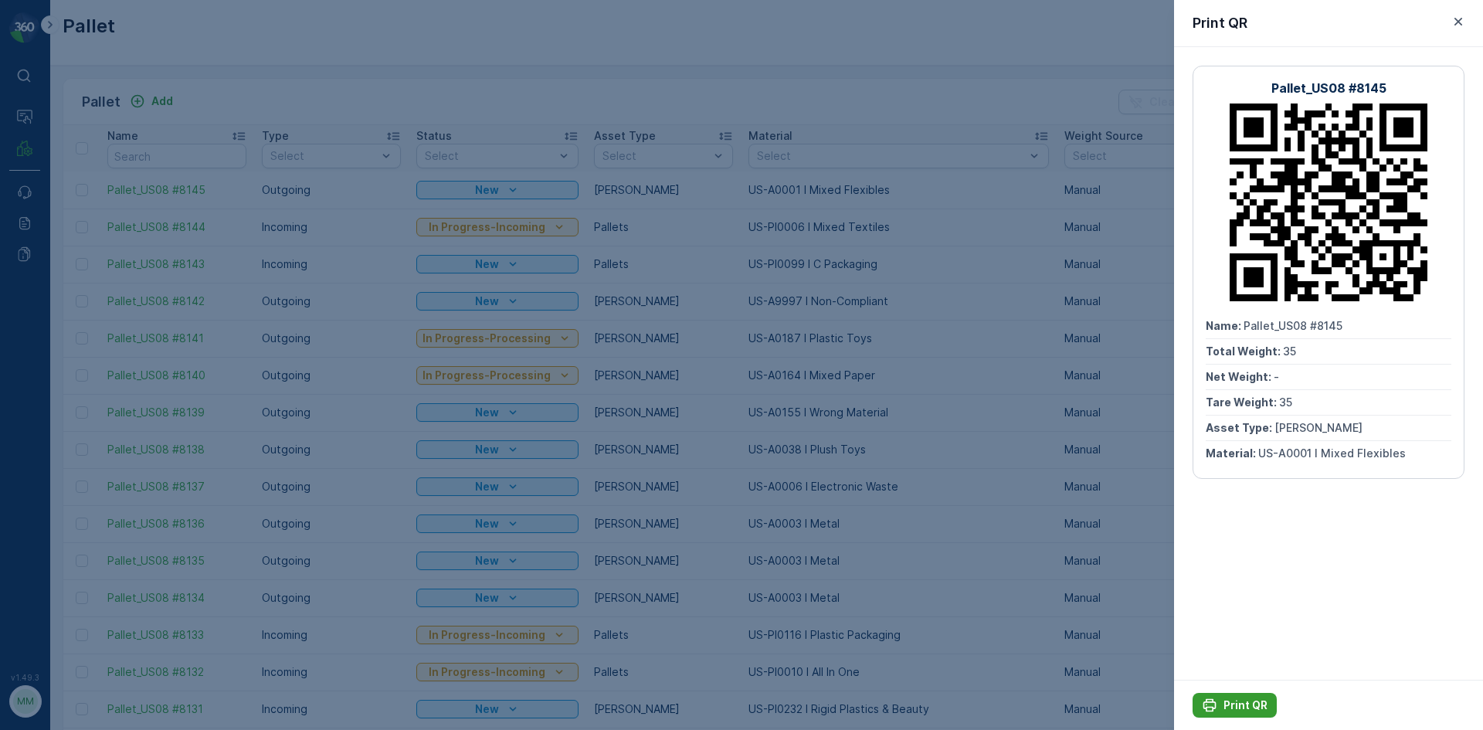
click at [1237, 705] on p "Print QR" at bounding box center [1246, 705] width 44 height 15
click at [997, 545] on div at bounding box center [741, 365] width 1483 height 730
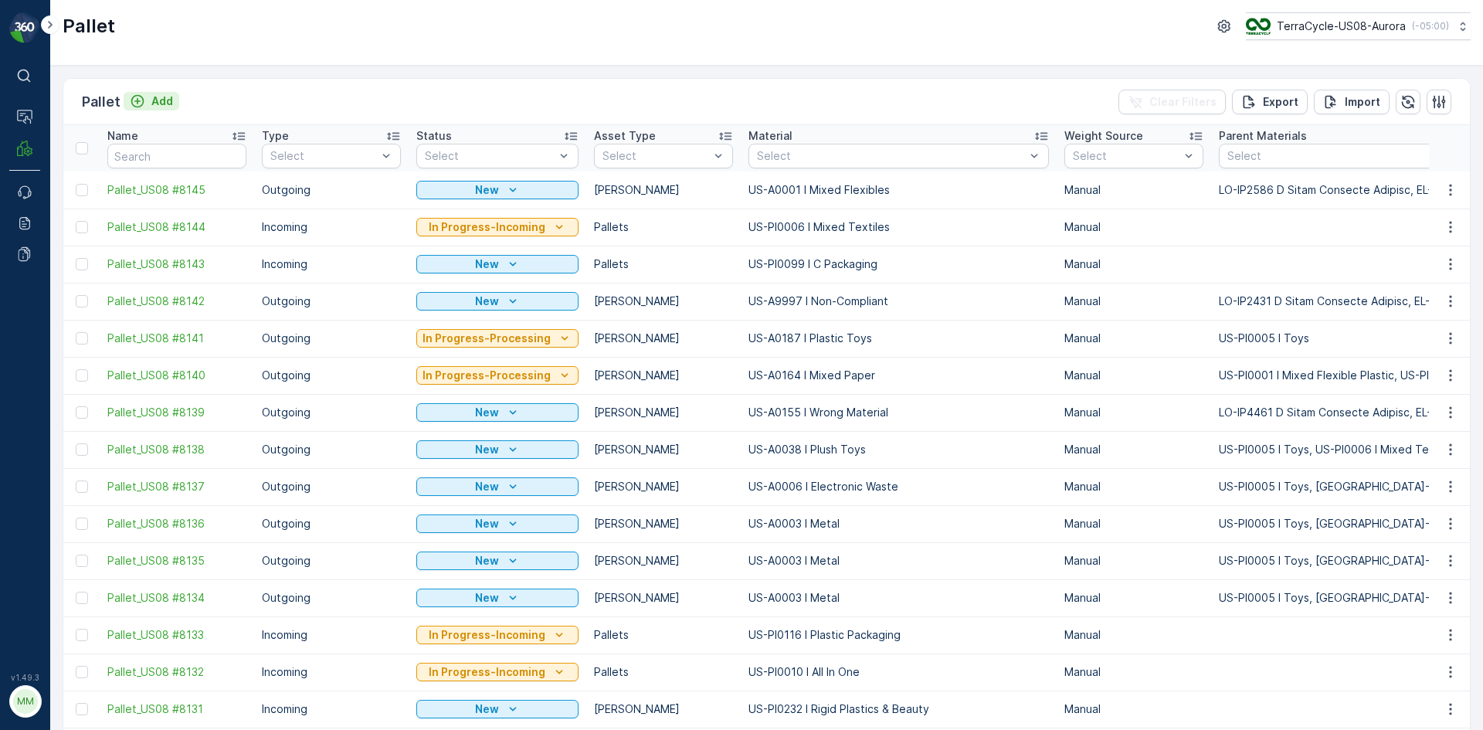
click at [165, 104] on p "Add" at bounding box center [162, 100] width 22 height 15
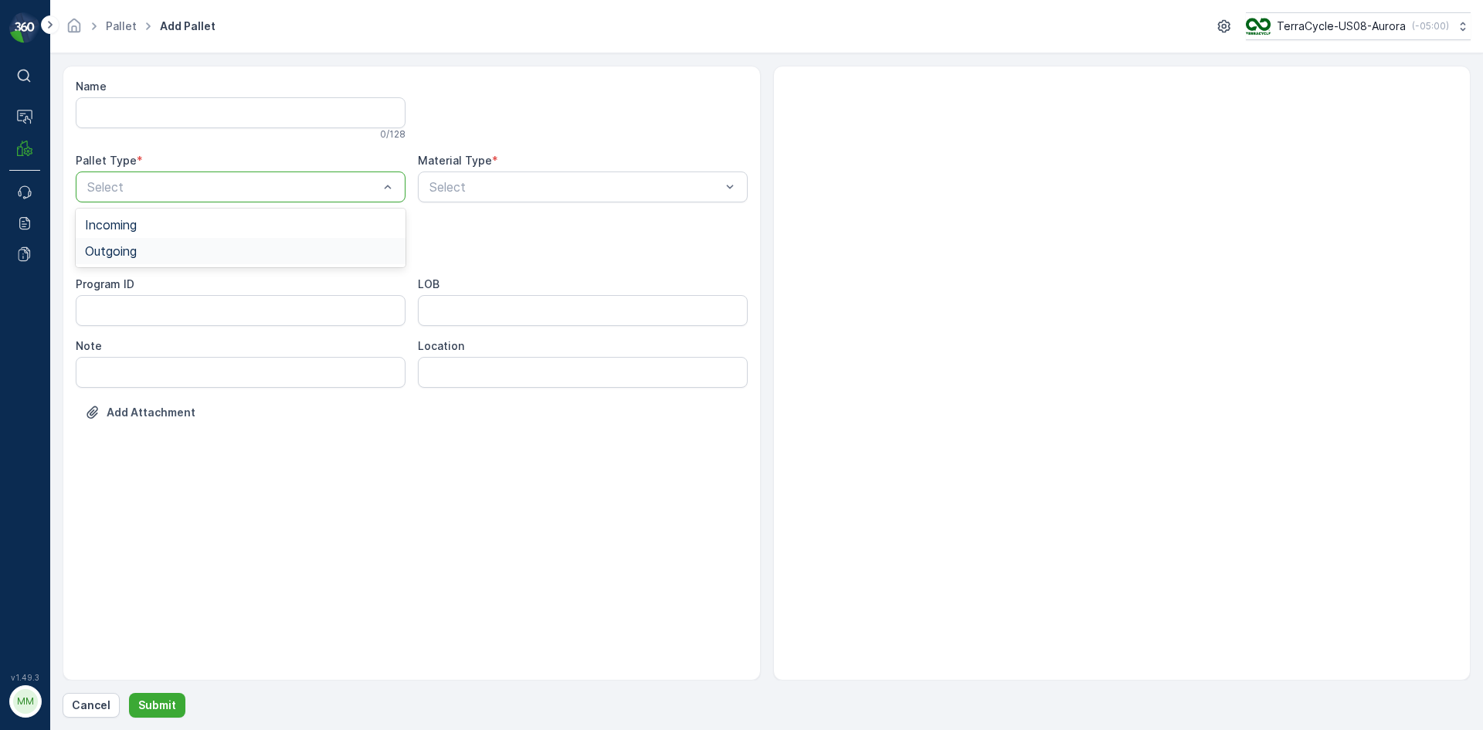
click at [185, 250] on div "Outgoing" at bounding box center [240, 251] width 311 height 14
click at [161, 303] on div "Bales" at bounding box center [241, 313] width 330 height 26
drag, startPoint x: 229, startPoint y: 238, endPoint x: 229, endPoint y: 246, distance: 7.8
click at [231, 240] on div "Bales" at bounding box center [241, 248] width 330 height 31
click at [182, 280] on div "Gaylord" at bounding box center [241, 287] width 330 height 26
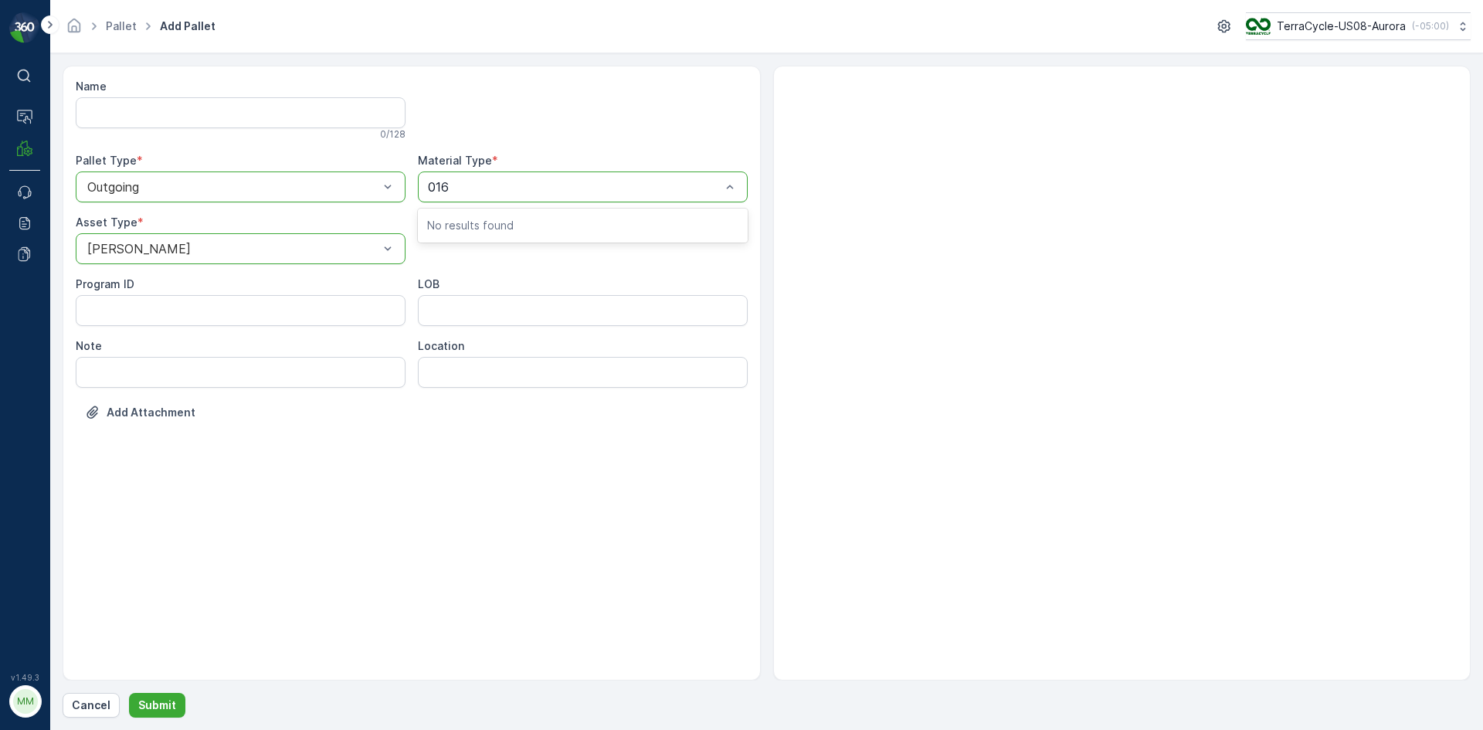
type input "0164"
click at [501, 221] on span "US-A0164 I Mixed Paper" at bounding box center [499, 225] width 144 height 14
click at [157, 698] on p "Submit" at bounding box center [157, 705] width 38 height 15
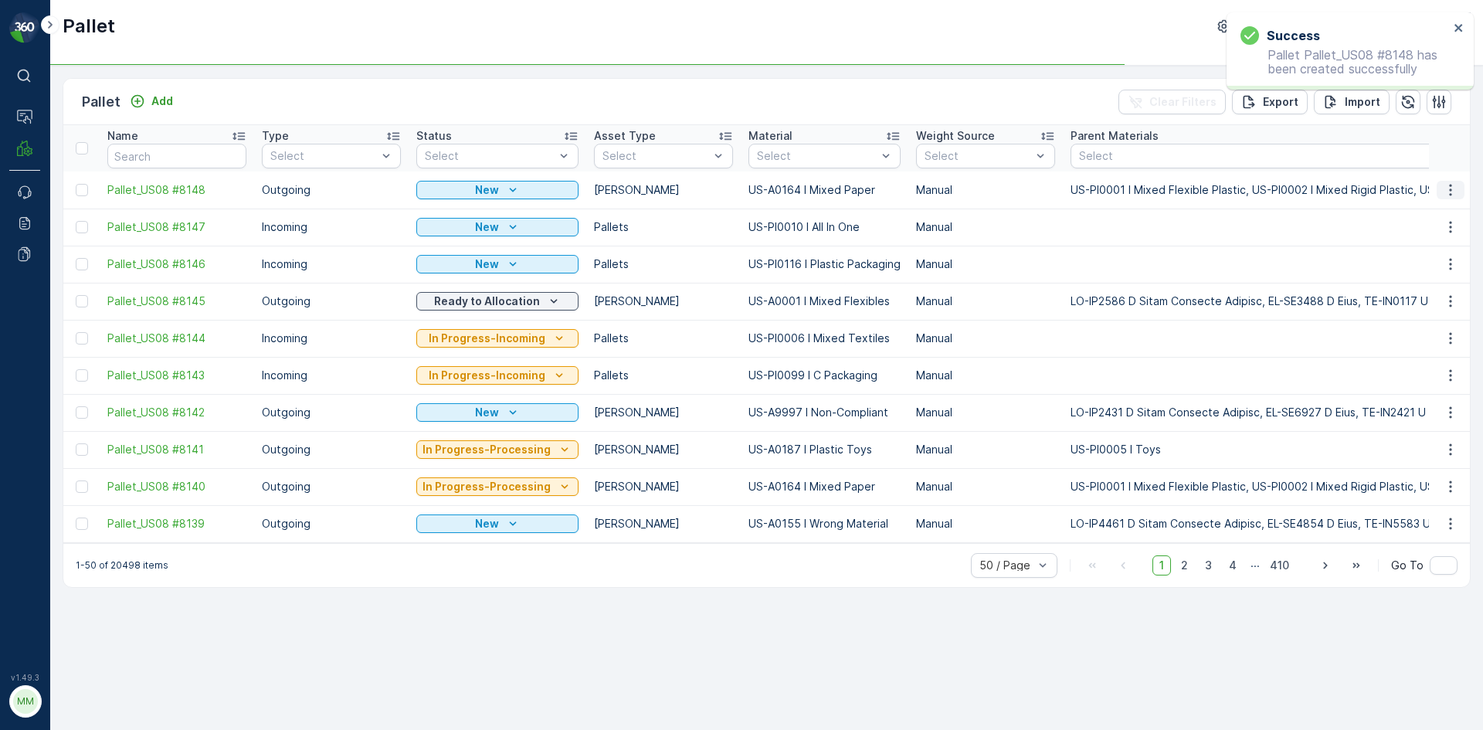
click at [1453, 193] on icon "button" at bounding box center [1450, 189] width 15 height 15
click at [1422, 297] on span "Print QR" at bounding box center [1409, 299] width 42 height 15
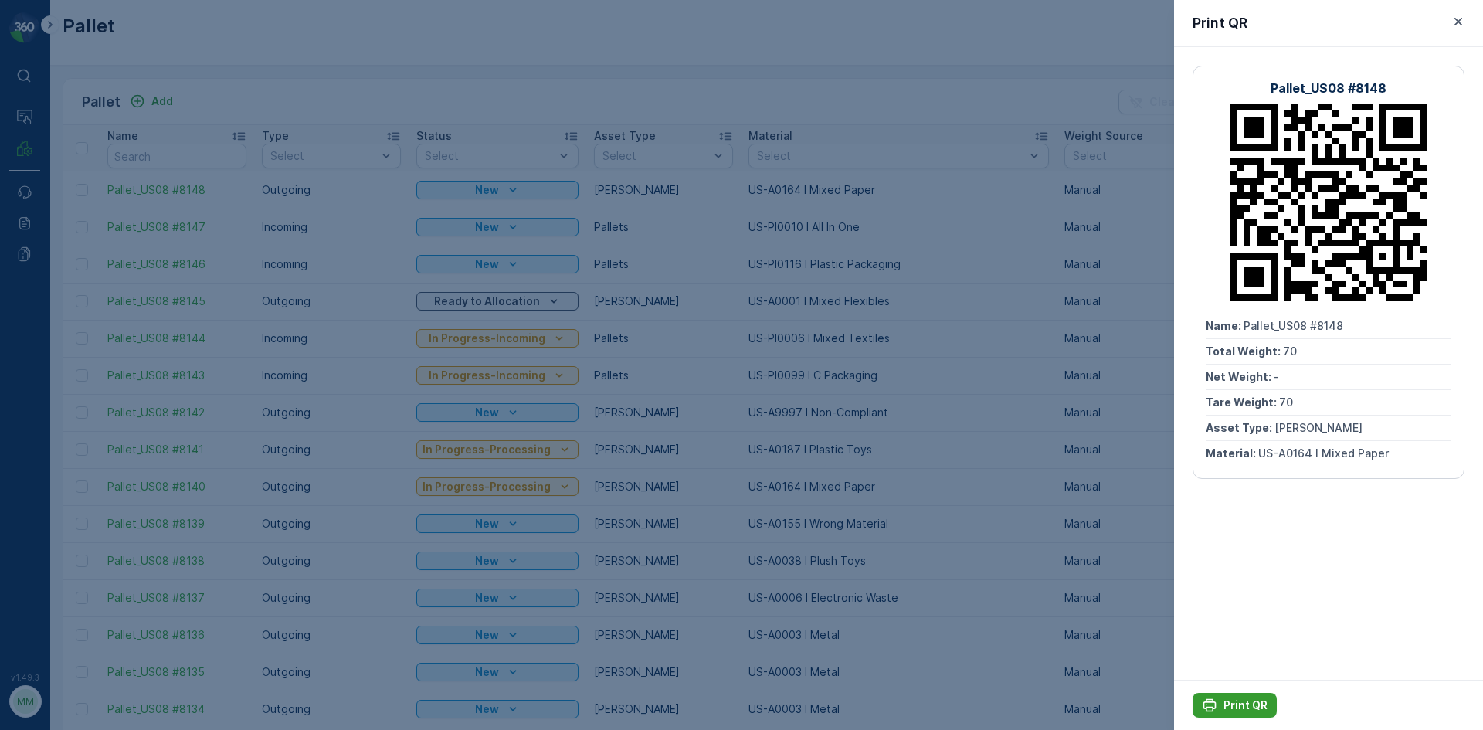
click at [1259, 715] on button "Print QR" at bounding box center [1235, 705] width 84 height 25
click at [230, 184] on div at bounding box center [741, 365] width 1483 height 730
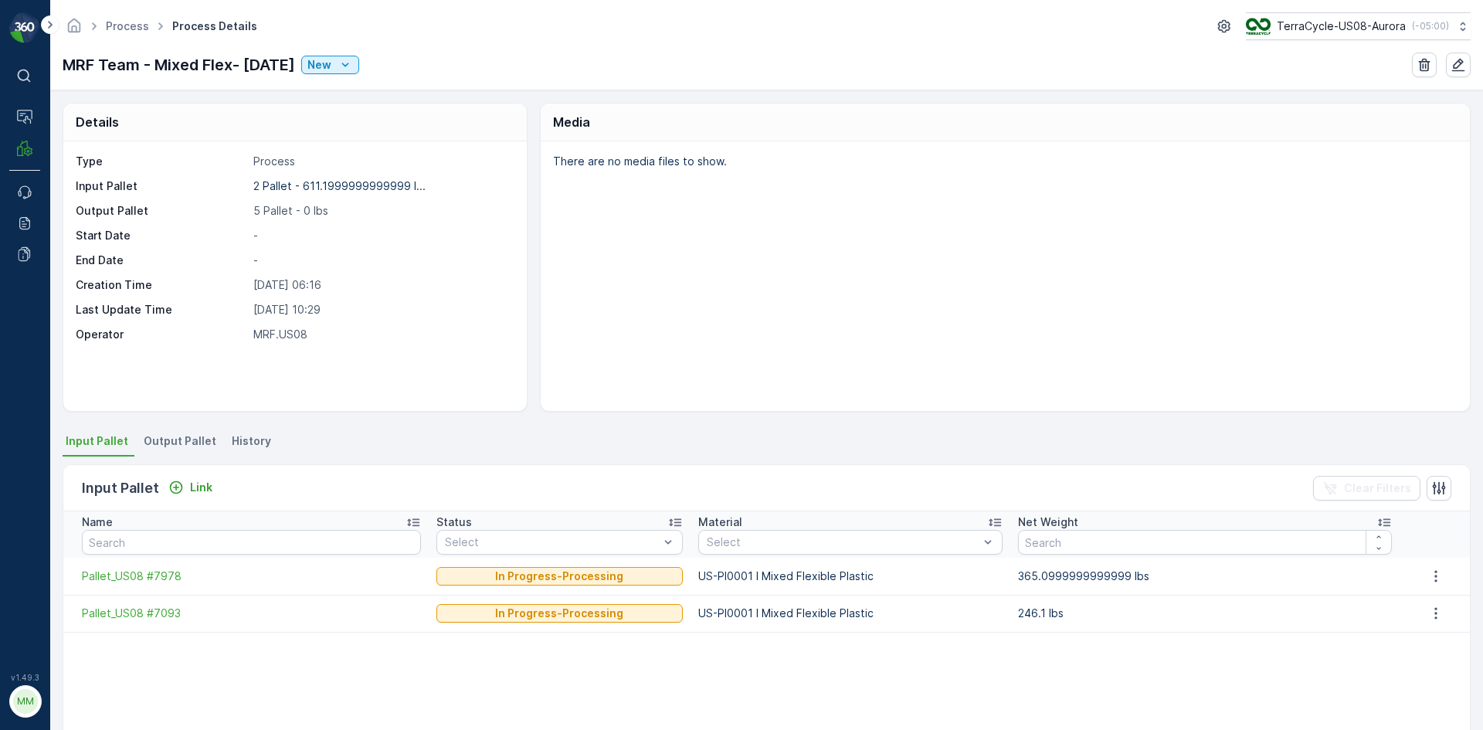
click at [183, 429] on div "Details Type Process Input Pallet 2 Pallet - 611.1999999999999 l... Output Pall…" at bounding box center [766, 410] width 1433 height 640
click at [186, 446] on span "Output Pallet" at bounding box center [180, 440] width 73 height 15
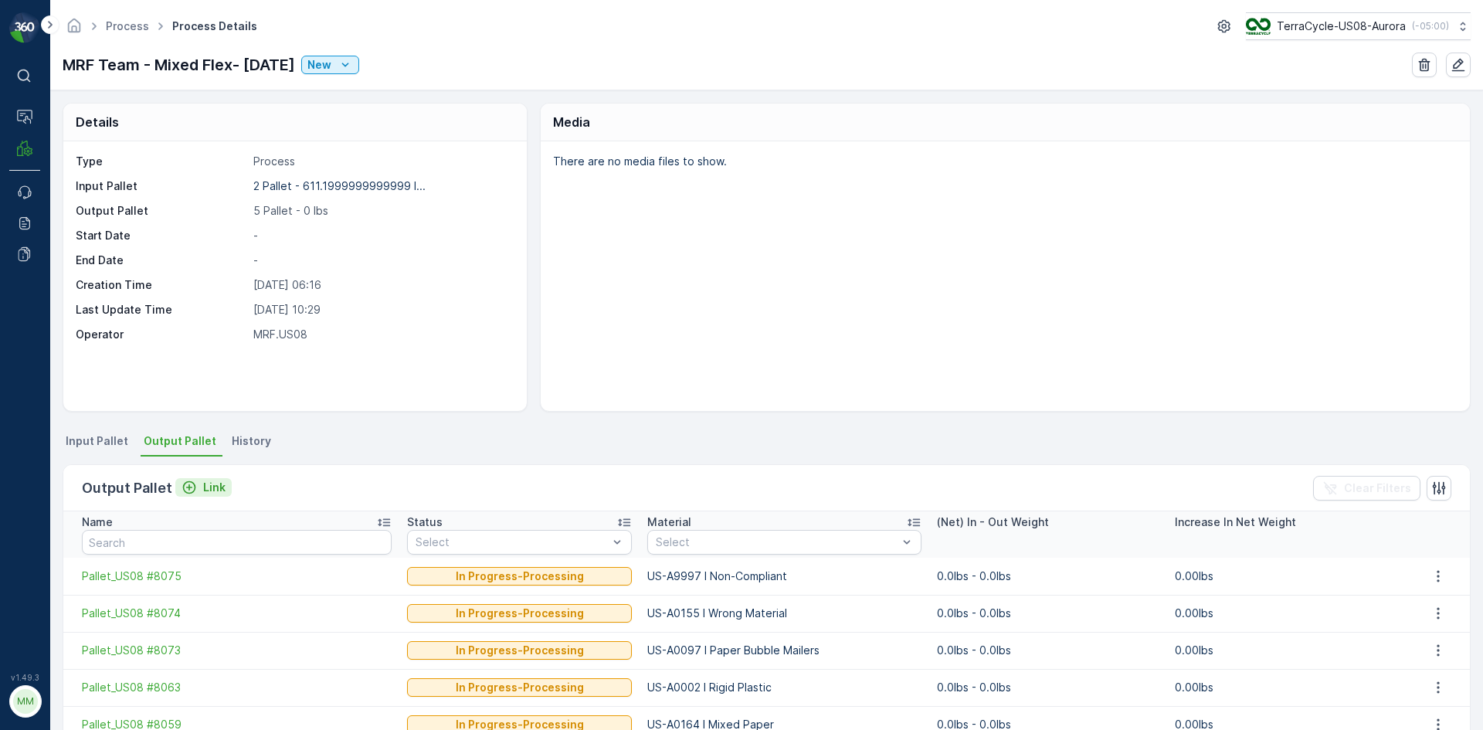
click at [215, 488] on p "Link" at bounding box center [214, 487] width 22 height 15
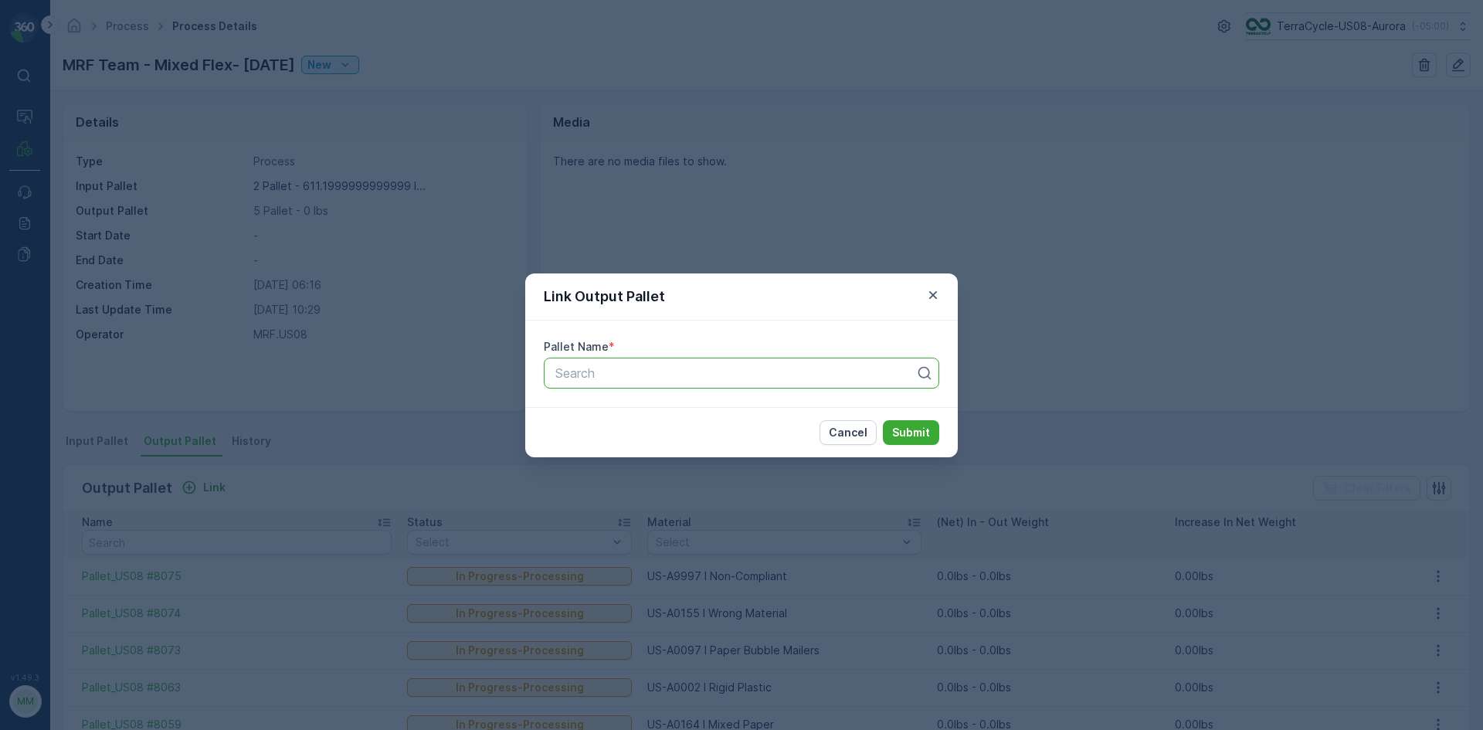
click at [804, 375] on div at bounding box center [735, 373] width 363 height 14
type input "8148"
click at [883, 420] on button "Submit" at bounding box center [911, 432] width 56 height 25
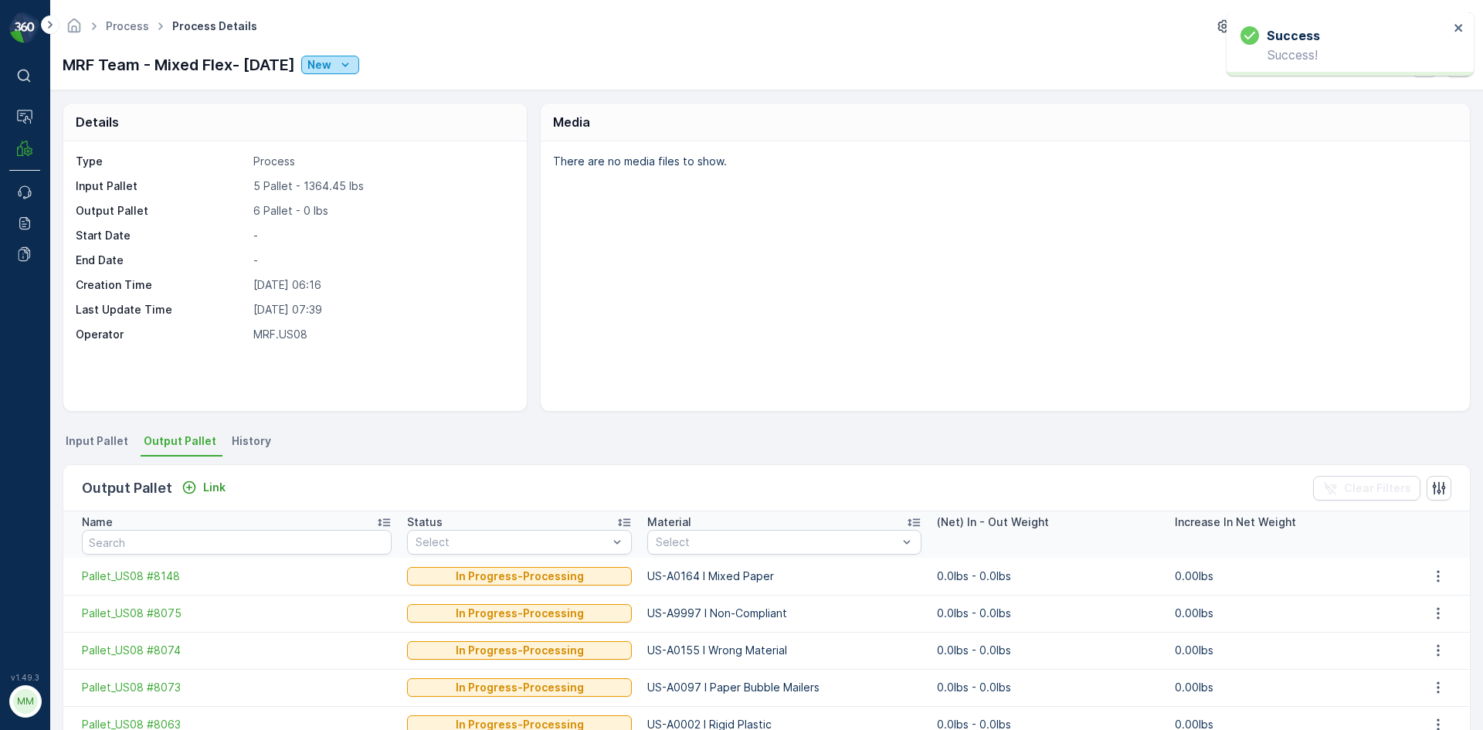
click at [359, 56] on button "New" at bounding box center [330, 65] width 58 height 19
click at [392, 129] on span "In Progress" at bounding box center [382, 131] width 58 height 15
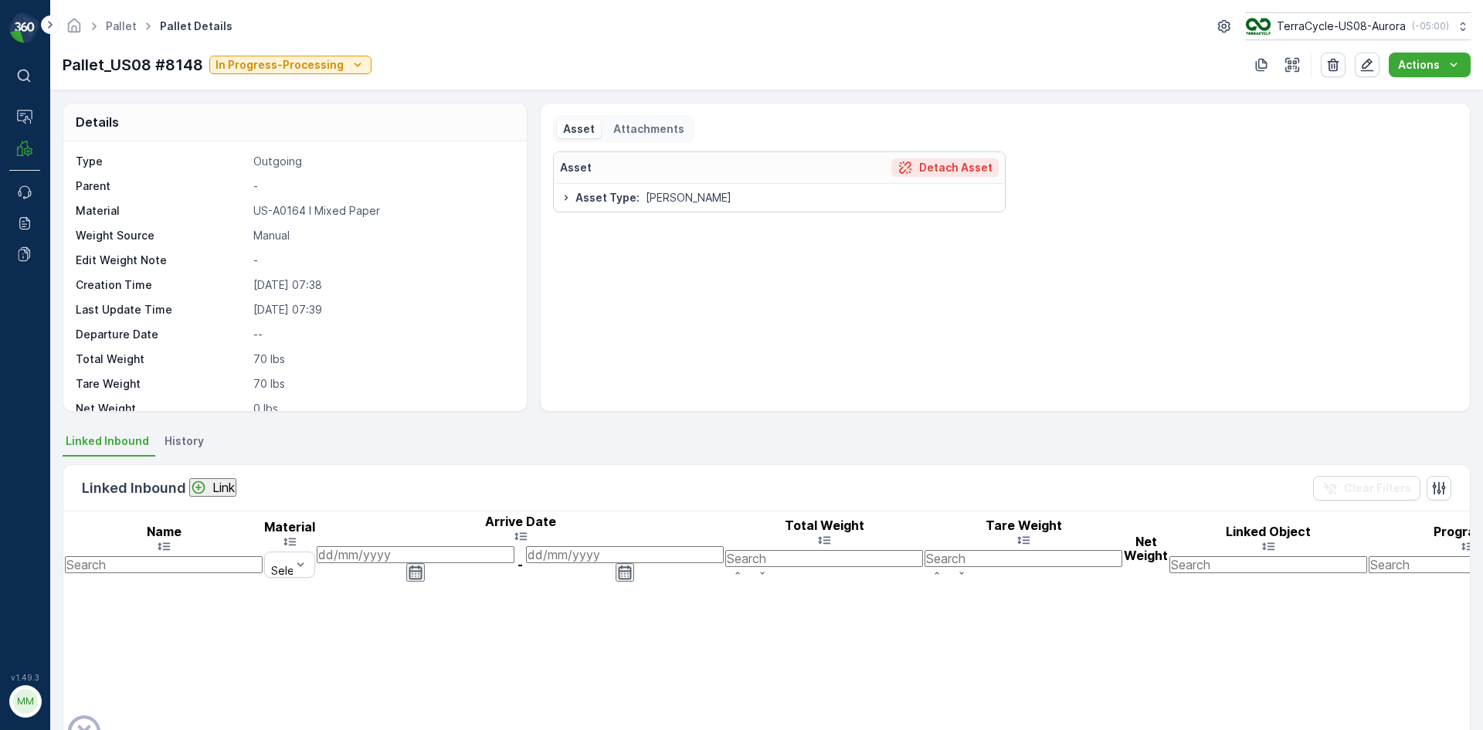
click at [952, 171] on p "Detach Asset" at bounding box center [955, 167] width 73 height 15
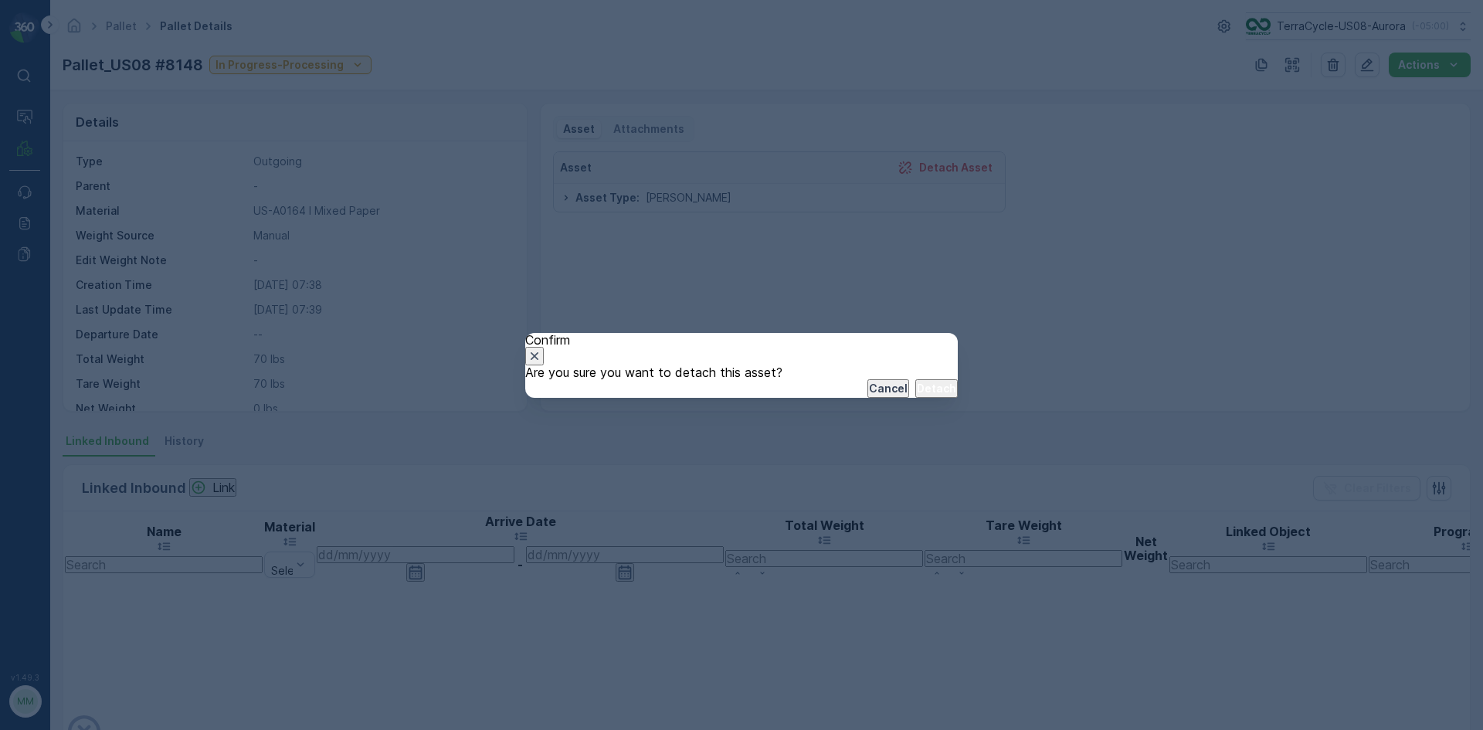
click at [921, 396] on p "Detach" at bounding box center [936, 388] width 39 height 15
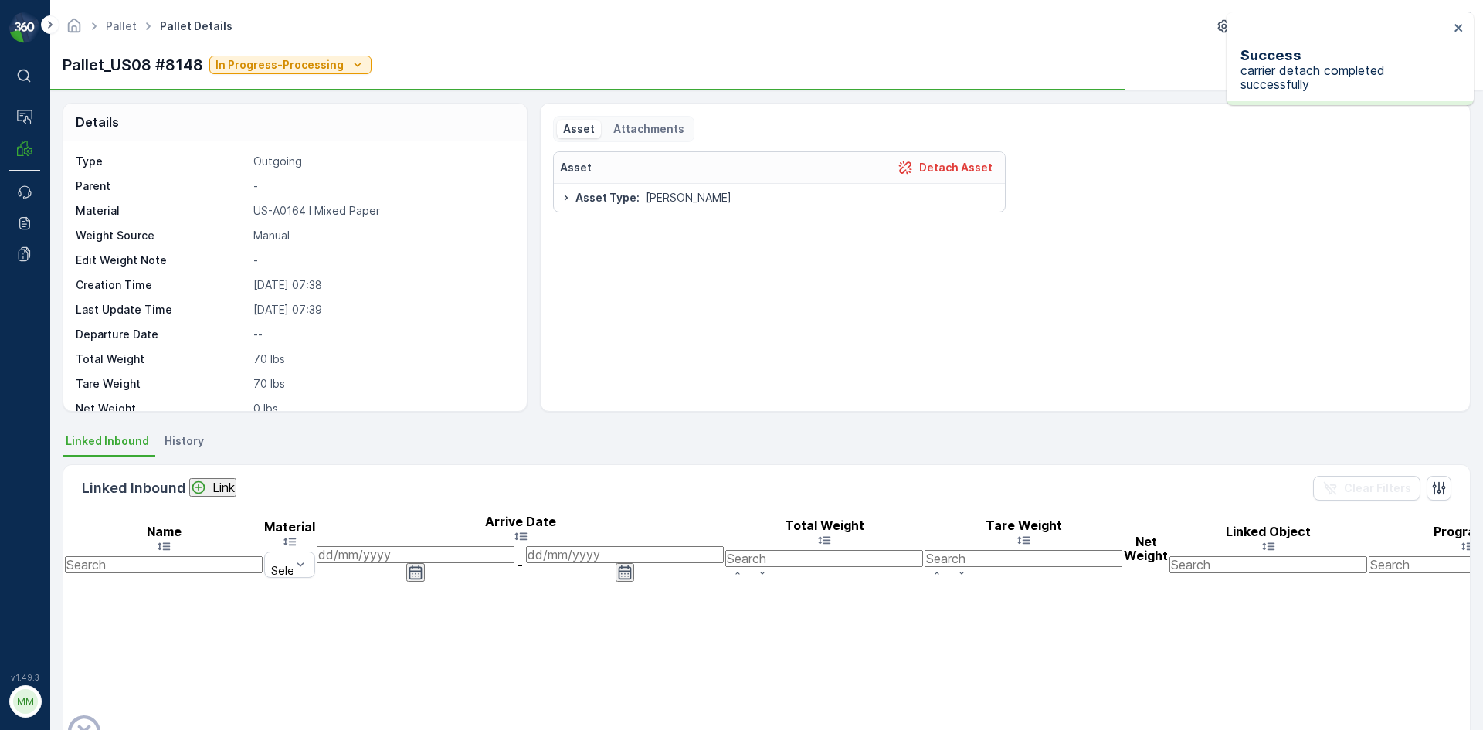
click at [834, 300] on div "Asset Detach Asset Asset Type : Gaylord" at bounding box center [1005, 274] width 905 height 247
click at [653, 253] on p "Attach Asset" at bounding box center [614, 246] width 76 height 14
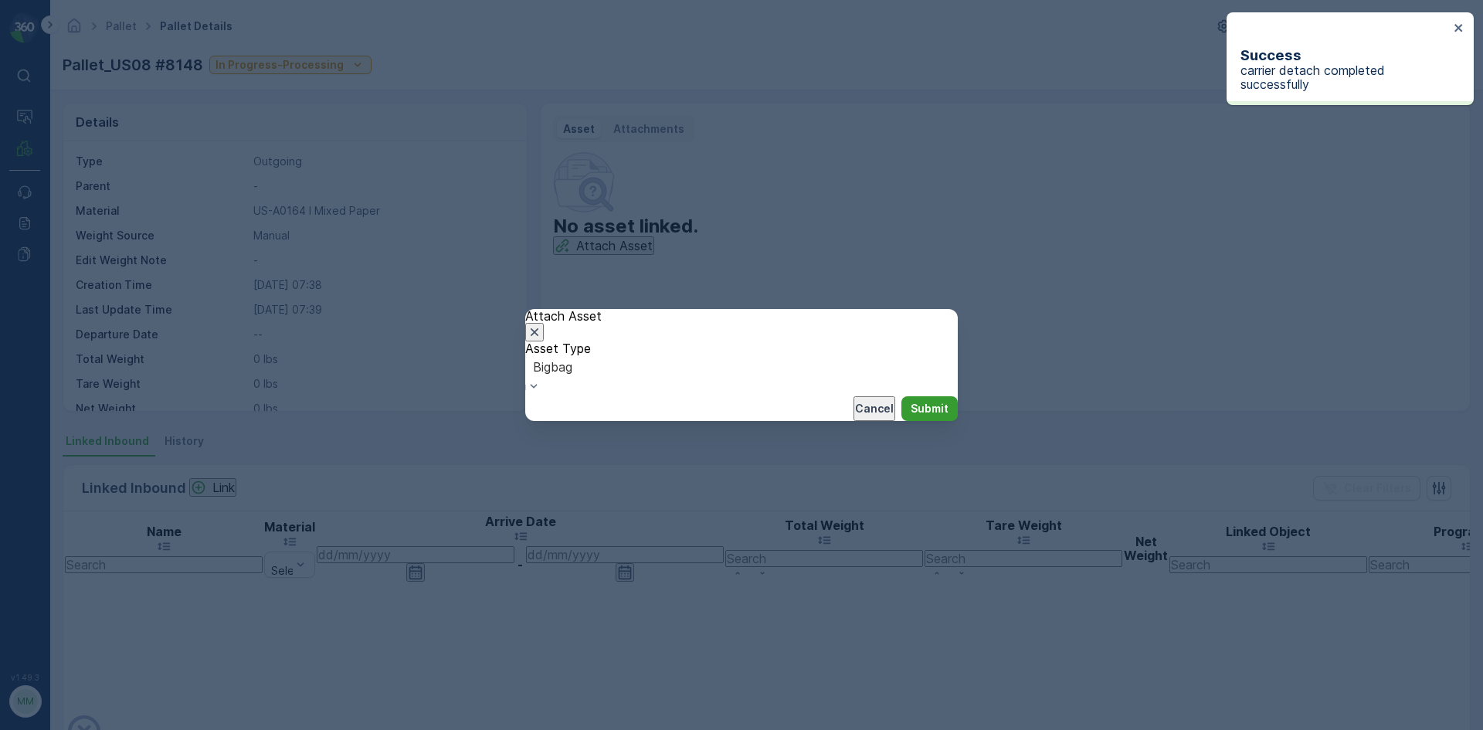
click at [911, 416] on p "Submit" at bounding box center [930, 408] width 38 height 15
